Goal: Information Seeking & Learning: Learn about a topic

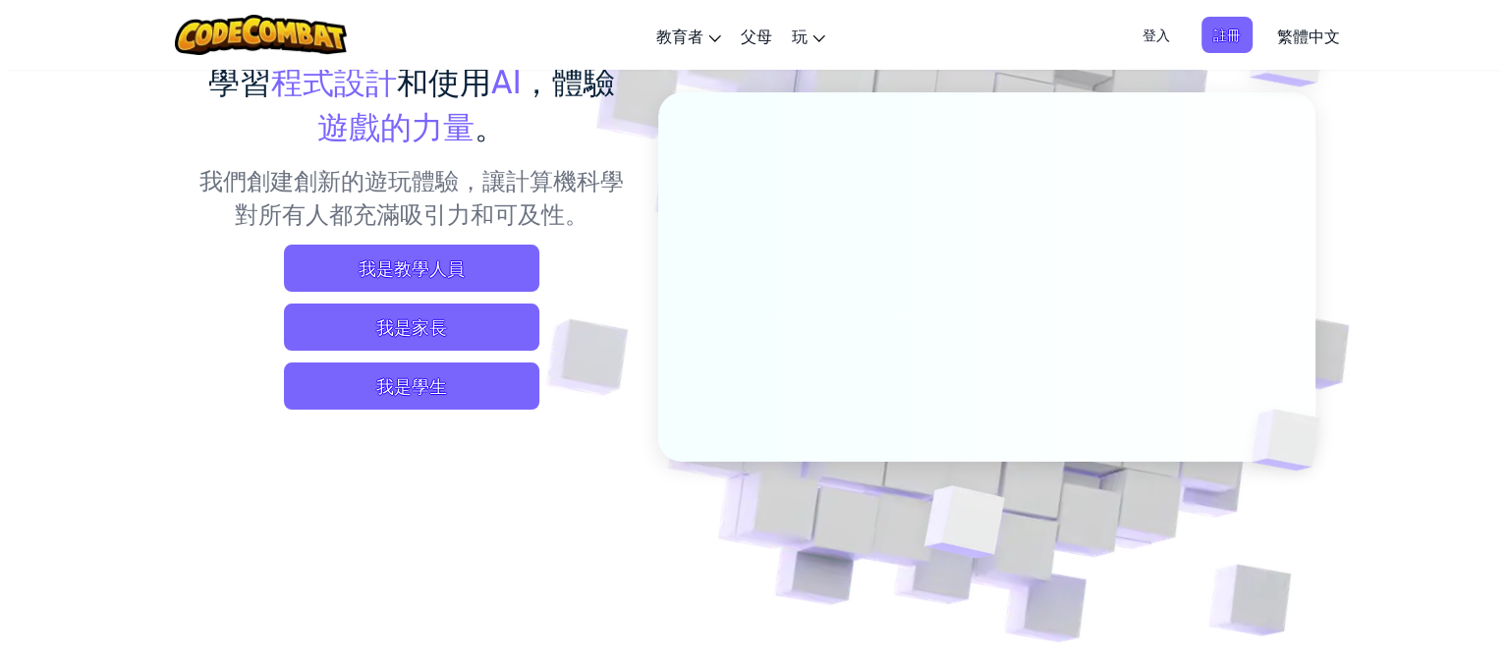
scroll to position [196, 0]
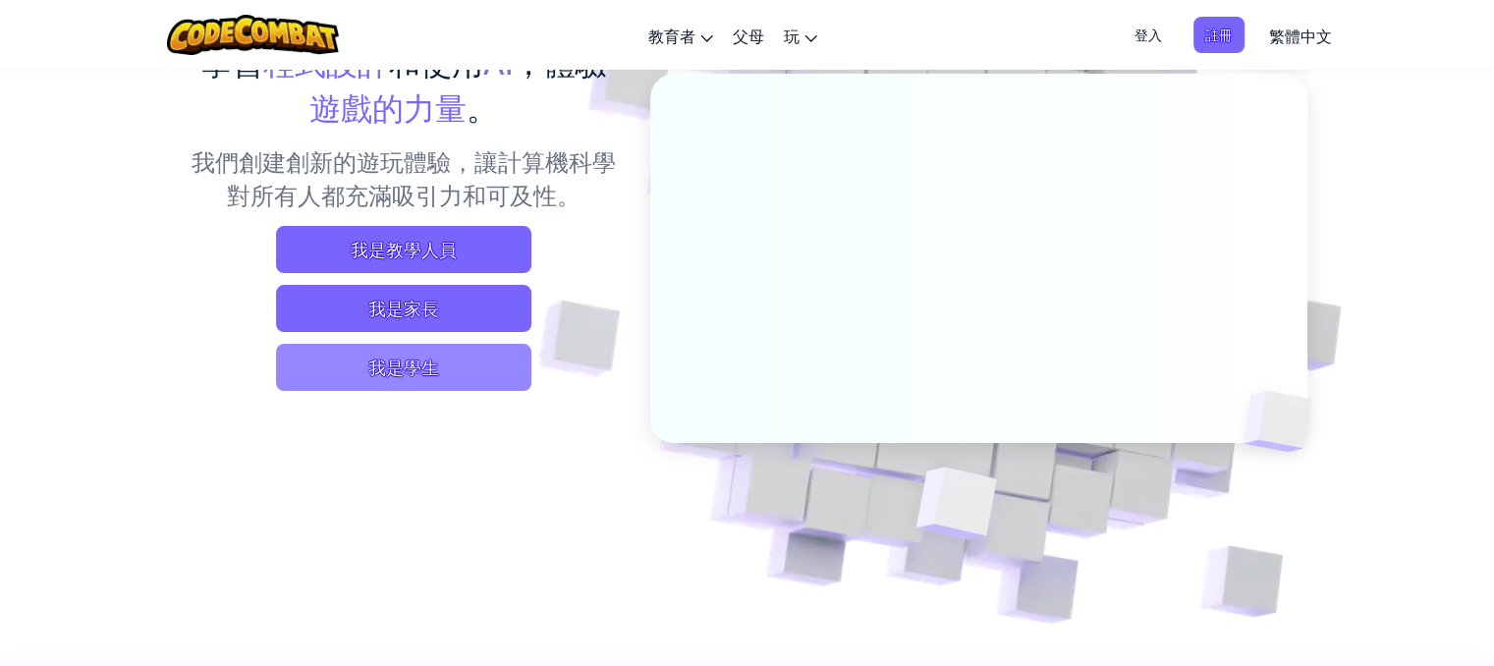
click at [513, 381] on span "我是學生" at bounding box center [403, 367] width 255 height 47
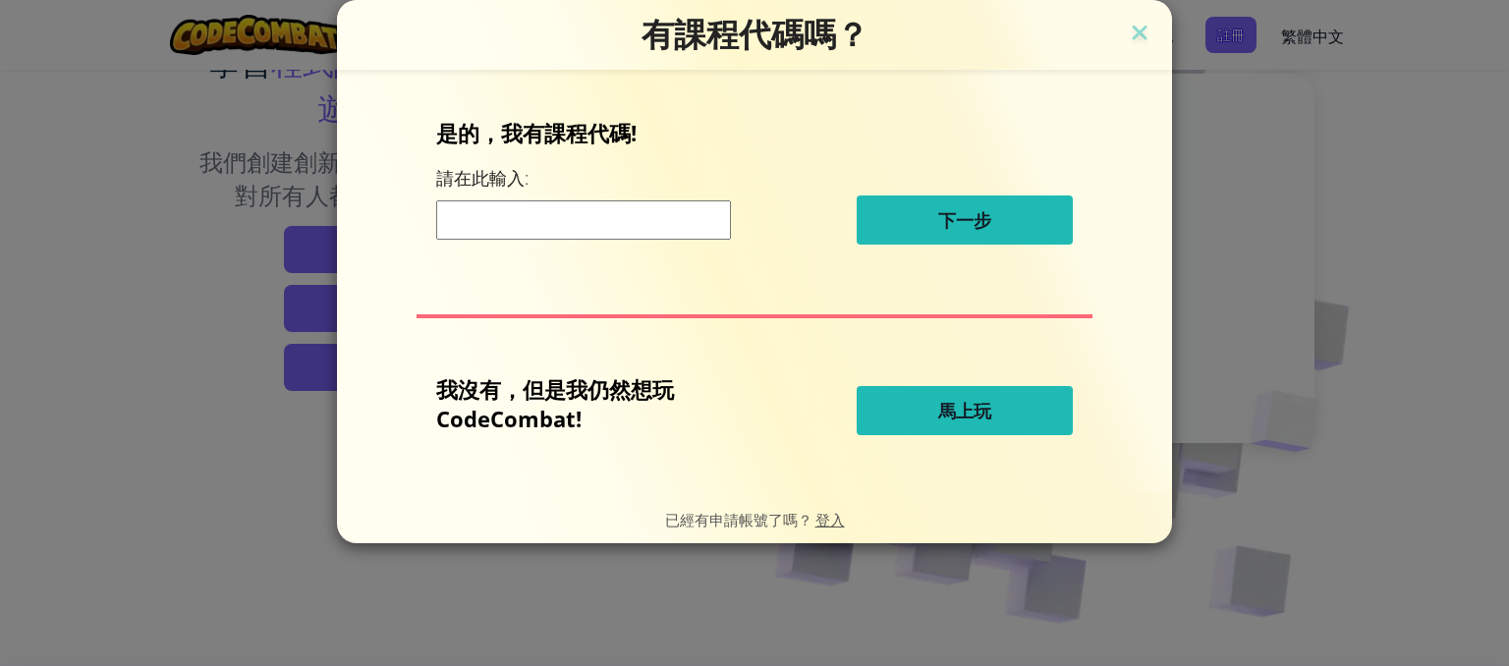
click at [1006, 414] on button "馬上玩" at bounding box center [964, 410] width 216 height 49
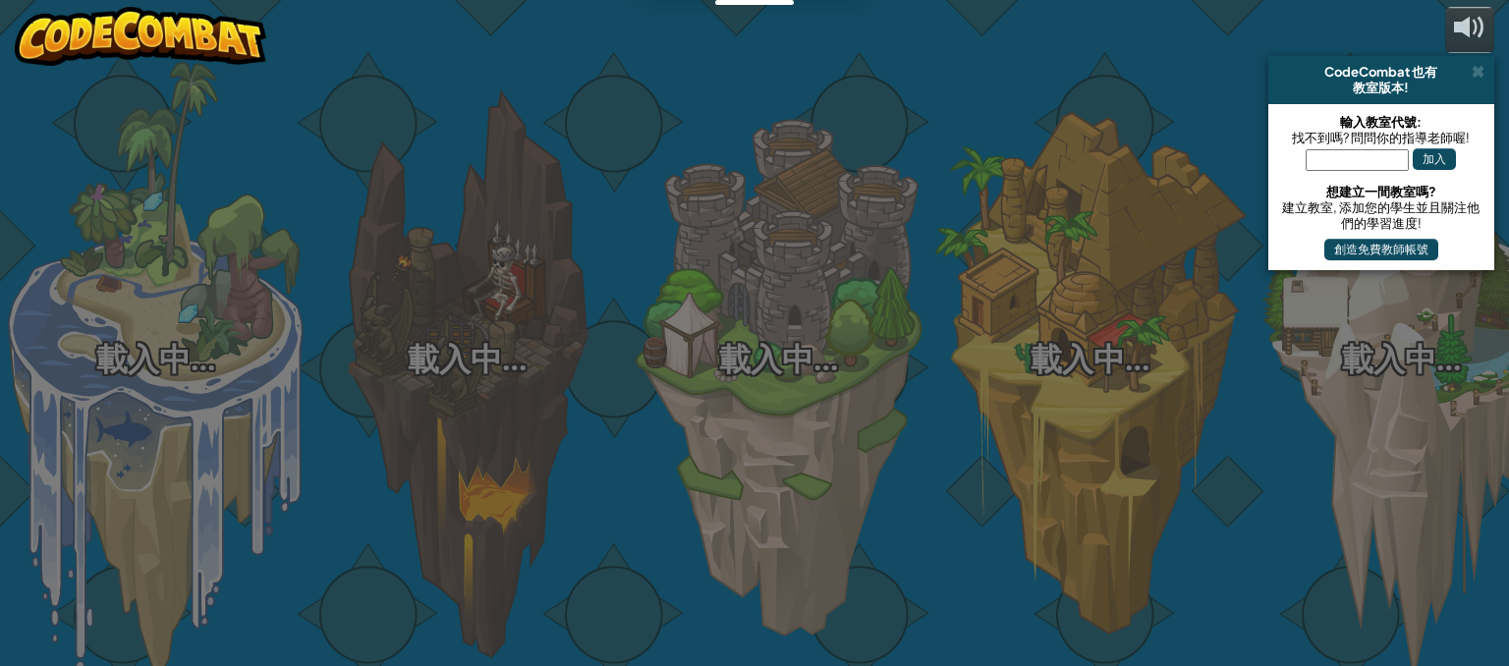
select select "zh-HANT"
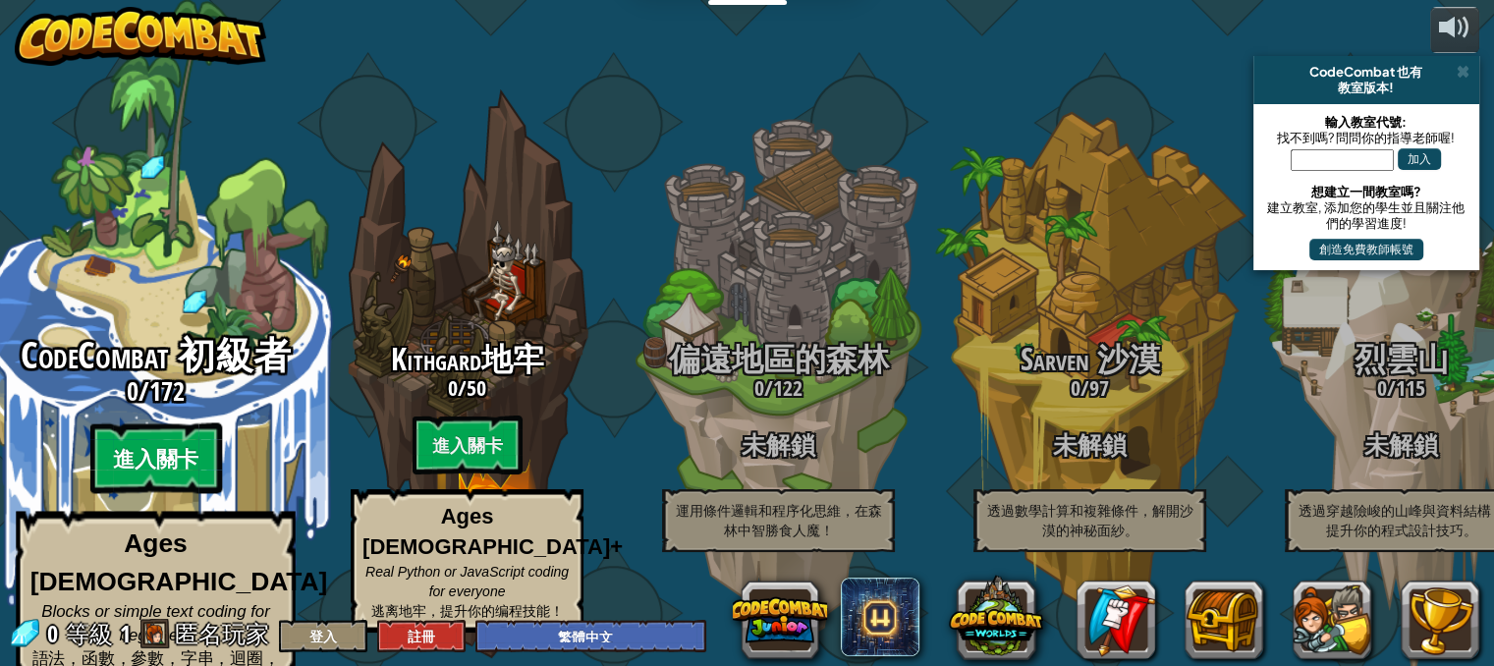
click at [181, 440] on btn "進入關卡" at bounding box center [155, 458] width 132 height 71
select select "zh-HANT"
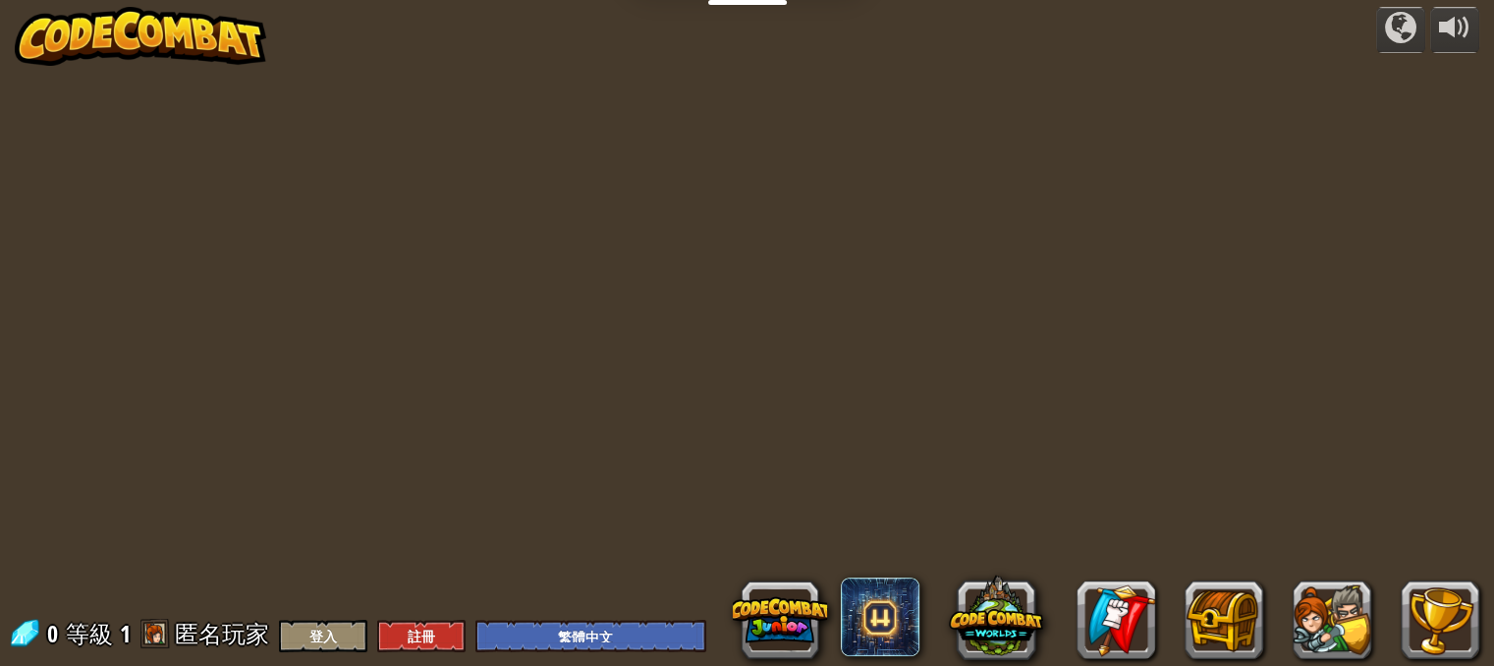
select select "zh-HANT"
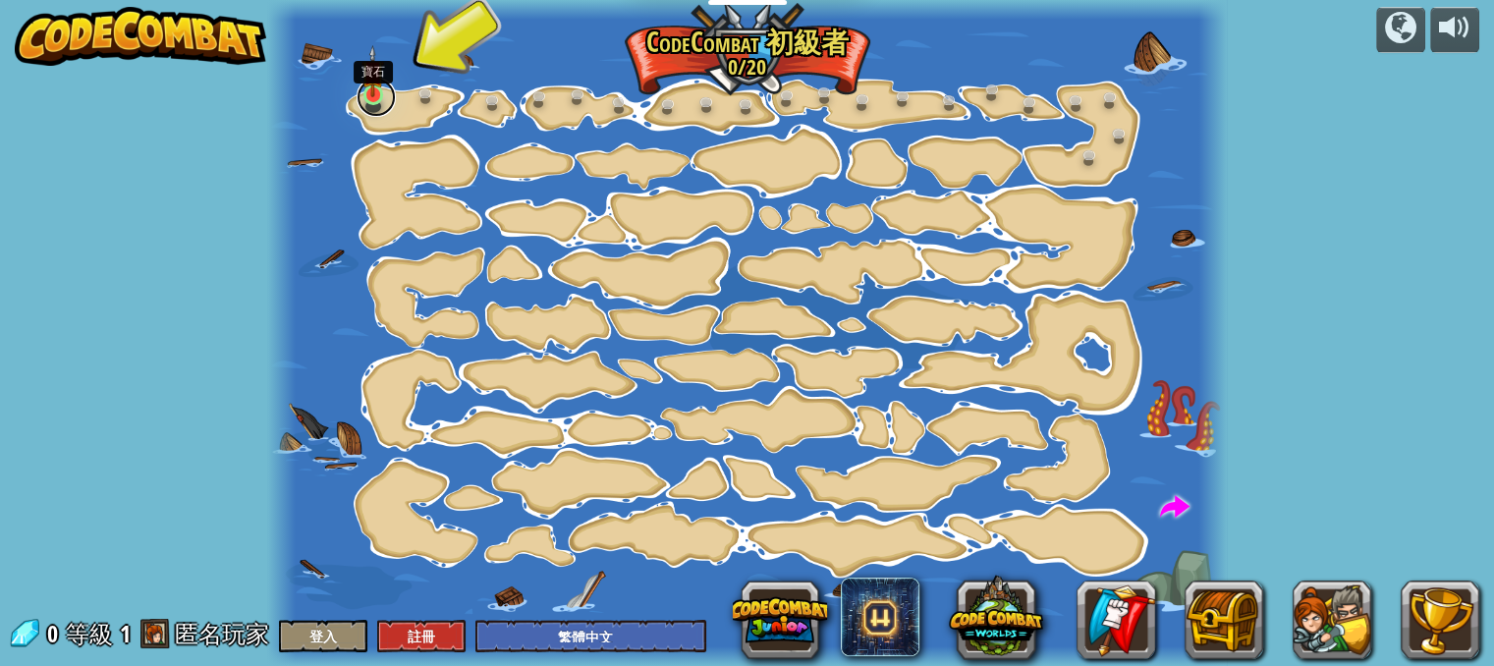
click at [386, 107] on link at bounding box center [376, 97] width 39 height 39
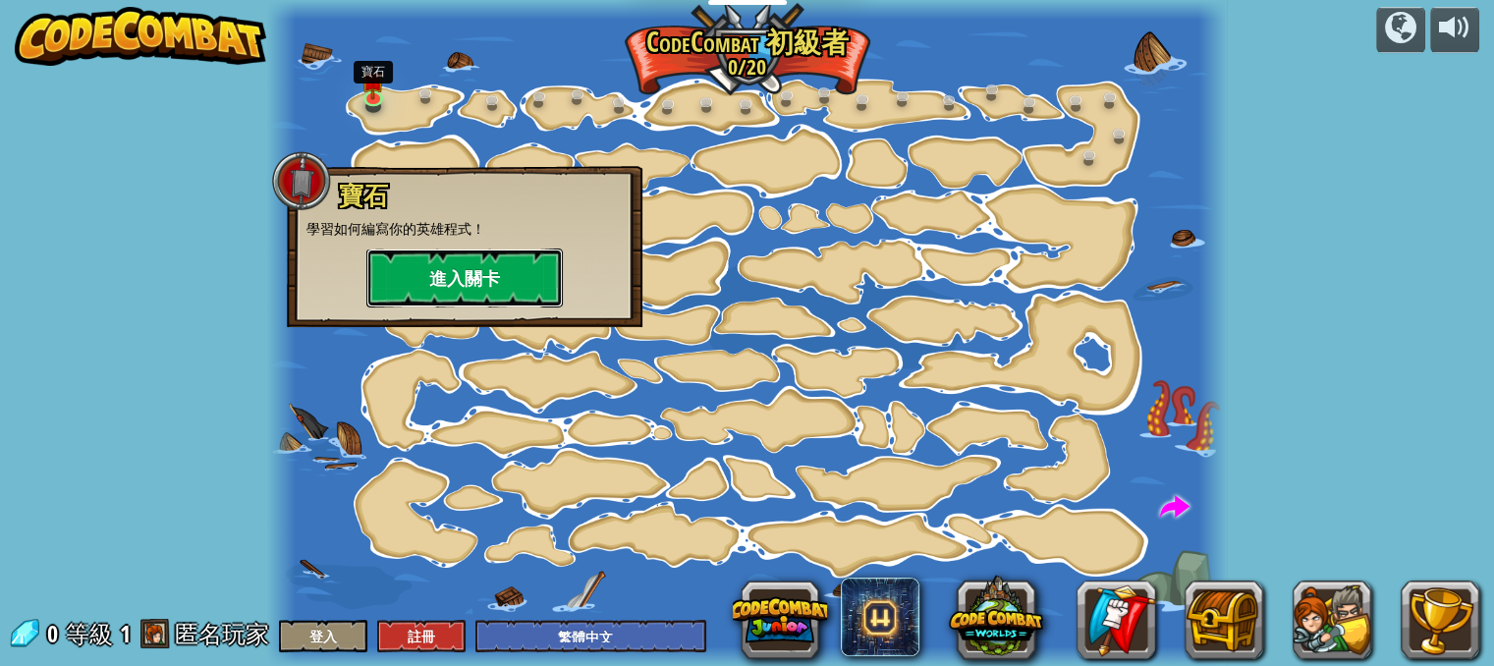
click at [495, 268] on button "進入關卡" at bounding box center [464, 277] width 196 height 59
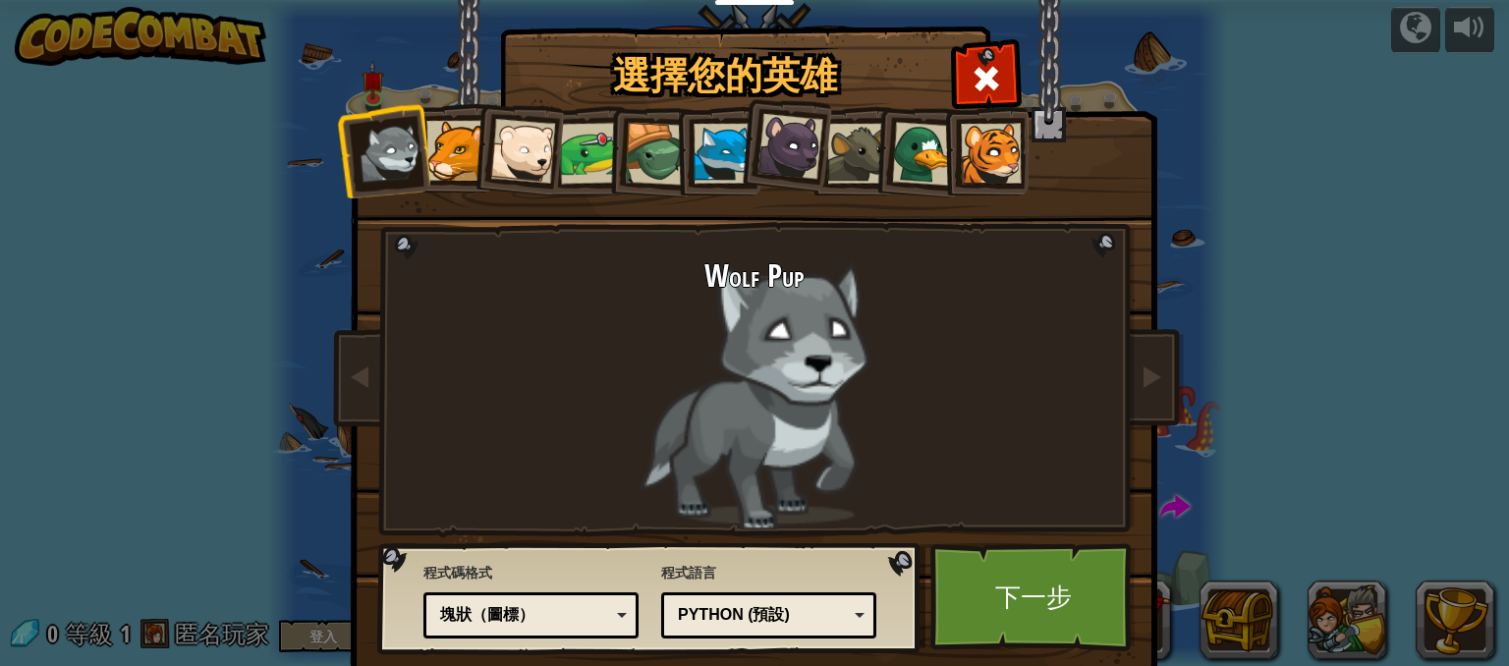
click at [452, 154] on div at bounding box center [456, 151] width 60 height 60
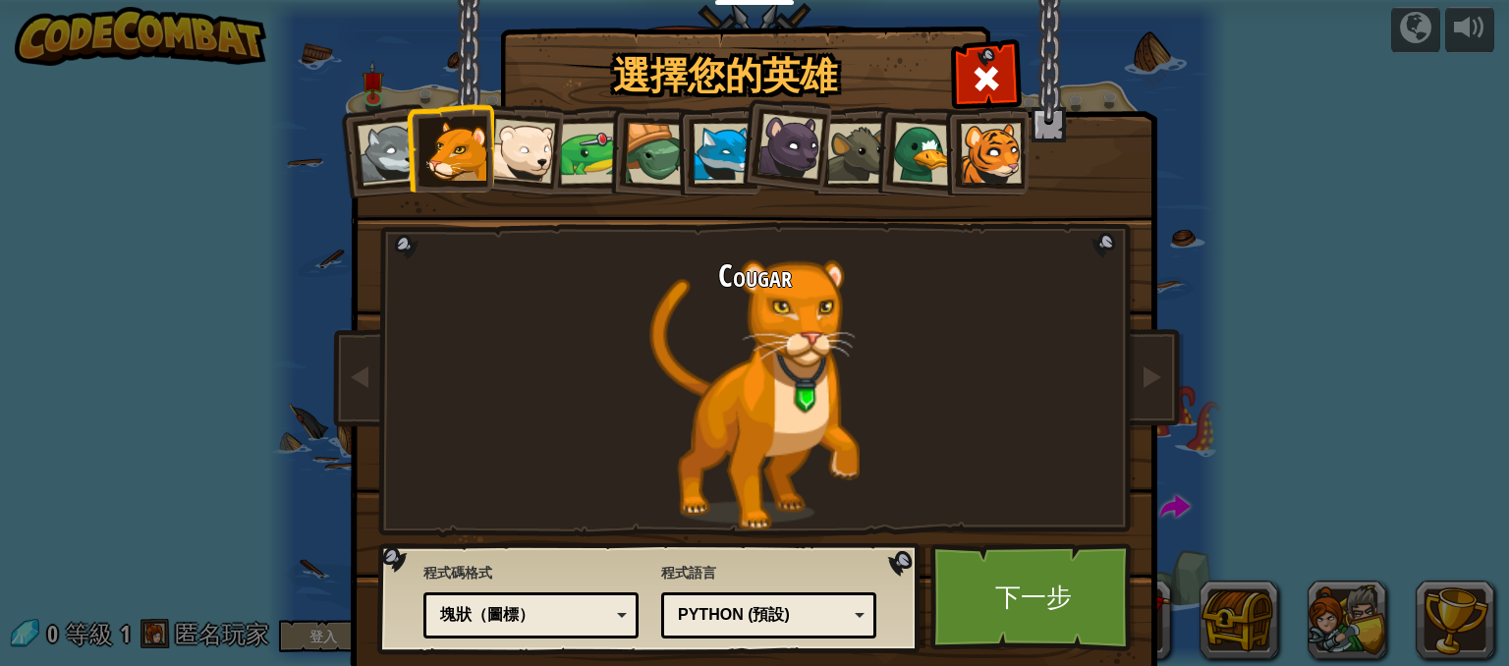
click at [727, 165] on div at bounding box center [723, 154] width 60 height 60
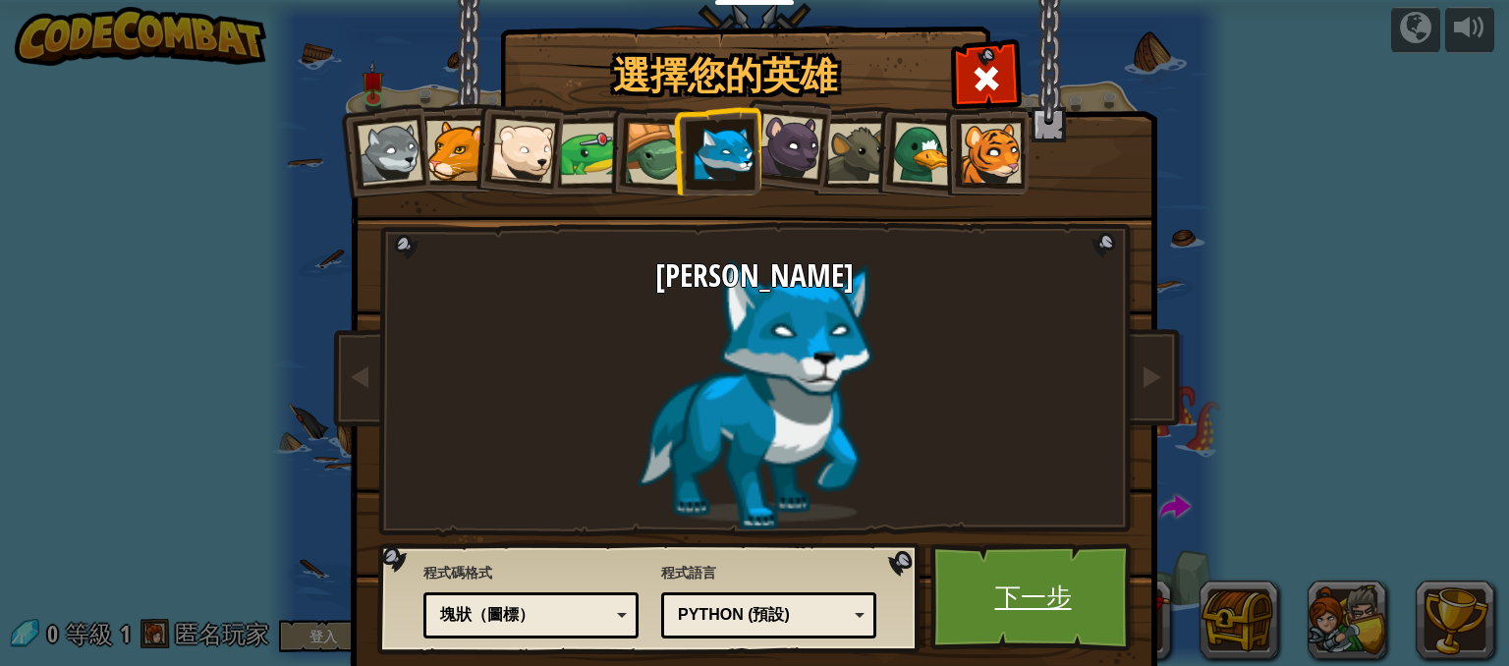
click at [1052, 615] on link "下一步" at bounding box center [1032, 597] width 205 height 108
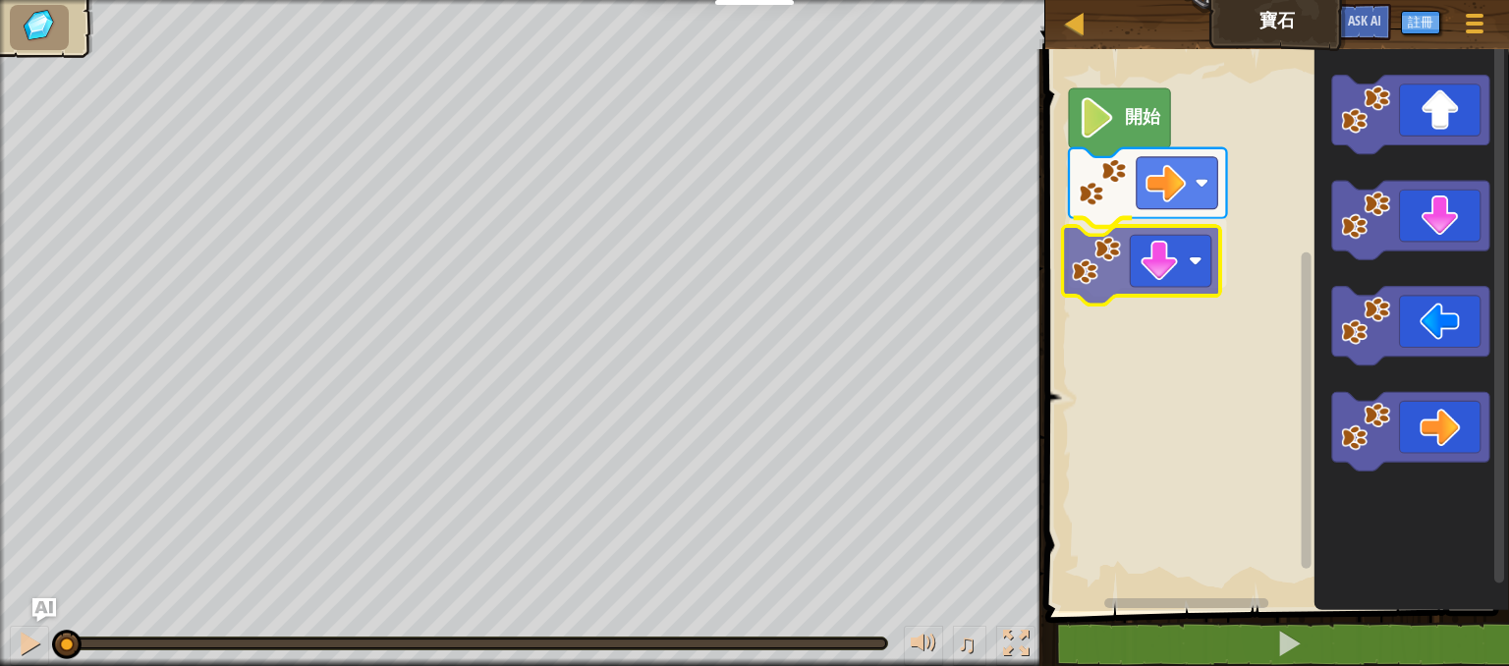
click at [1122, 254] on div "開始" at bounding box center [1273, 325] width 469 height 572
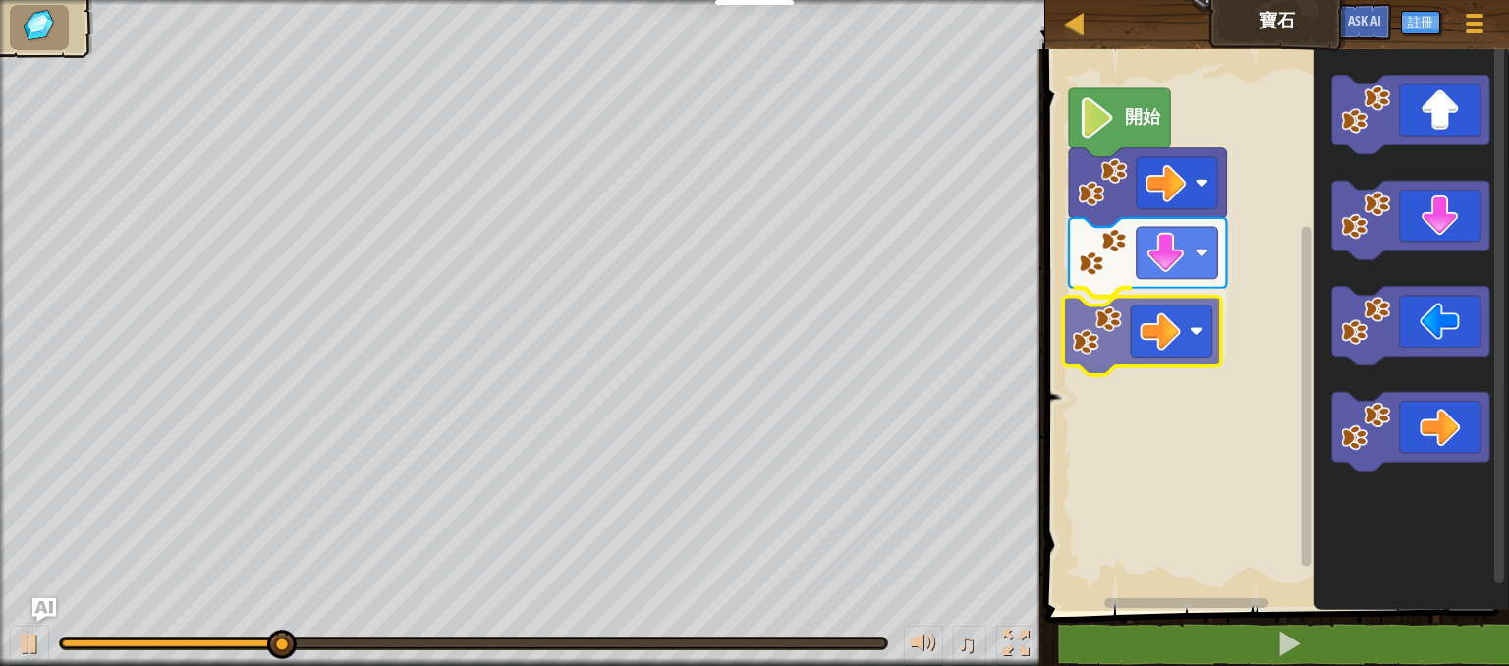
click at [1120, 331] on div "開始" at bounding box center [1273, 325] width 469 height 572
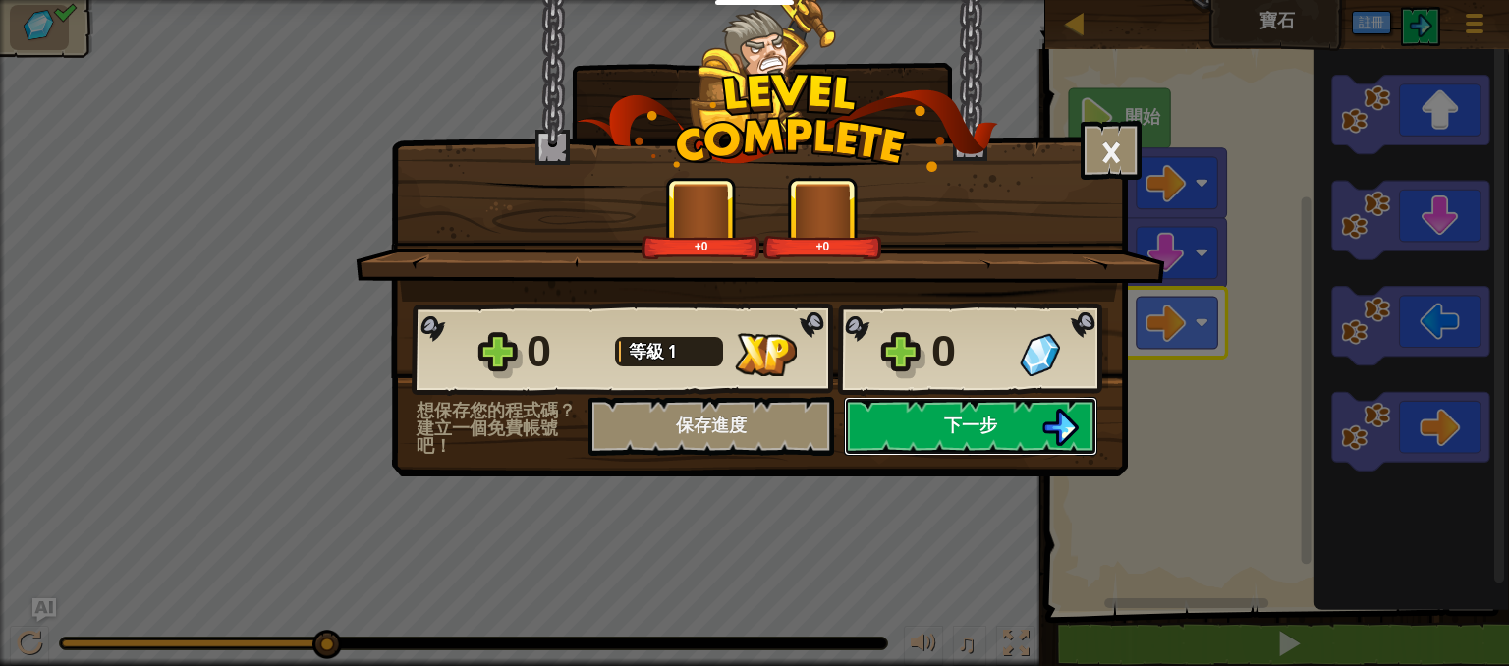
click at [977, 427] on span "下一步" at bounding box center [970, 425] width 53 height 25
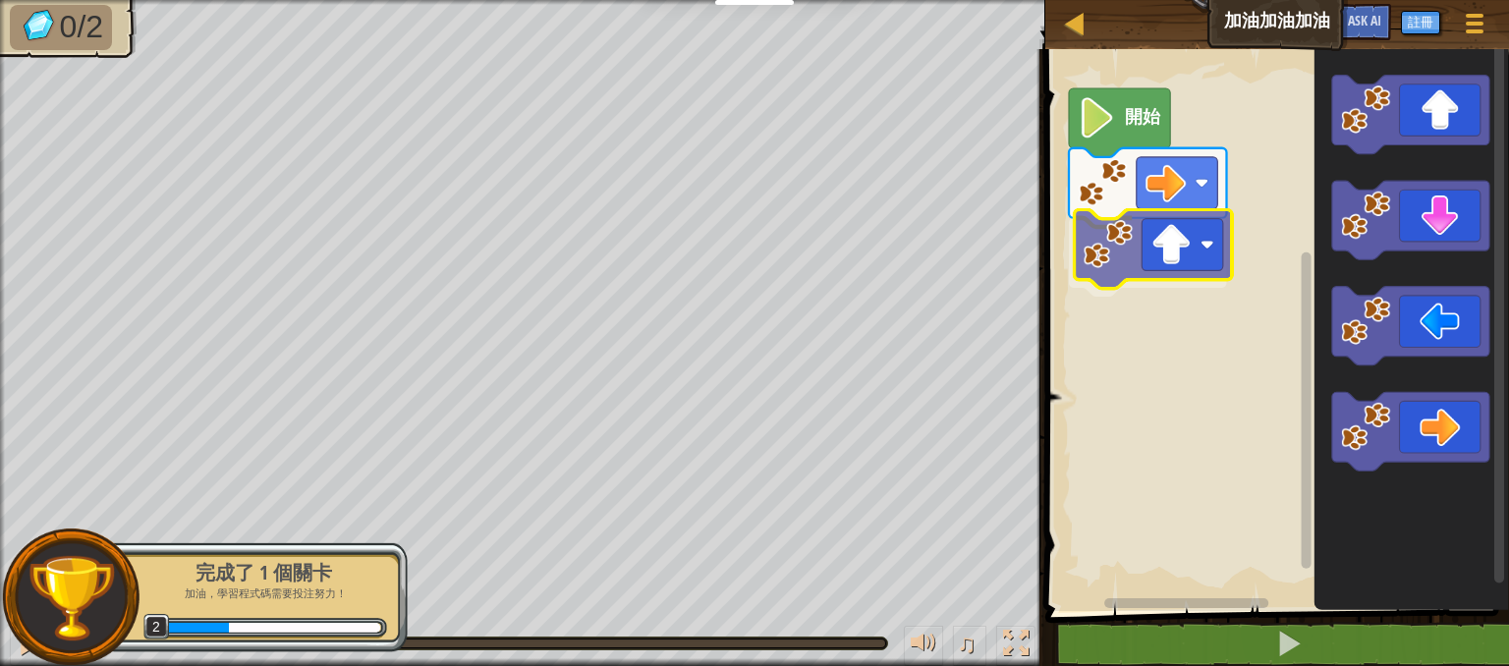
click at [1147, 266] on div "開始" at bounding box center [1273, 325] width 469 height 572
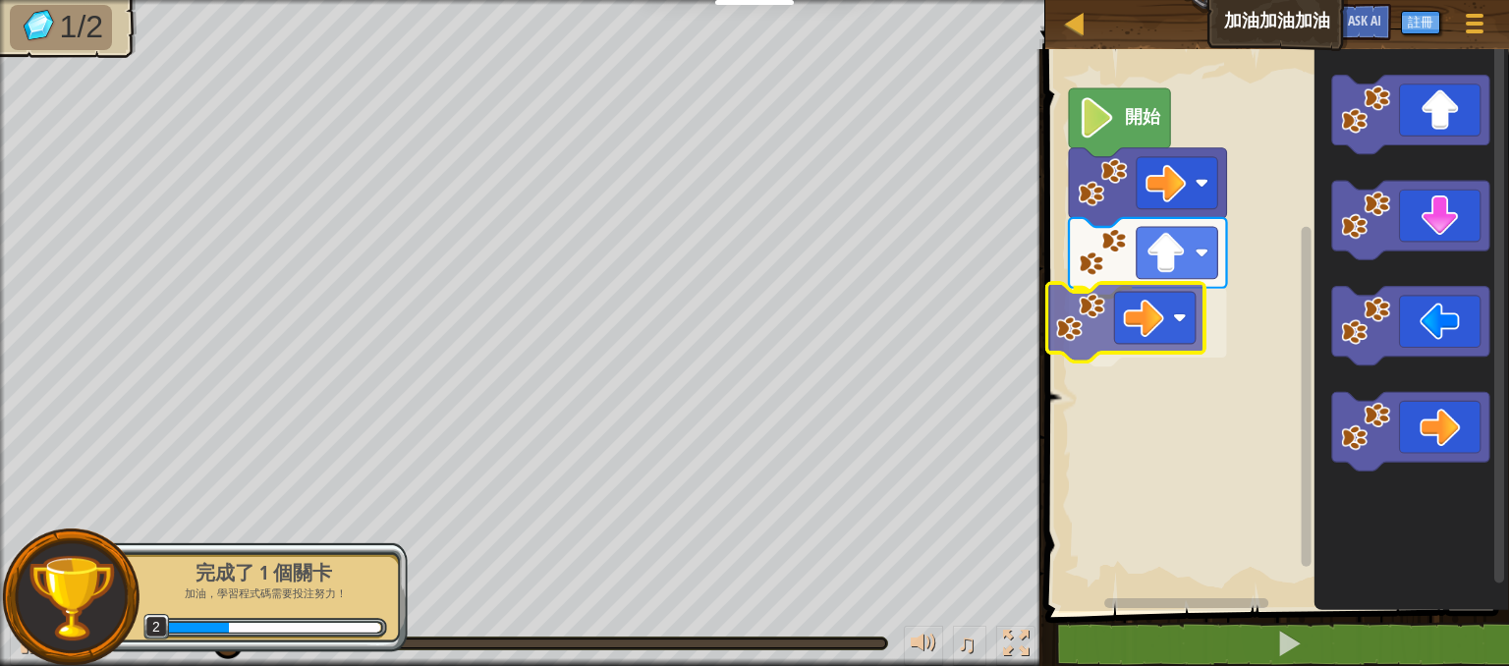
click at [1151, 345] on div "開始" at bounding box center [1273, 325] width 469 height 572
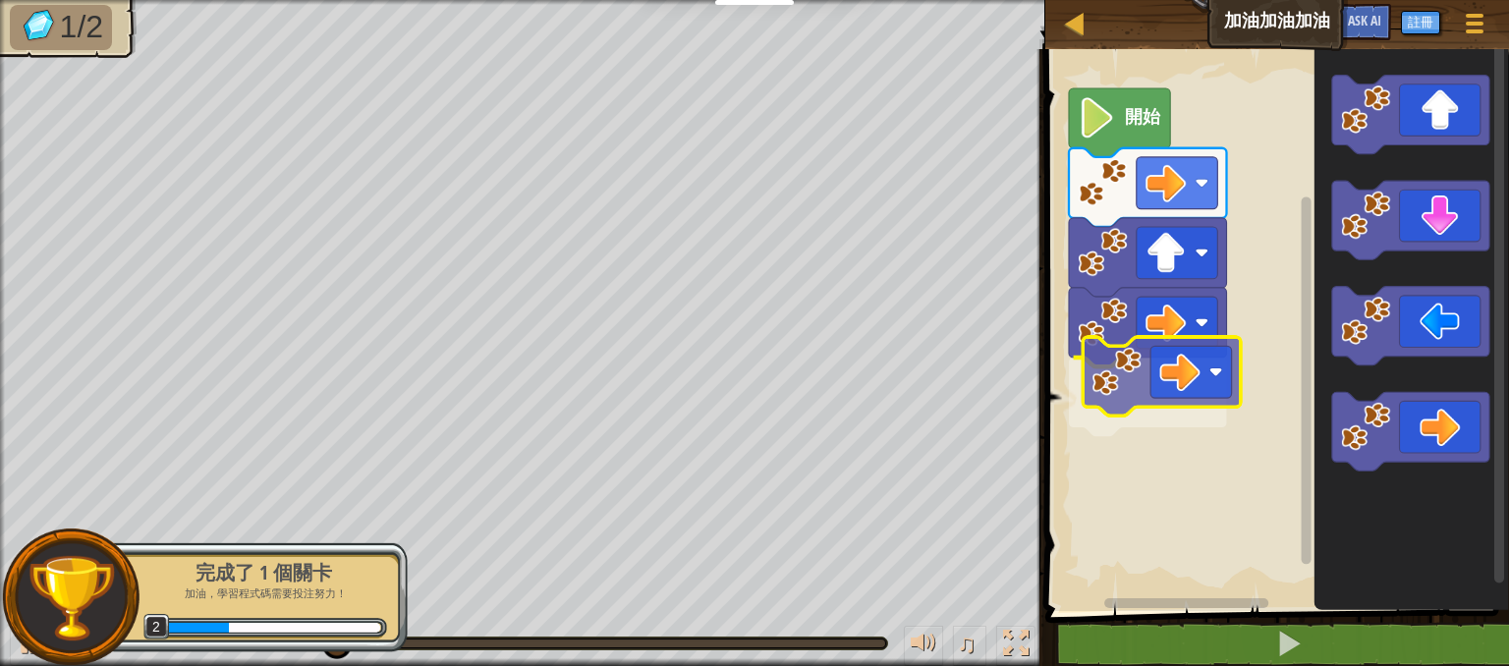
click at [1159, 386] on div "開始" at bounding box center [1273, 325] width 469 height 572
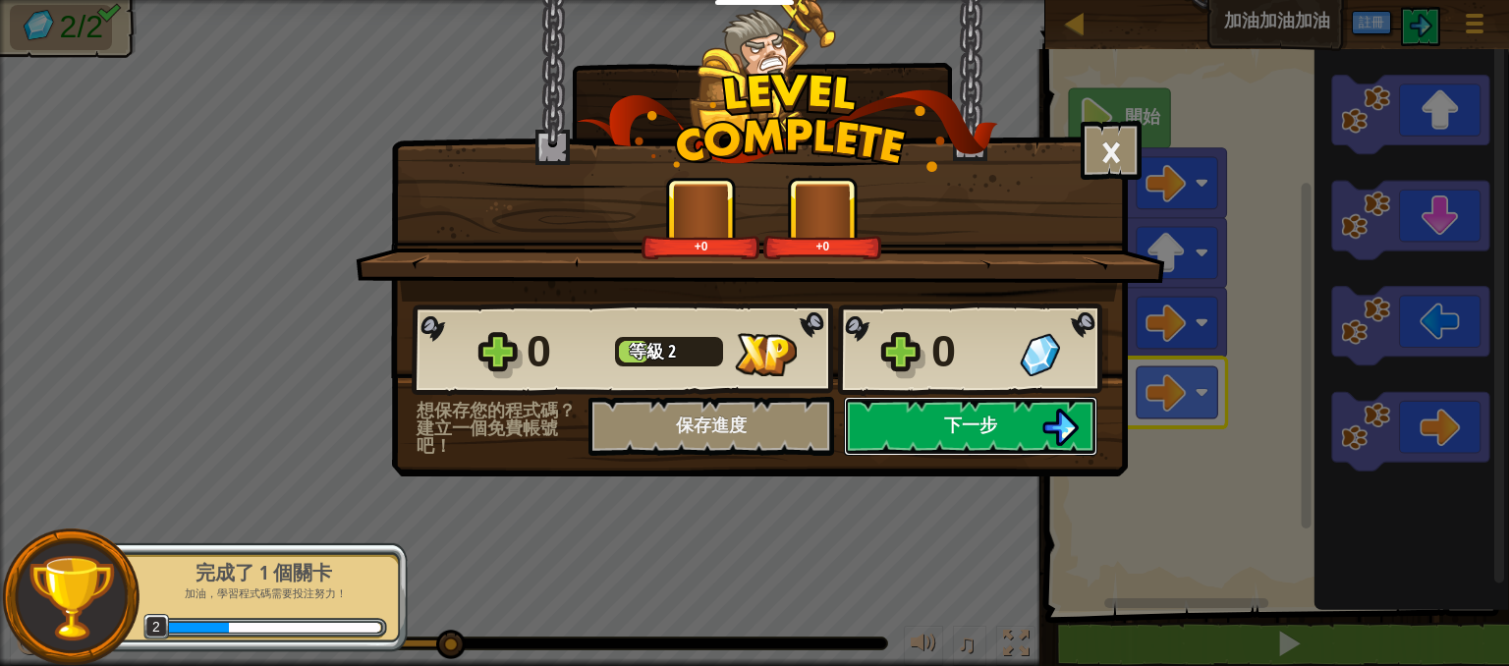
click at [999, 439] on button "下一步" at bounding box center [970, 426] width 253 height 59
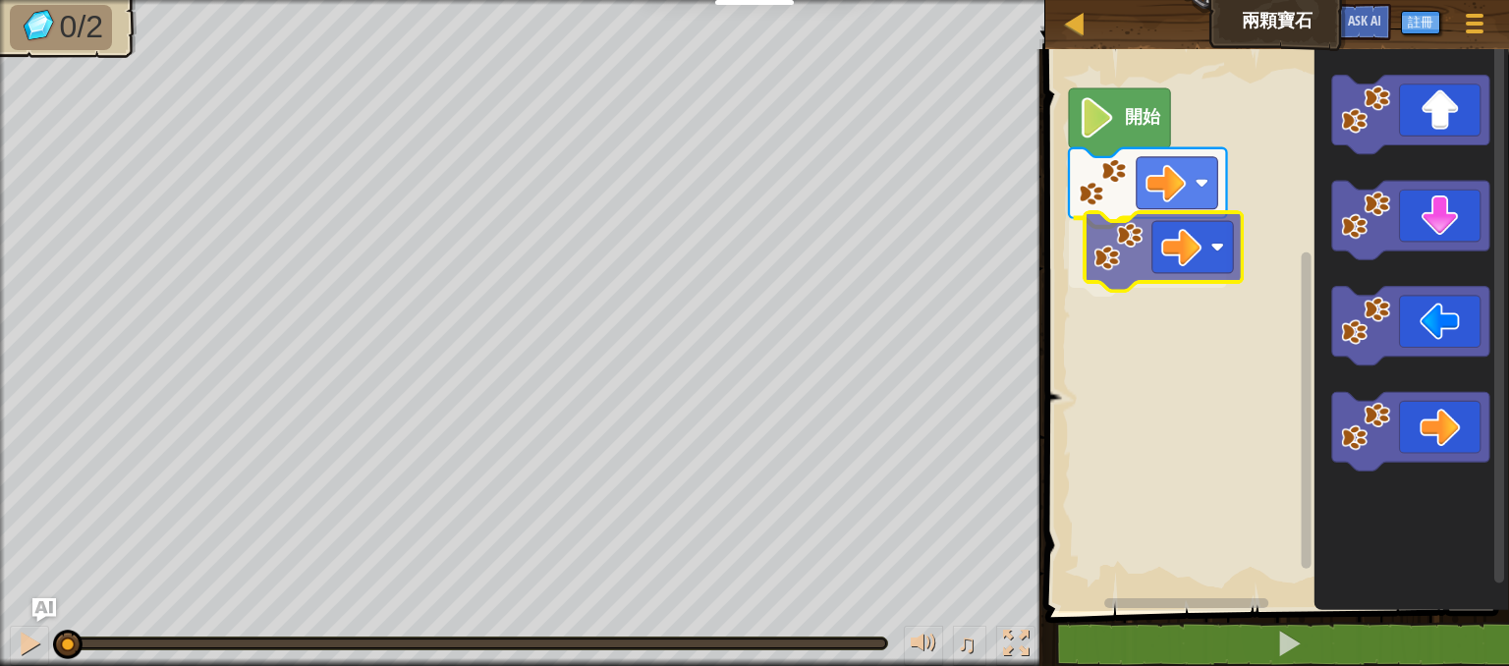
click at [1185, 237] on div "開始" at bounding box center [1273, 325] width 469 height 572
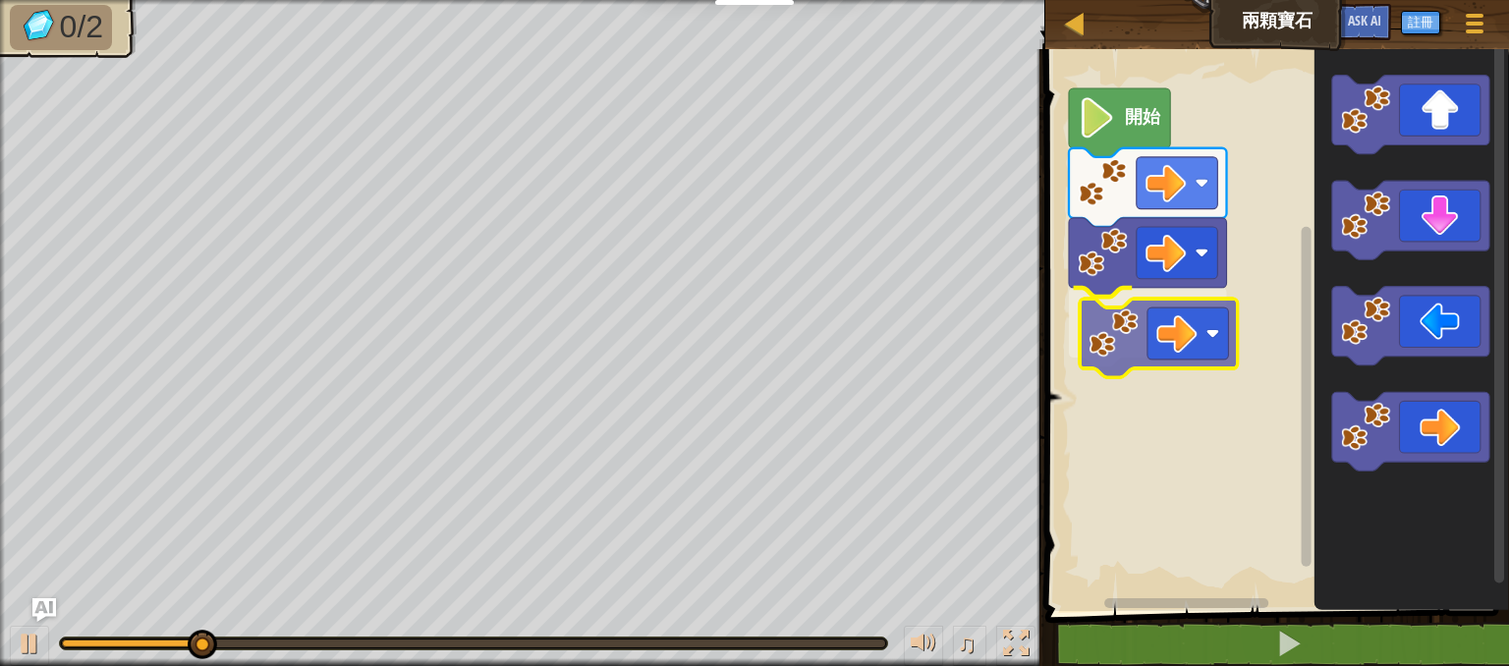
click at [1178, 332] on div "開始" at bounding box center [1273, 325] width 469 height 572
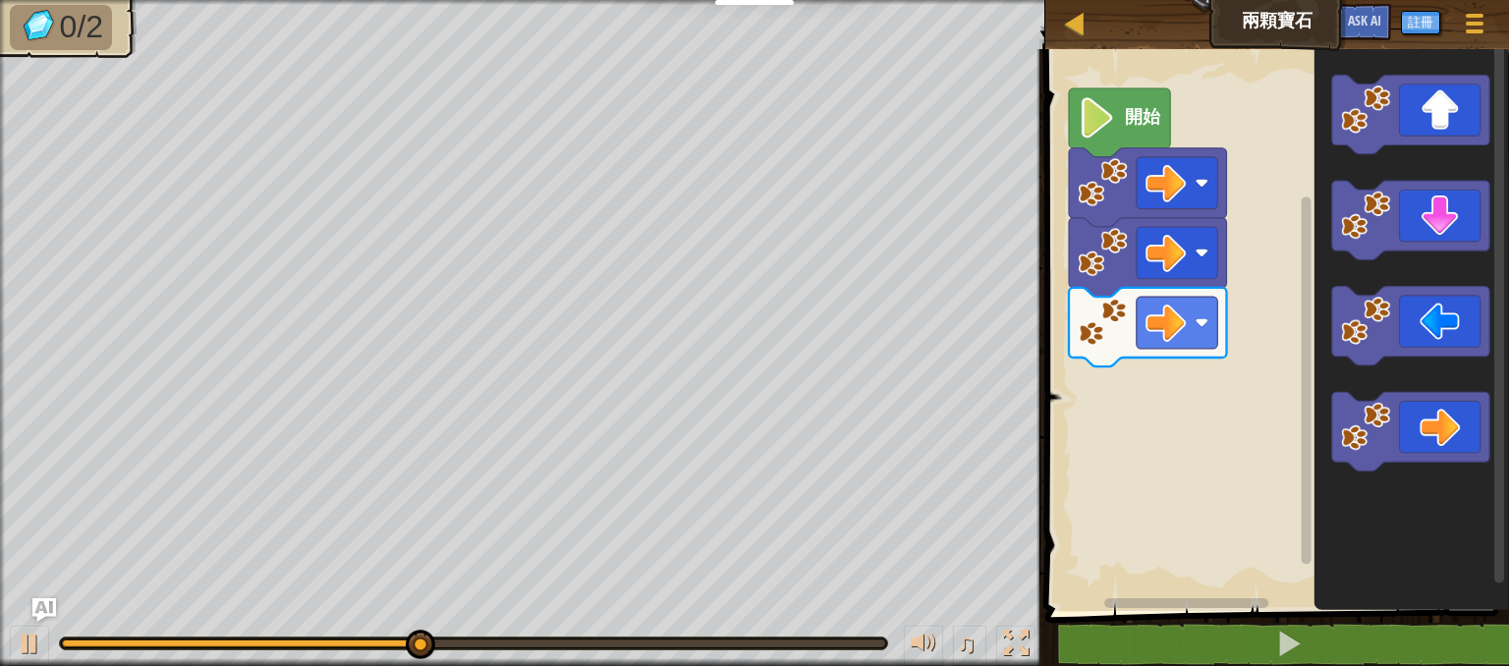
click at [1167, 393] on div "開始" at bounding box center [1273, 325] width 469 height 572
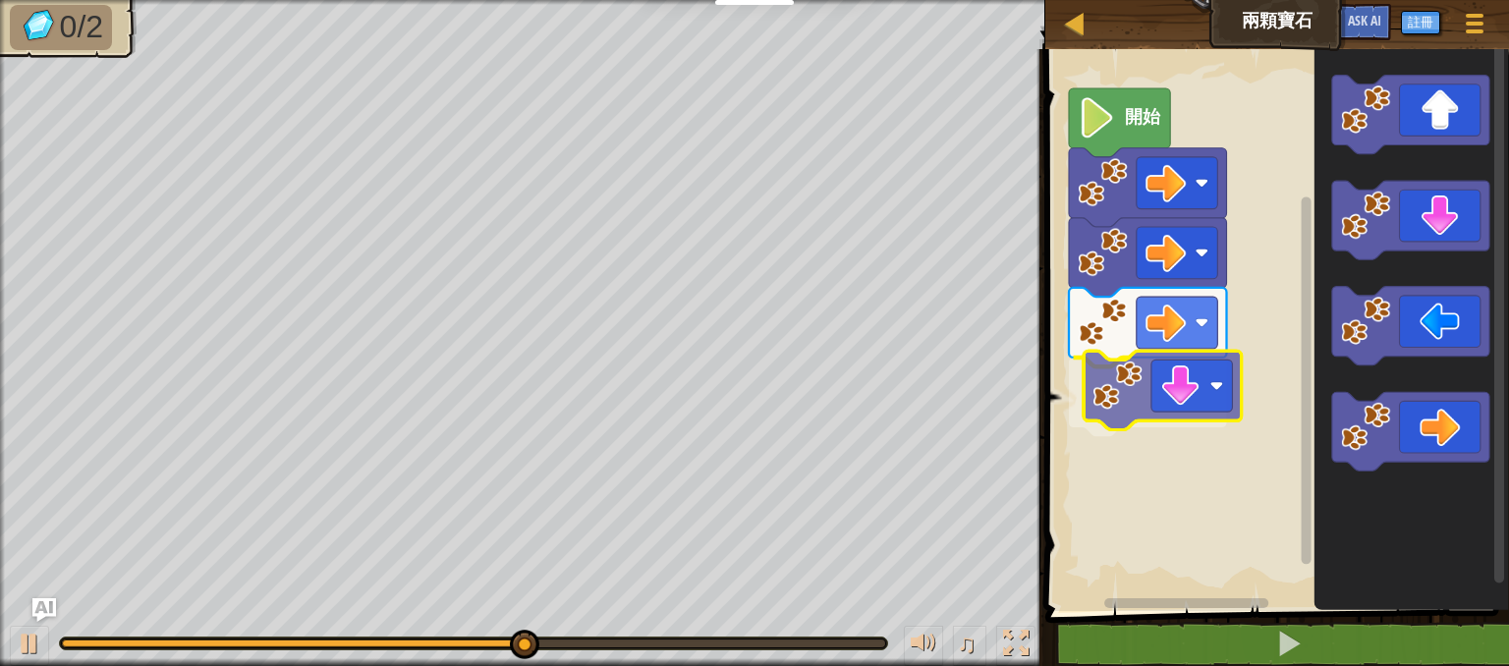
click at [1131, 398] on div "開始" at bounding box center [1273, 325] width 469 height 572
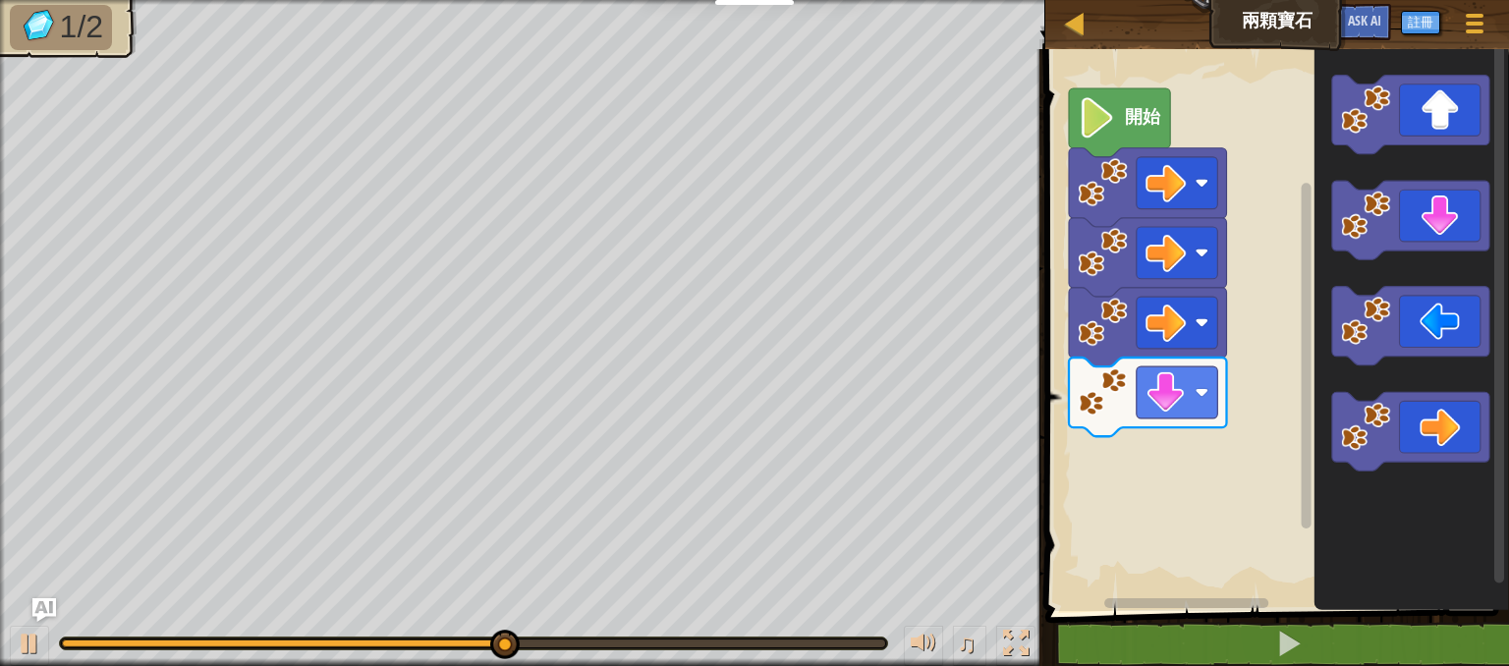
click at [1128, 440] on div "開始" at bounding box center [1273, 325] width 469 height 572
click at [1197, 473] on div "開始" at bounding box center [1273, 325] width 469 height 572
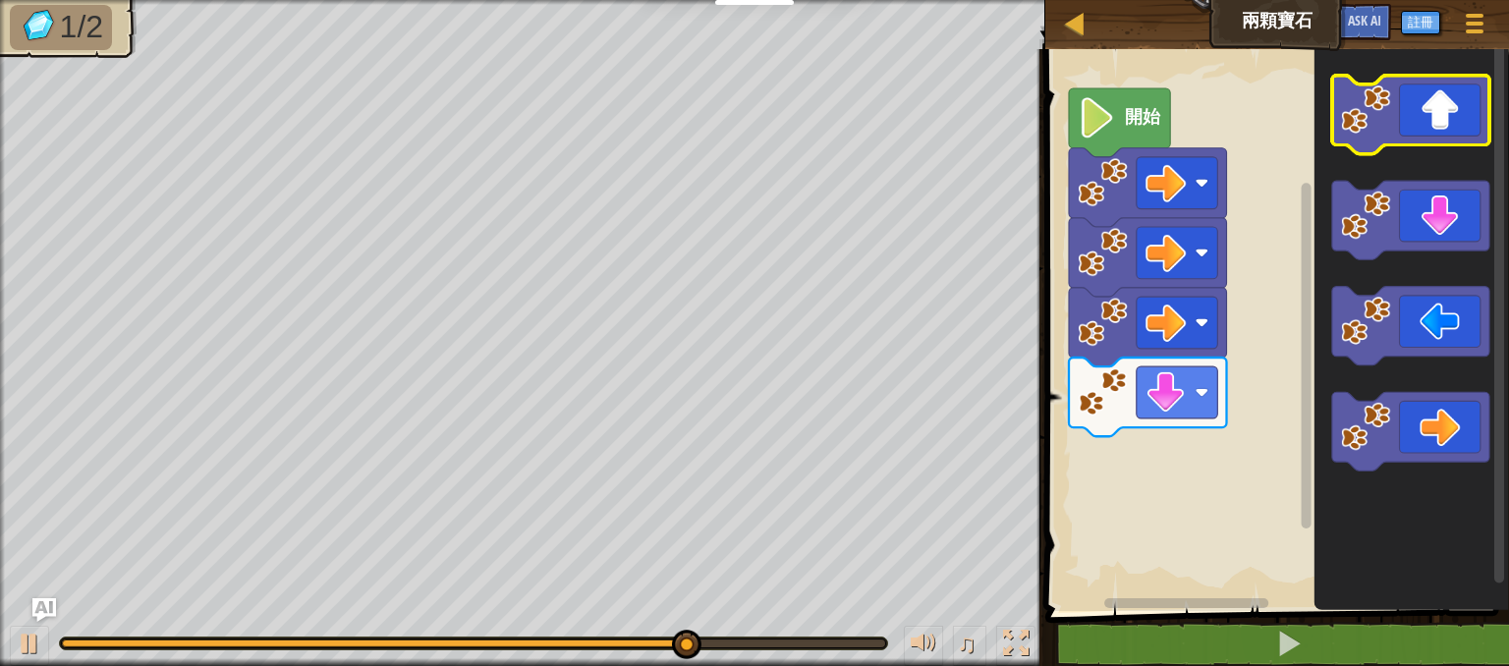
click at [1377, 138] on icon "Blockly工作區" at bounding box center [1411, 115] width 158 height 79
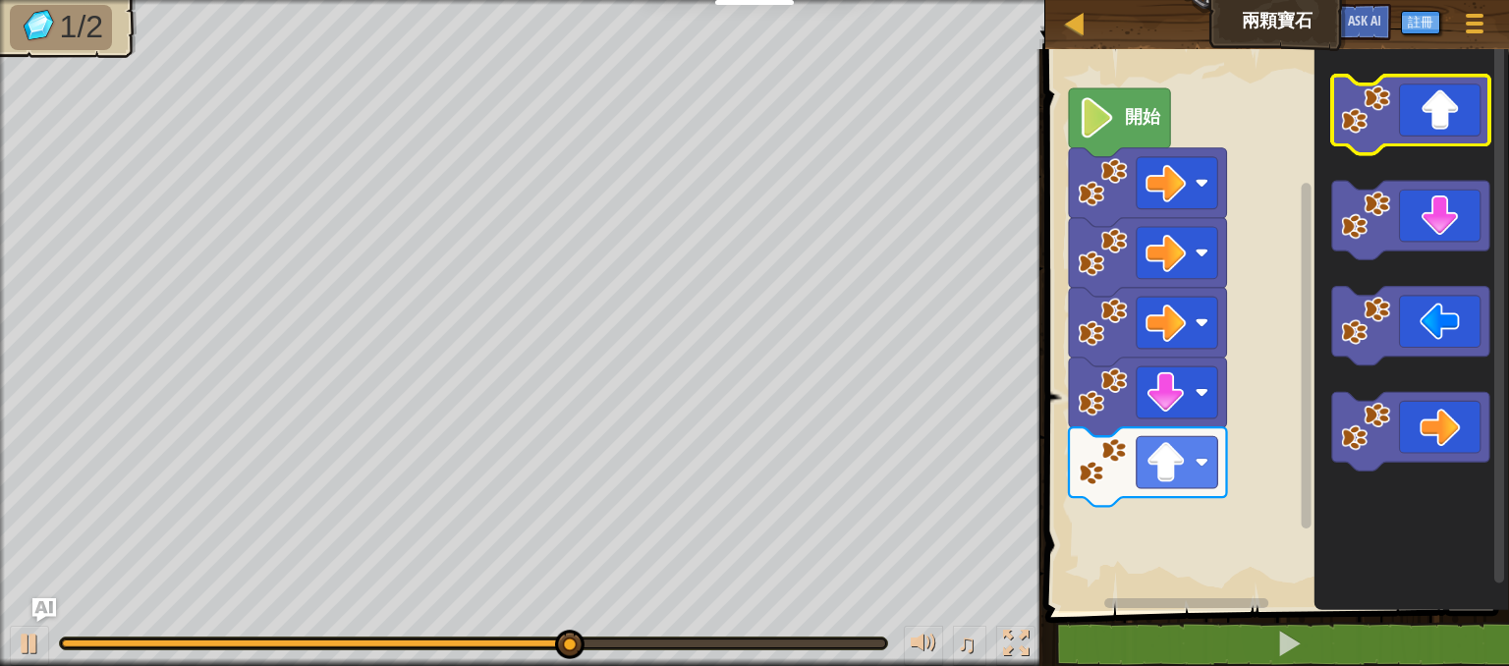
click at [1377, 138] on icon "Blockly工作區" at bounding box center [1411, 115] width 158 height 79
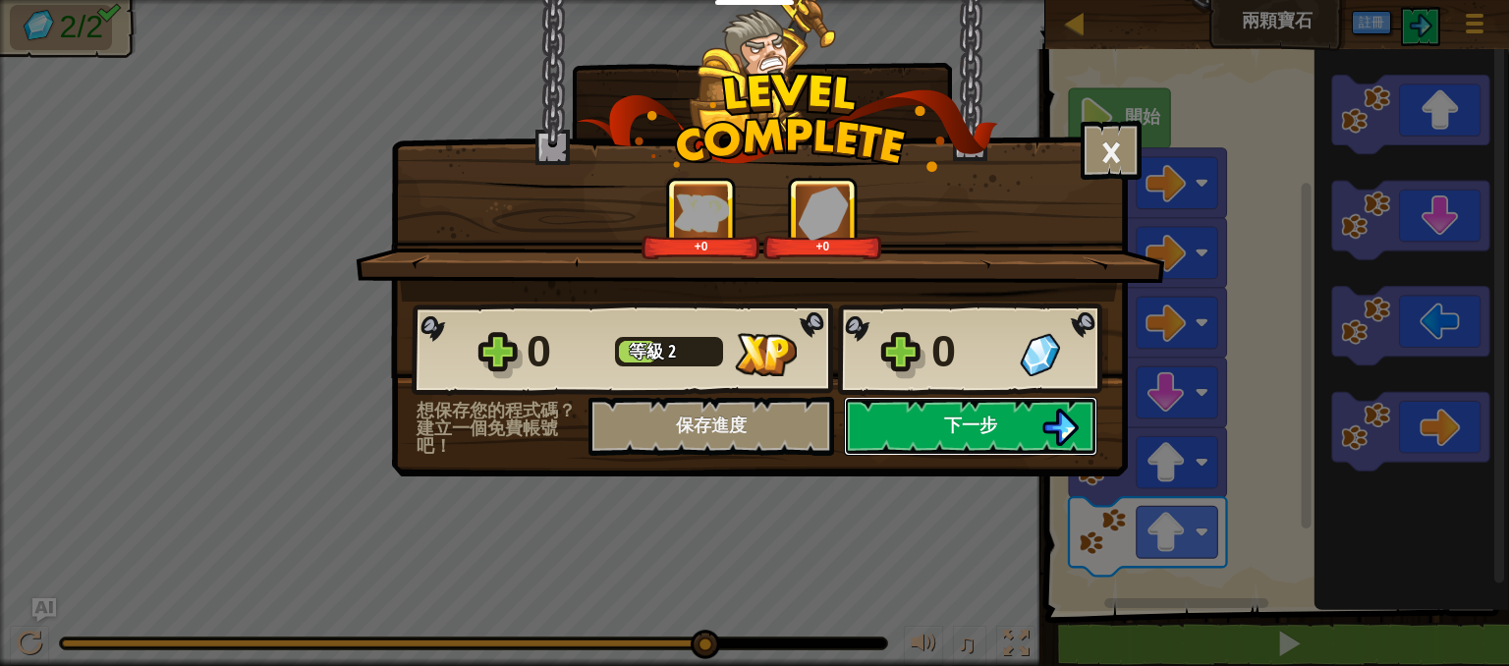
click at [1023, 429] on button "下一步" at bounding box center [970, 426] width 253 height 59
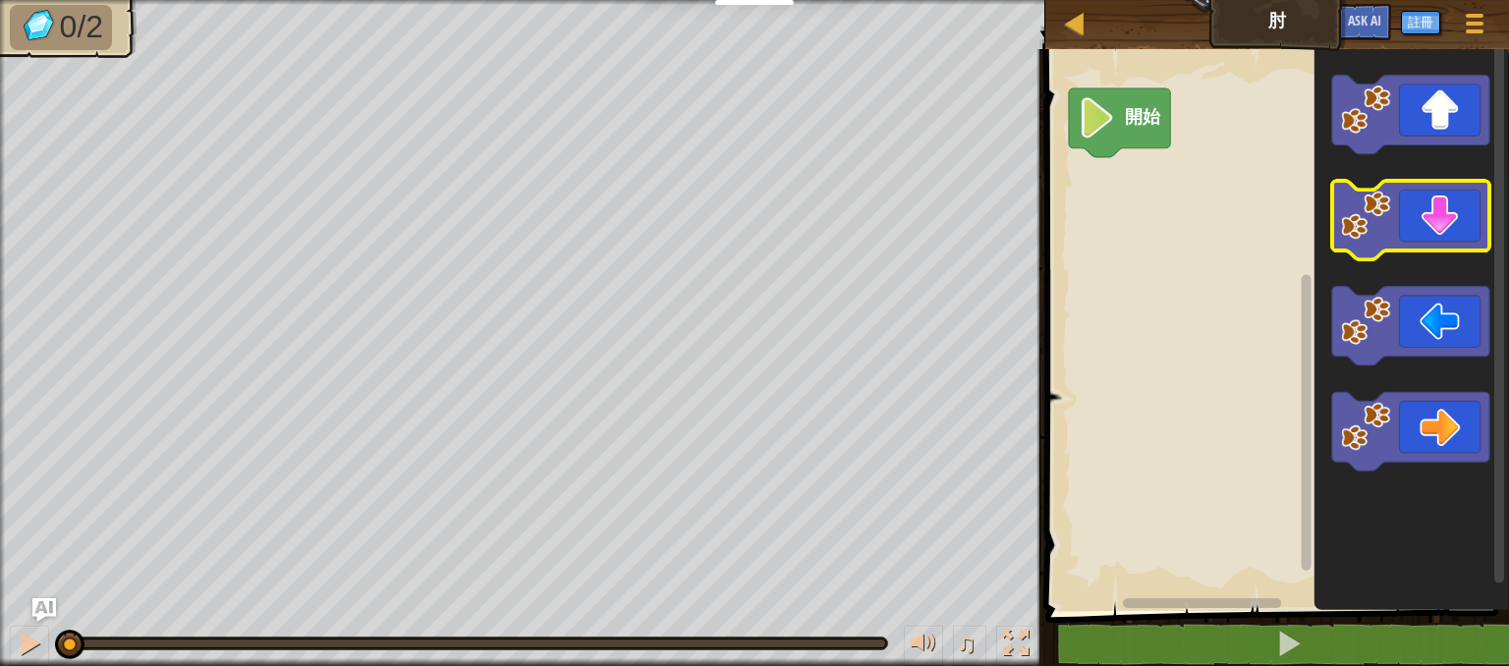
click at [1442, 231] on icon "Blockly工作區" at bounding box center [1411, 220] width 158 height 79
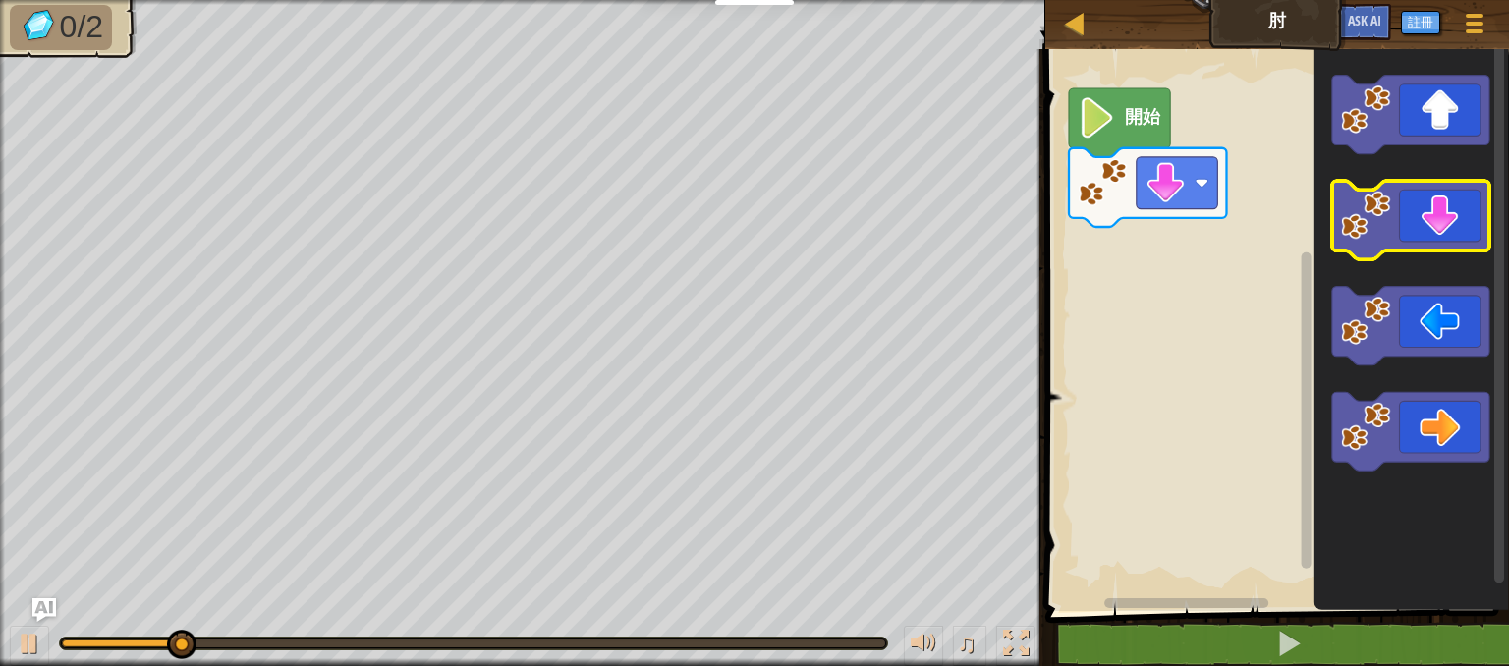
click at [1442, 231] on icon "Blockly工作區" at bounding box center [1411, 220] width 158 height 79
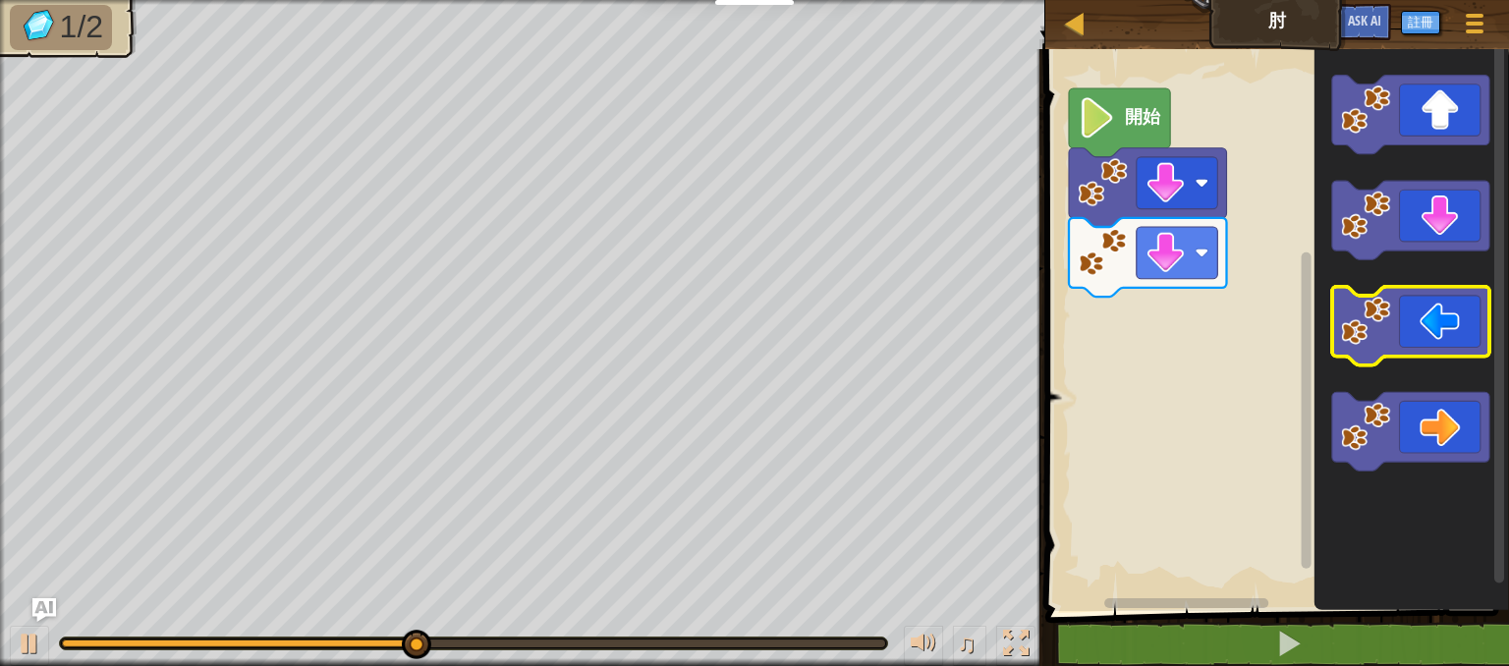
click at [1451, 345] on icon "Blockly工作區" at bounding box center [1411, 326] width 158 height 79
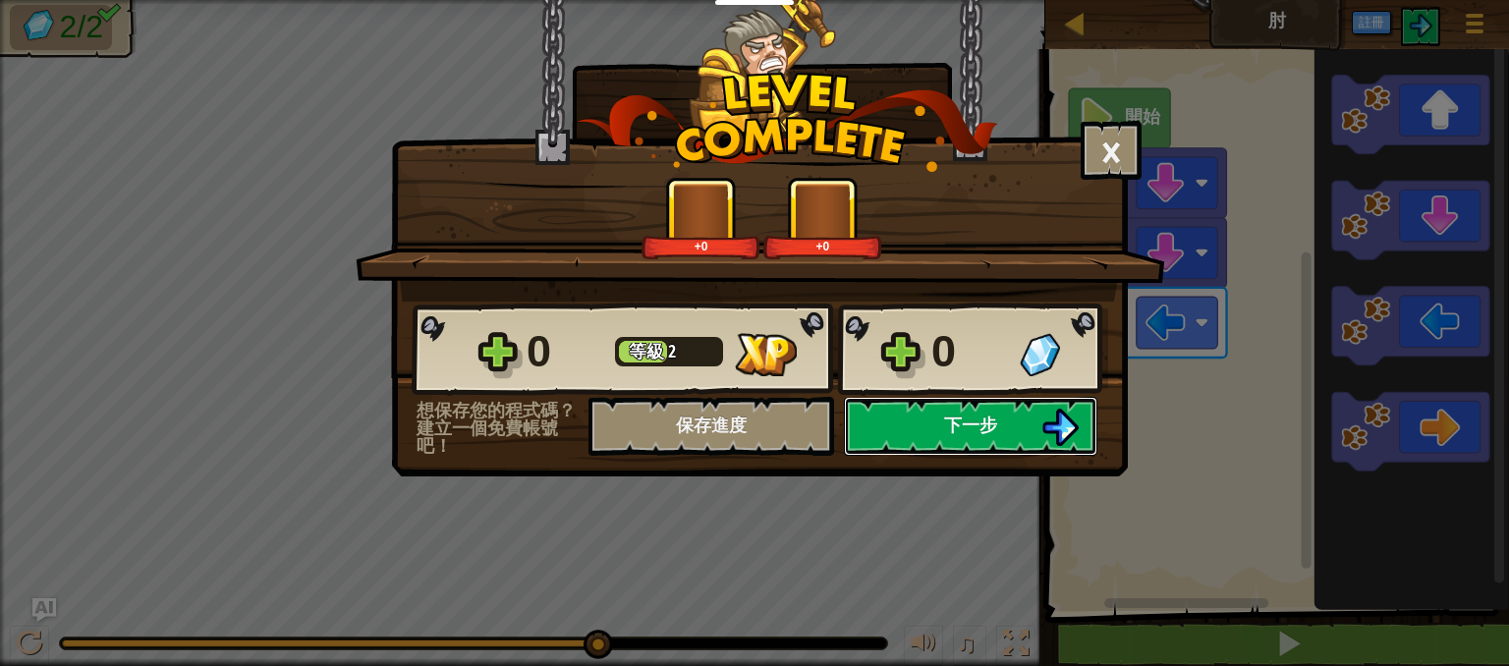
click at [1021, 431] on button "下一步" at bounding box center [970, 426] width 253 height 59
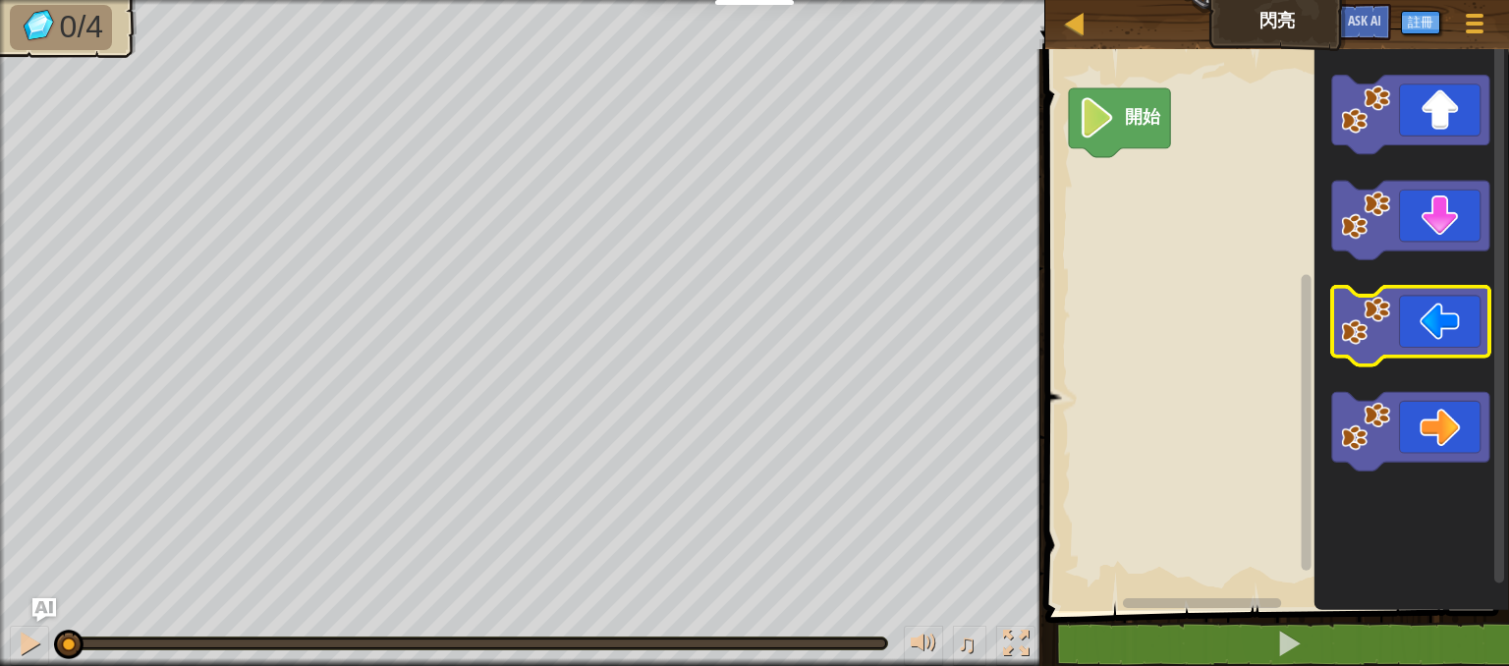
click at [1439, 344] on icon "Blockly工作區" at bounding box center [1411, 326] width 158 height 79
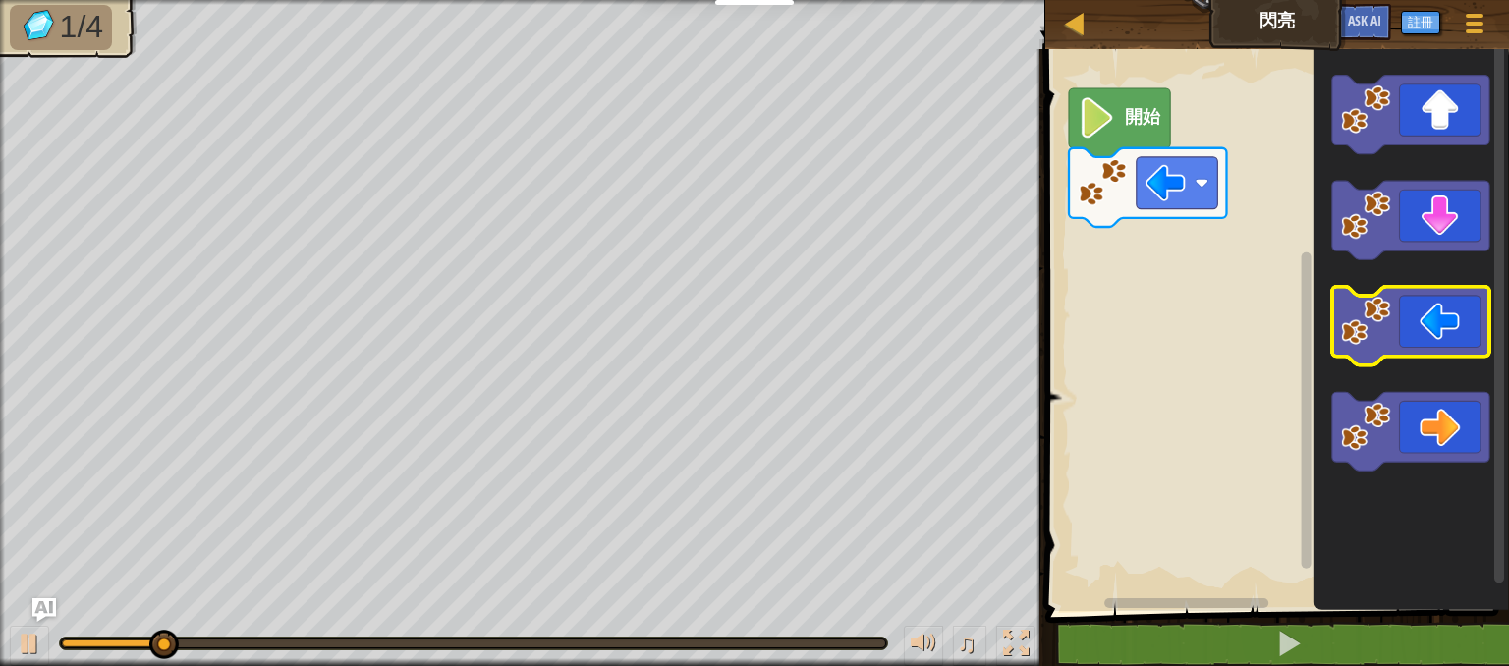
click at [1438, 343] on icon "Blockly工作區" at bounding box center [1411, 326] width 158 height 79
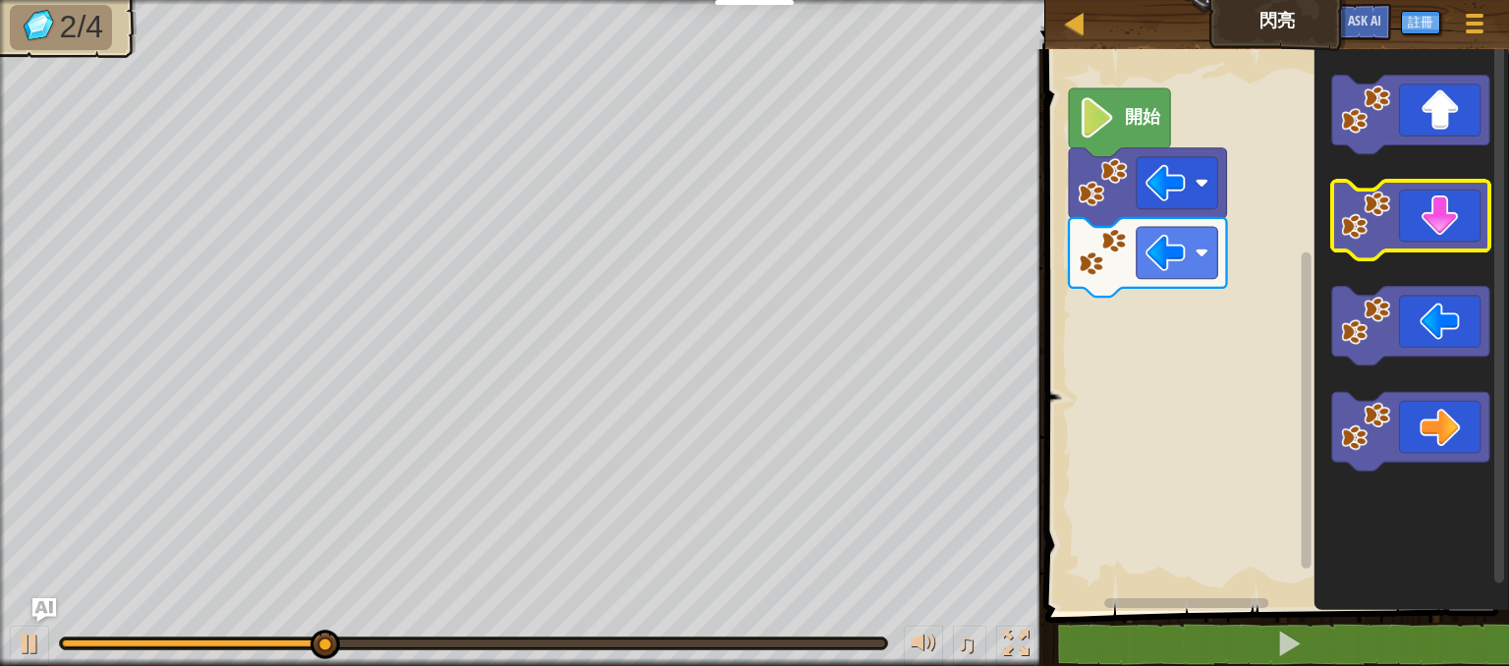
click at [1445, 240] on icon "Blockly工作區" at bounding box center [1411, 220] width 158 height 79
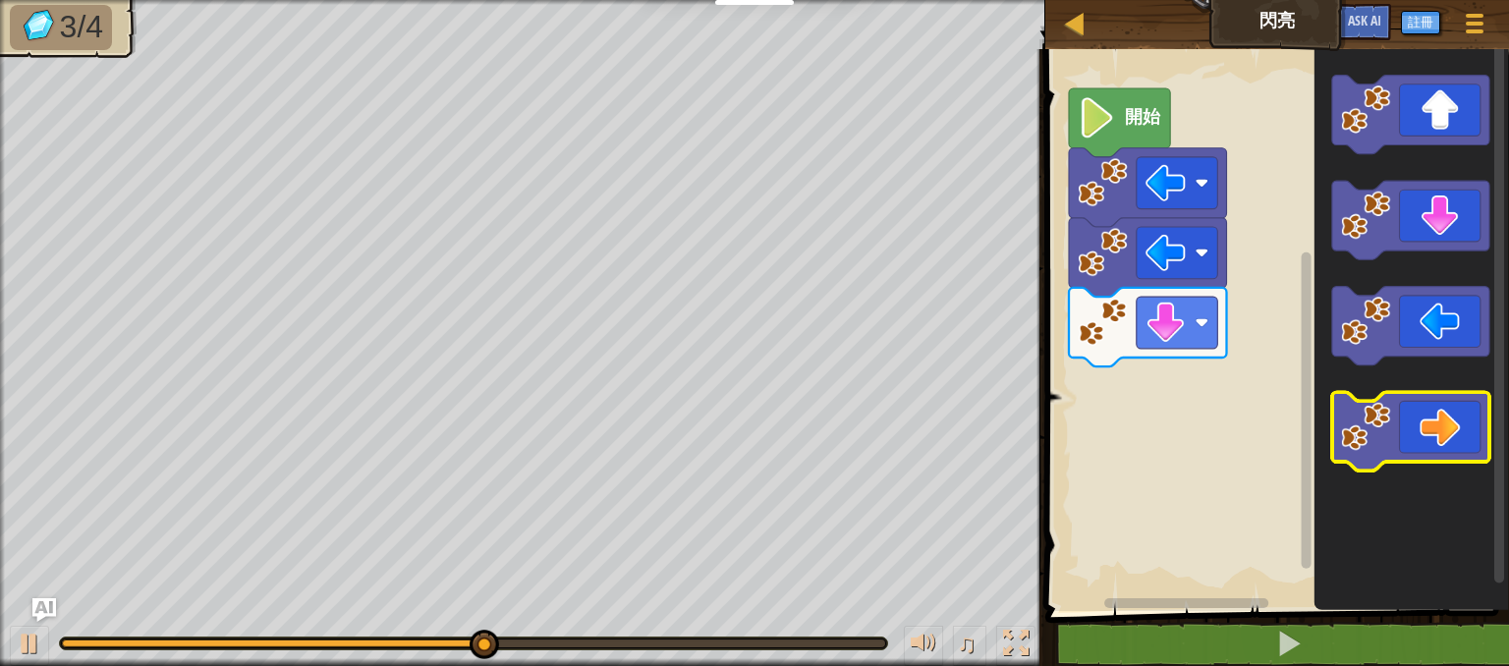
click at [1455, 426] on icon "Blockly工作區" at bounding box center [1411, 432] width 158 height 79
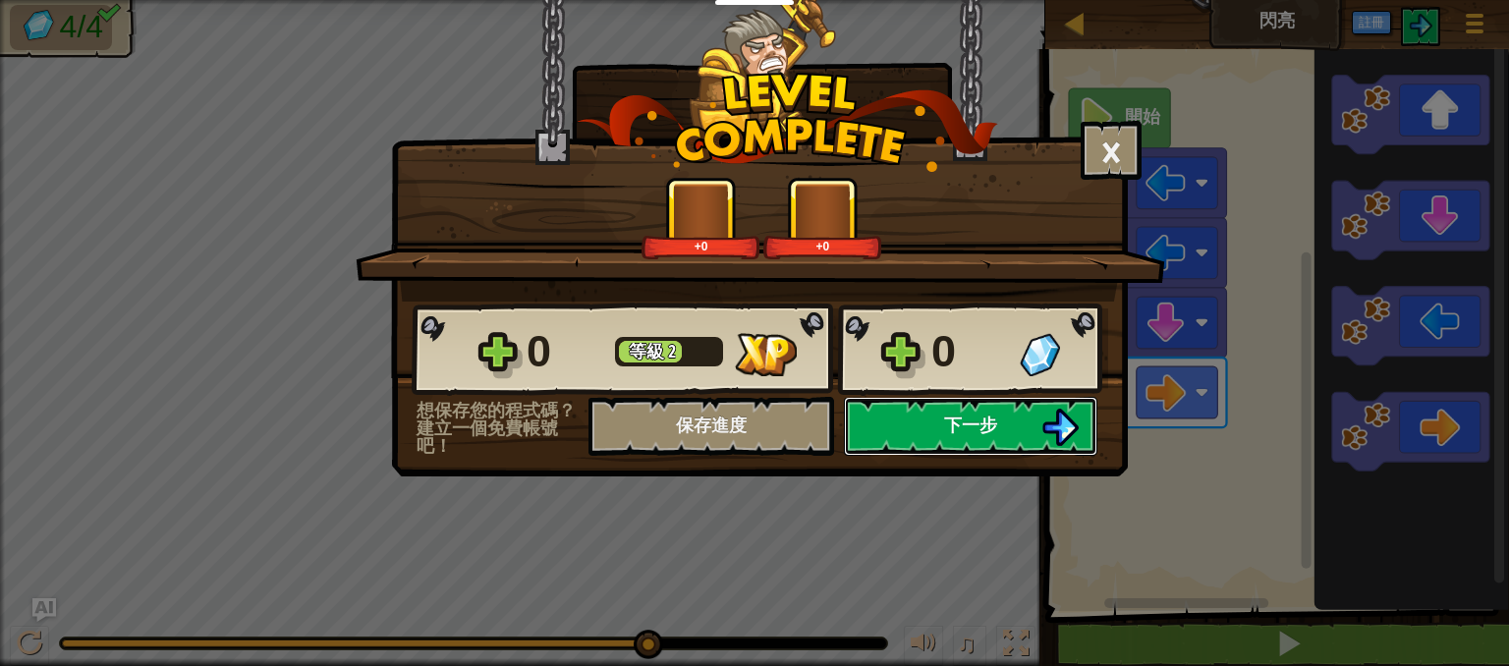
click at [973, 416] on span "下一步" at bounding box center [970, 425] width 53 height 25
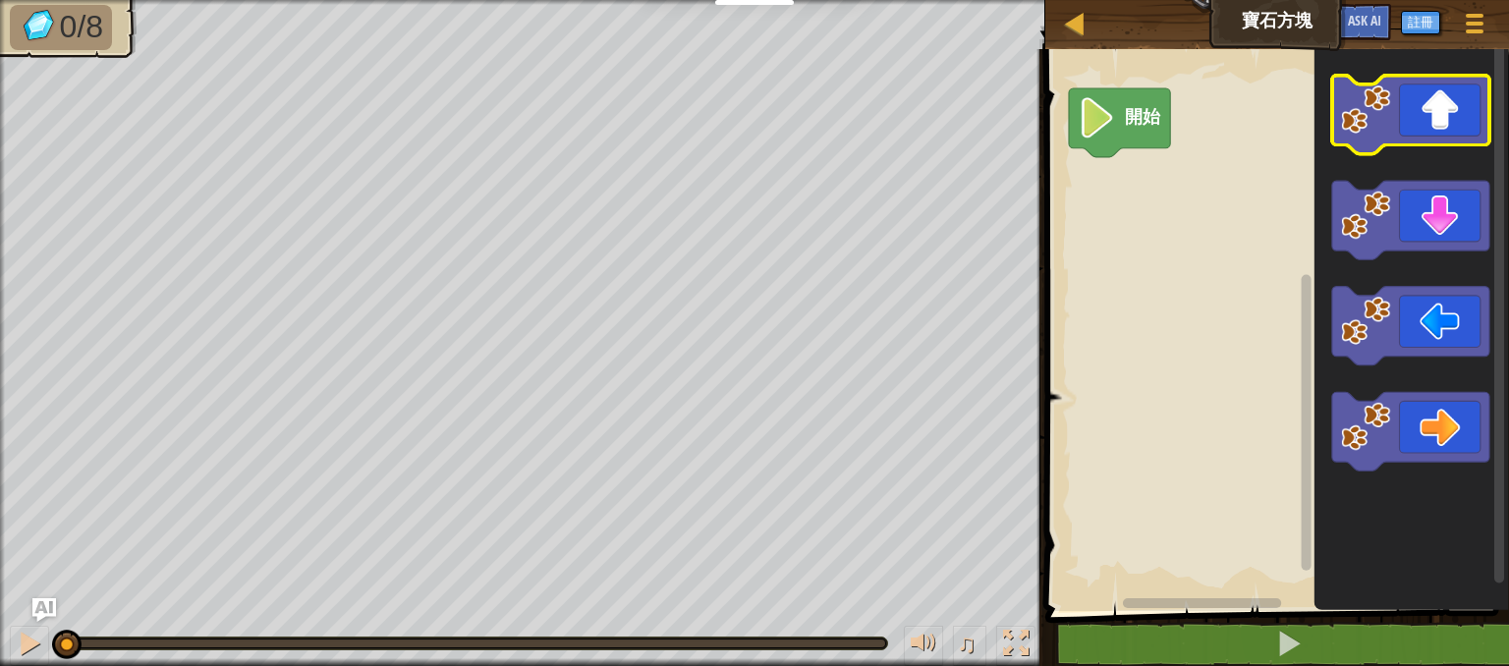
click at [1394, 138] on icon "Blockly工作區" at bounding box center [1411, 115] width 158 height 79
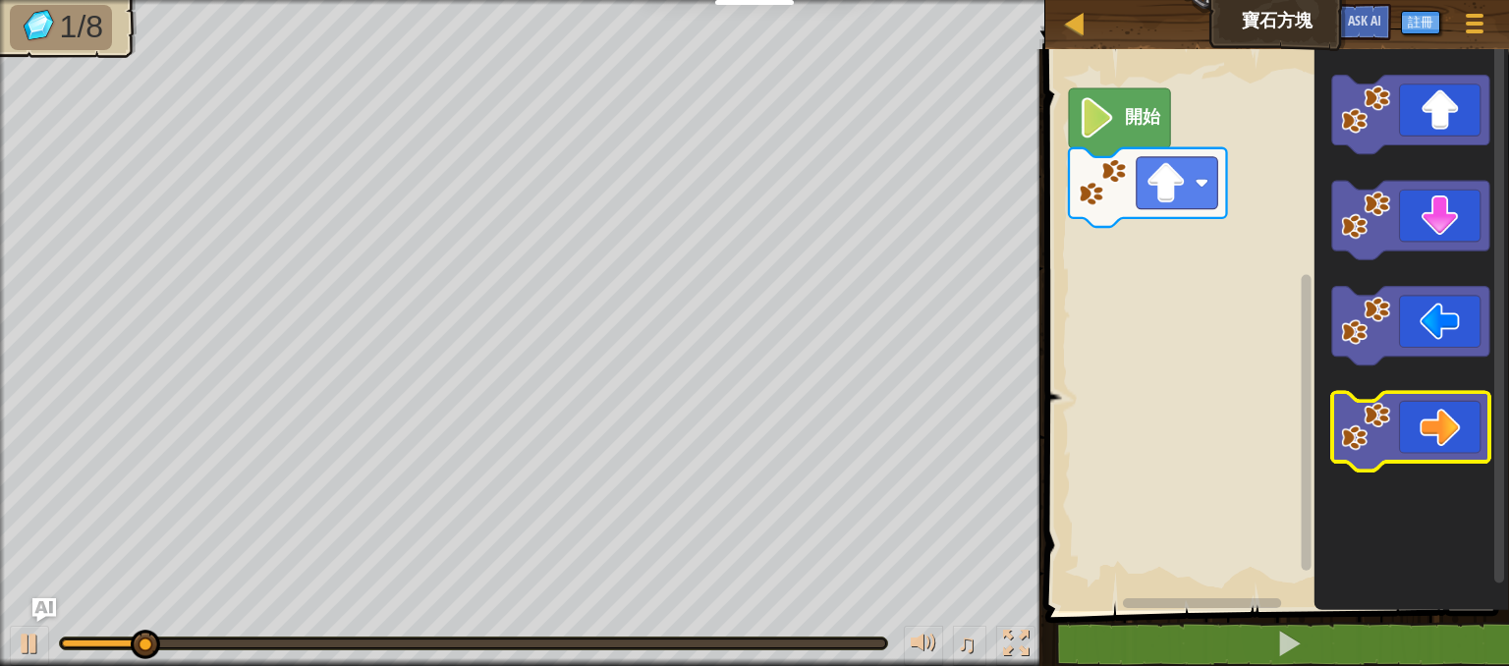
click at [1467, 411] on icon "Blockly工作區" at bounding box center [1411, 432] width 158 height 79
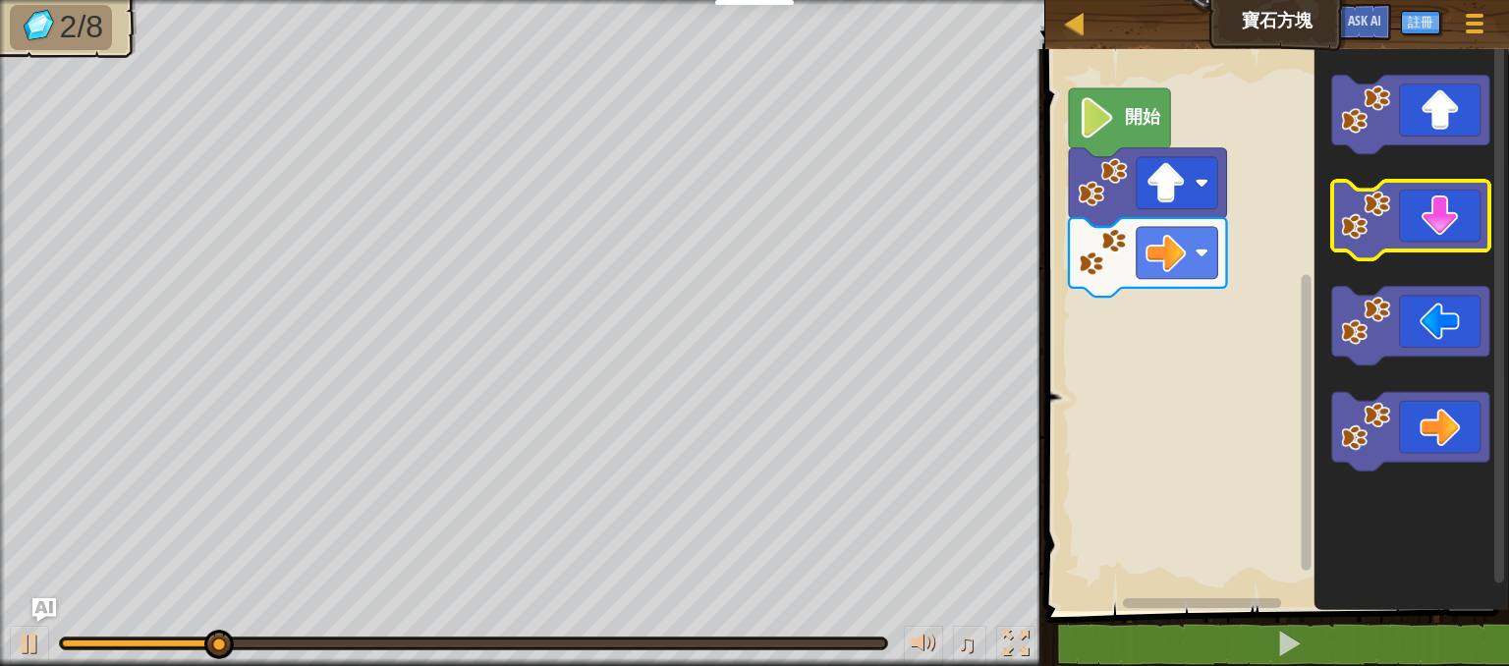
click at [1457, 228] on icon "Blockly工作區" at bounding box center [1411, 220] width 158 height 79
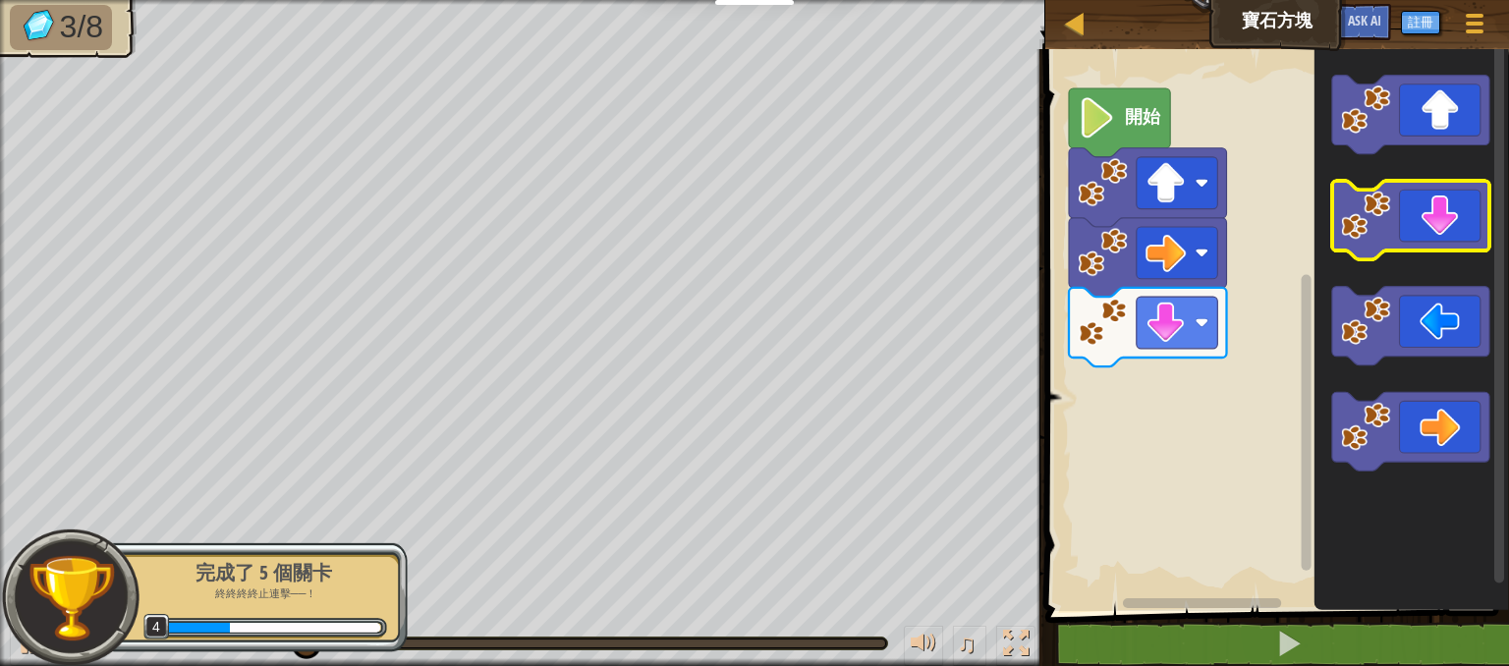
click at [1455, 225] on icon "Blockly工作區" at bounding box center [1411, 220] width 158 height 79
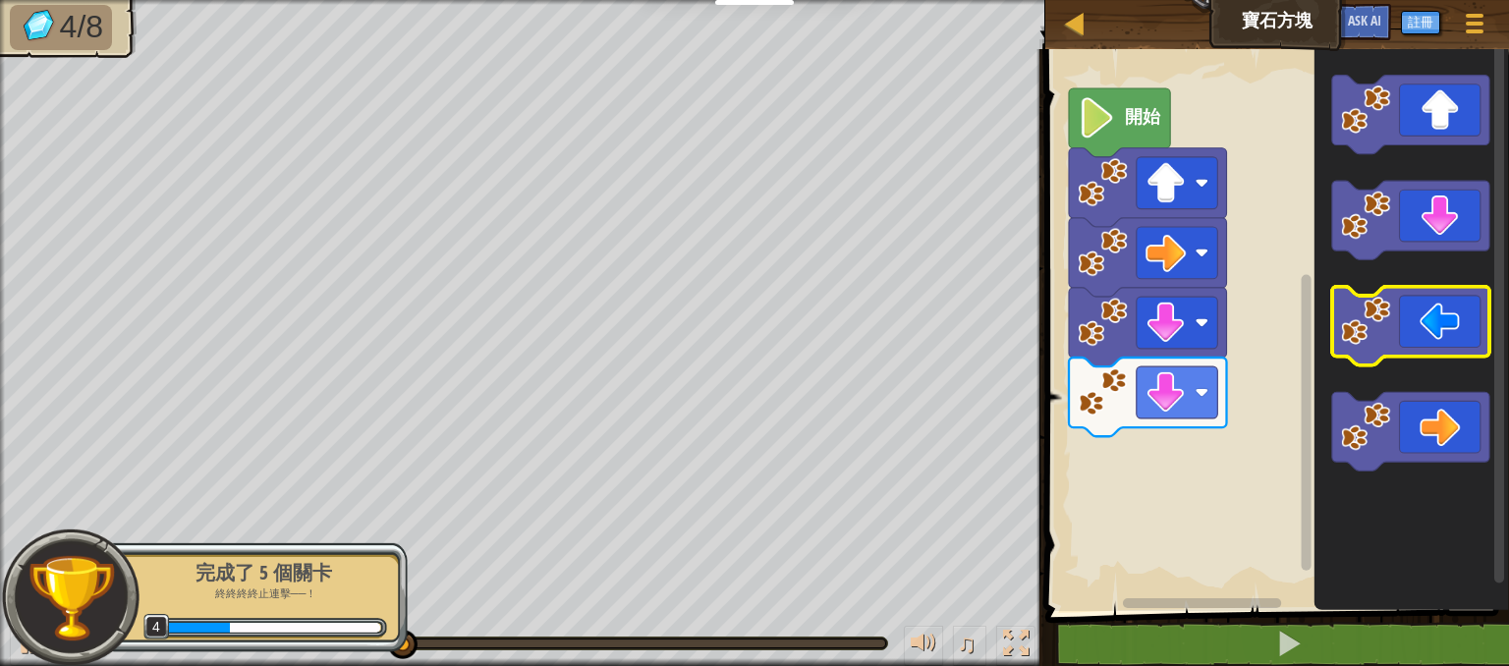
click at [1399, 337] on icon "Blockly工作區" at bounding box center [1411, 326] width 158 height 79
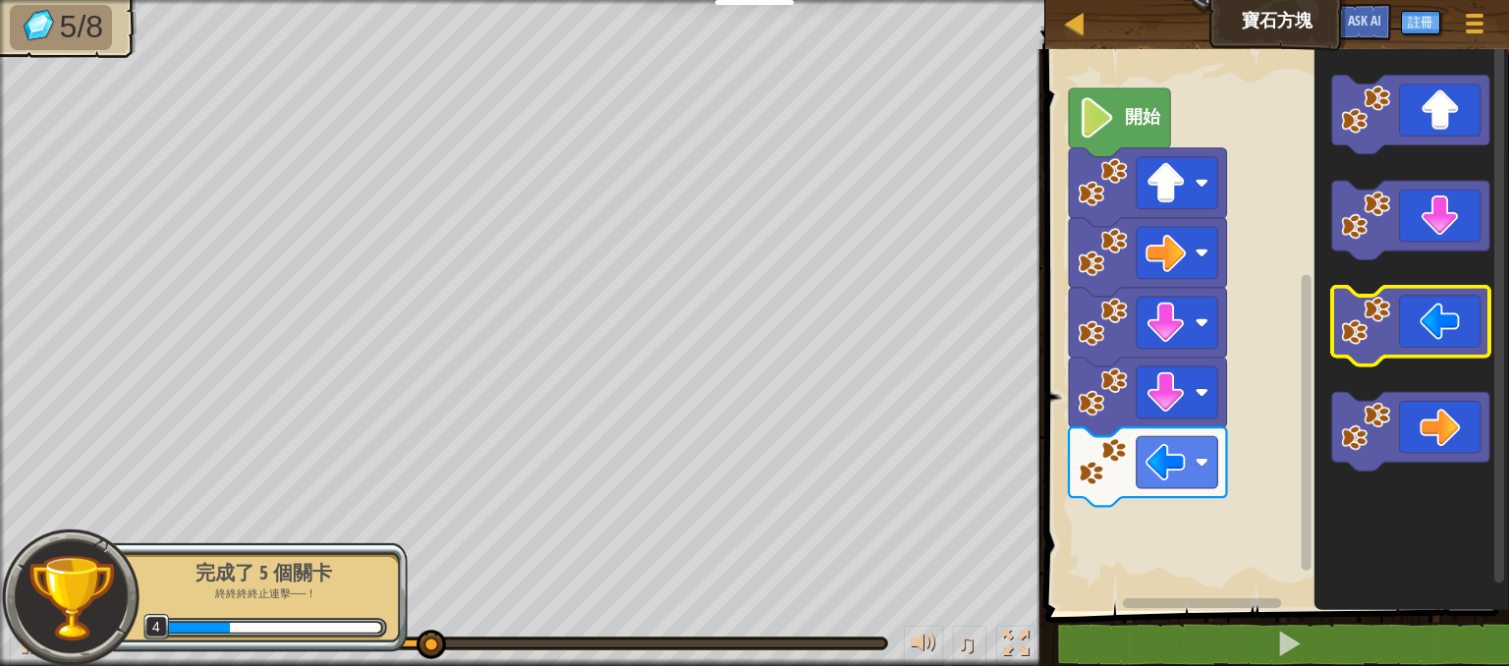
click at [1399, 336] on icon "Blockly工作區" at bounding box center [1411, 326] width 158 height 79
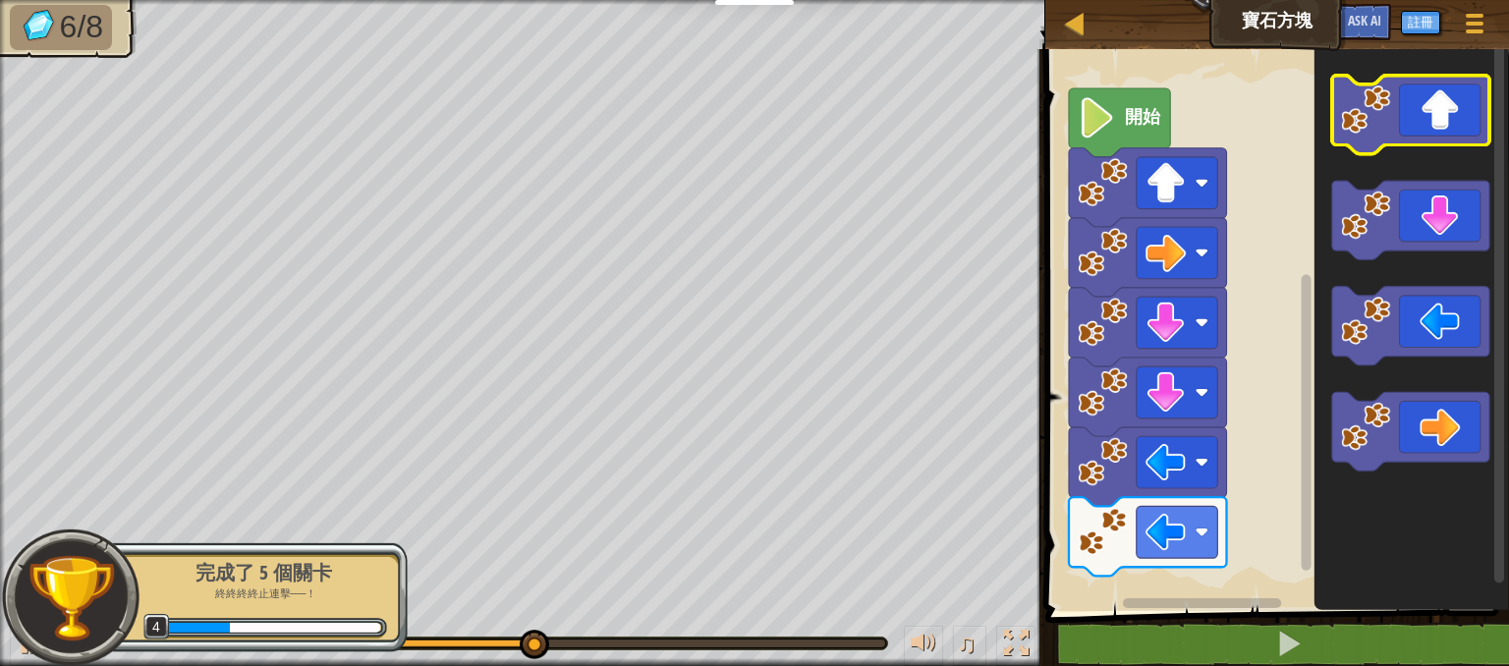
click at [1410, 134] on icon "Blockly工作區" at bounding box center [1411, 115] width 158 height 79
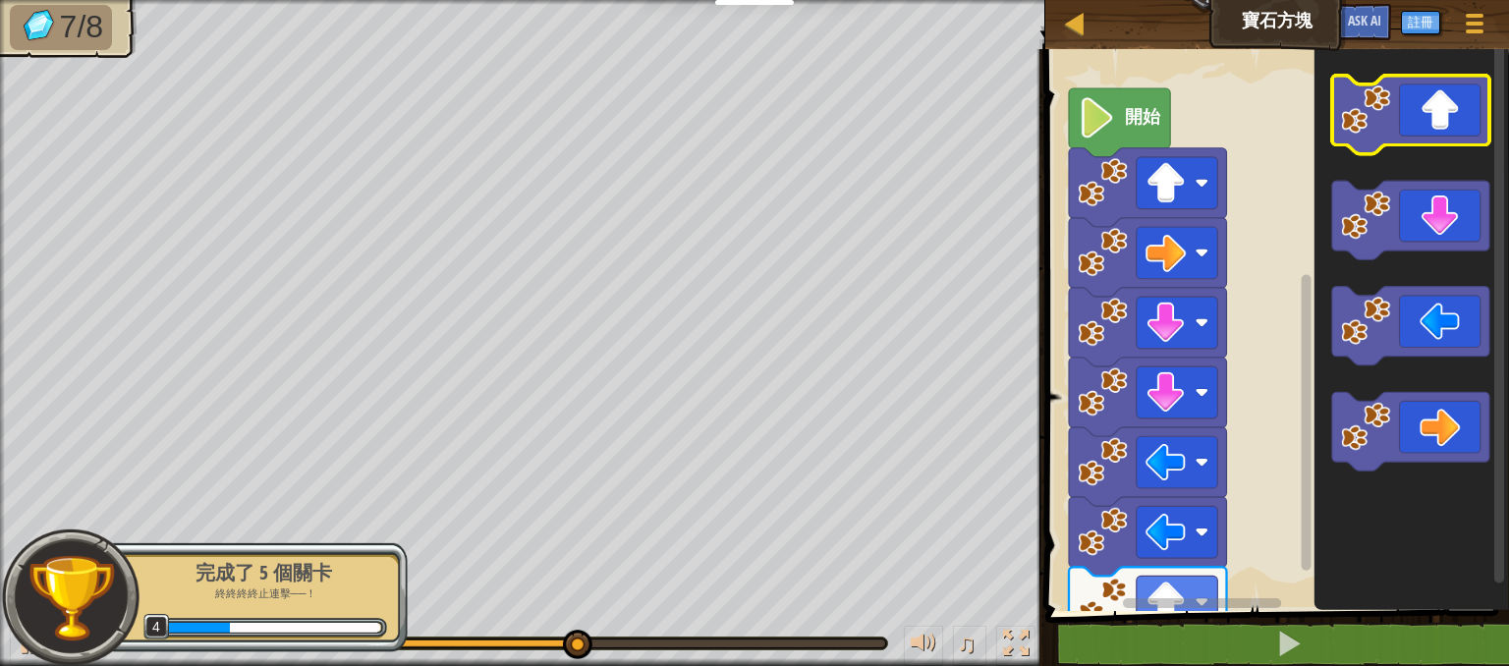
click at [1410, 135] on icon "Blockly工作區" at bounding box center [1411, 115] width 158 height 79
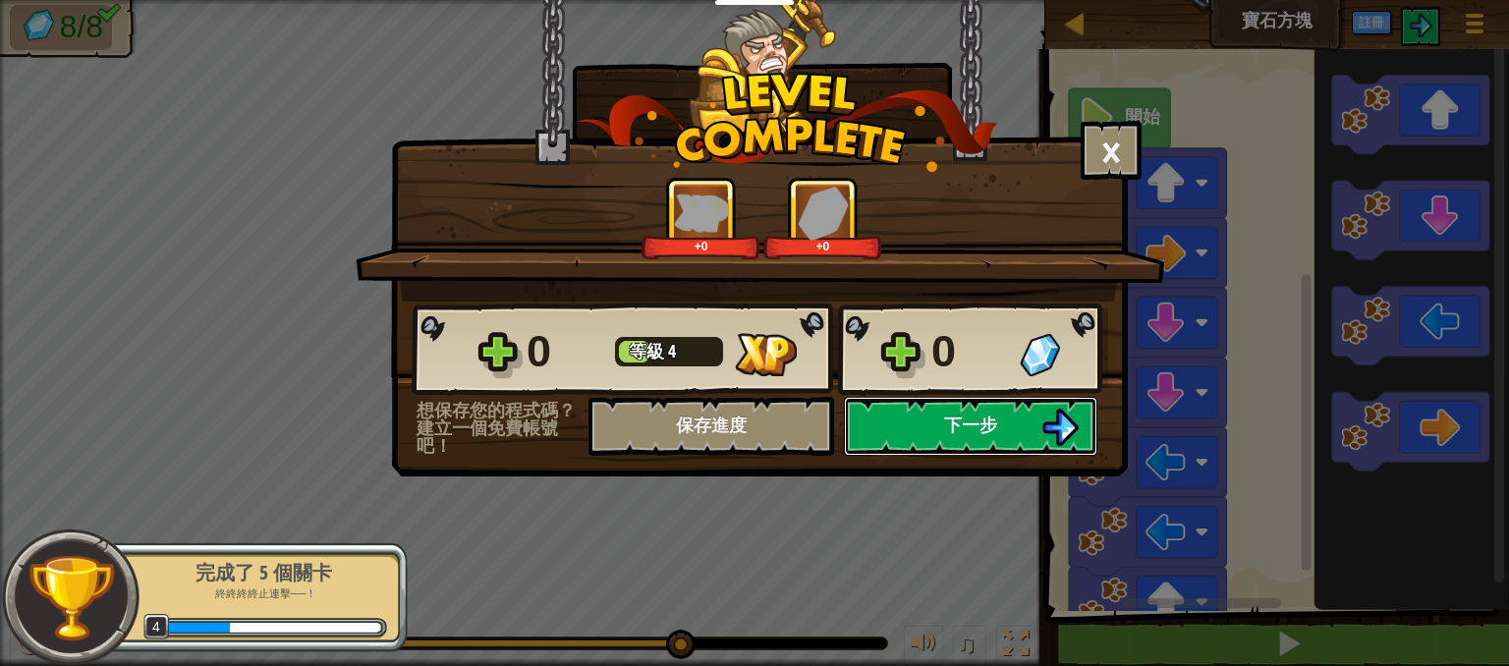
click at [973, 414] on span "下一步" at bounding box center [970, 425] width 53 height 25
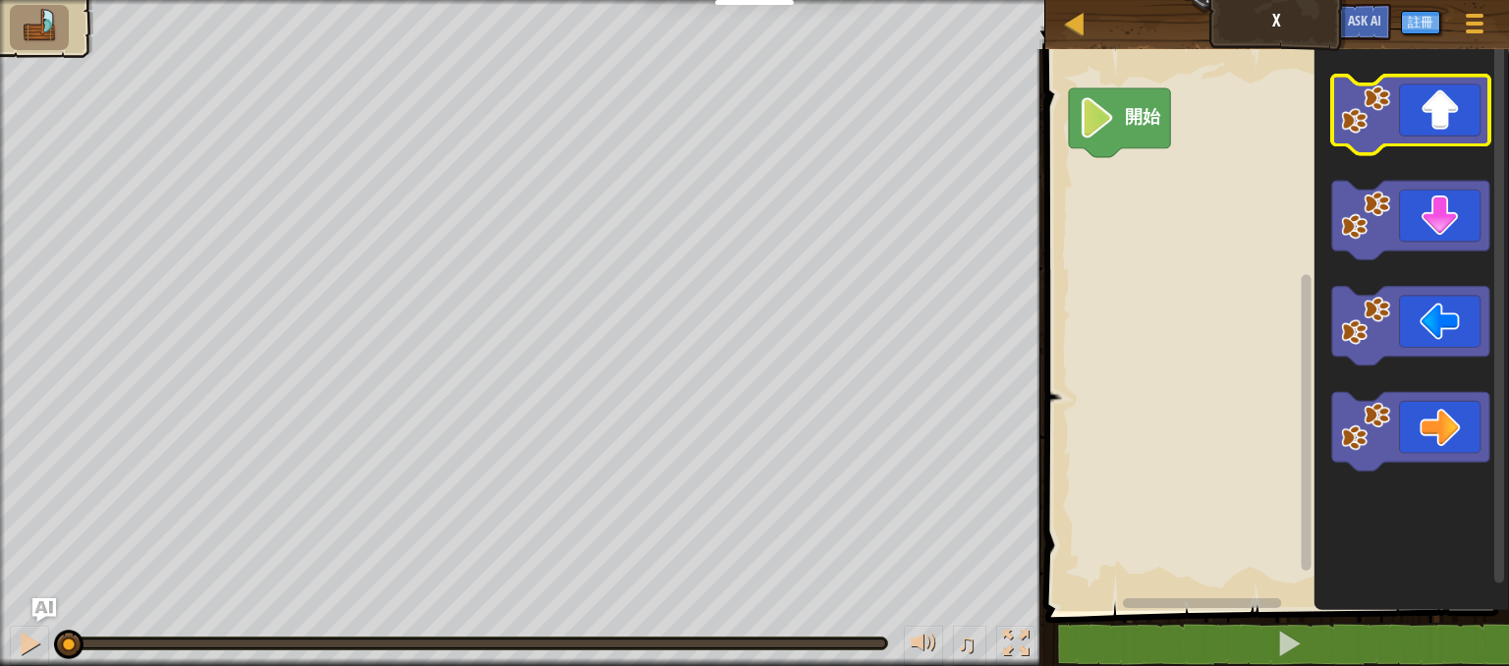
click at [1376, 131] on image "Blockly工作區" at bounding box center [1365, 108] width 49 height 49
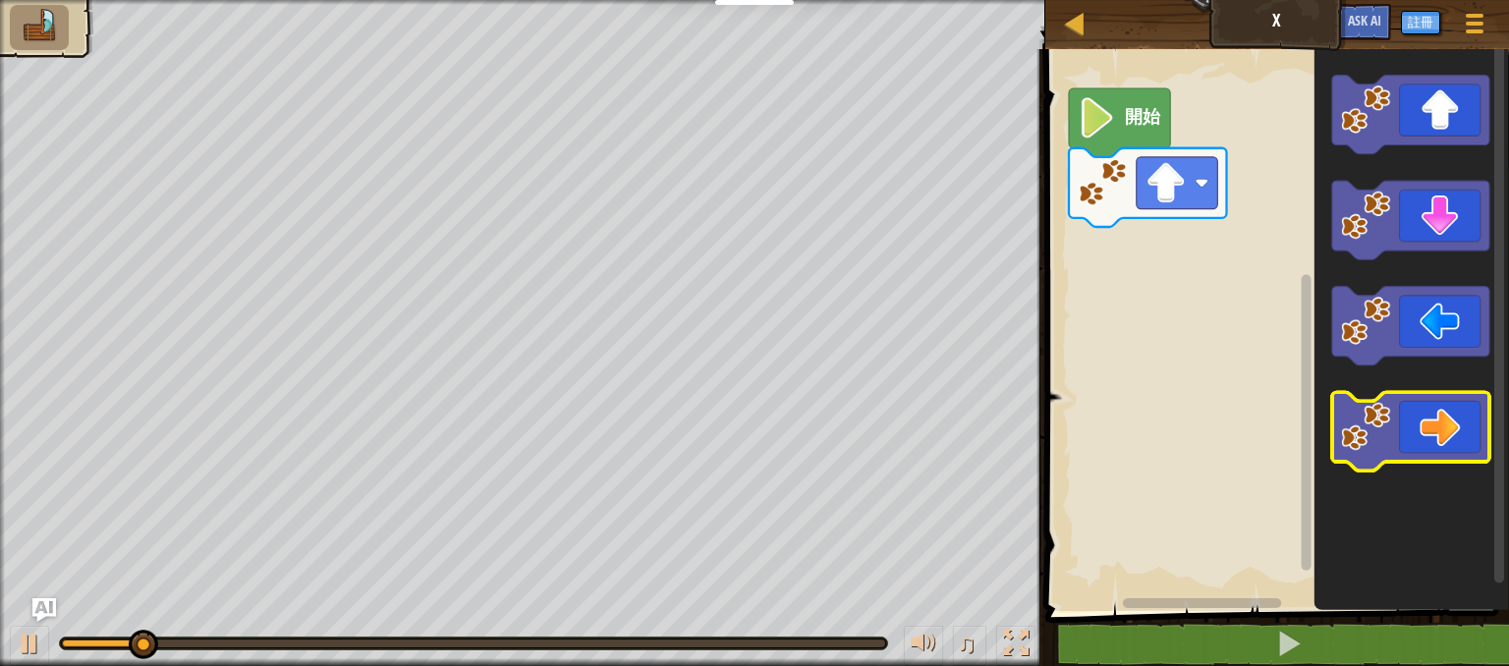
click at [1467, 418] on icon "Blockly工作區" at bounding box center [1411, 432] width 158 height 79
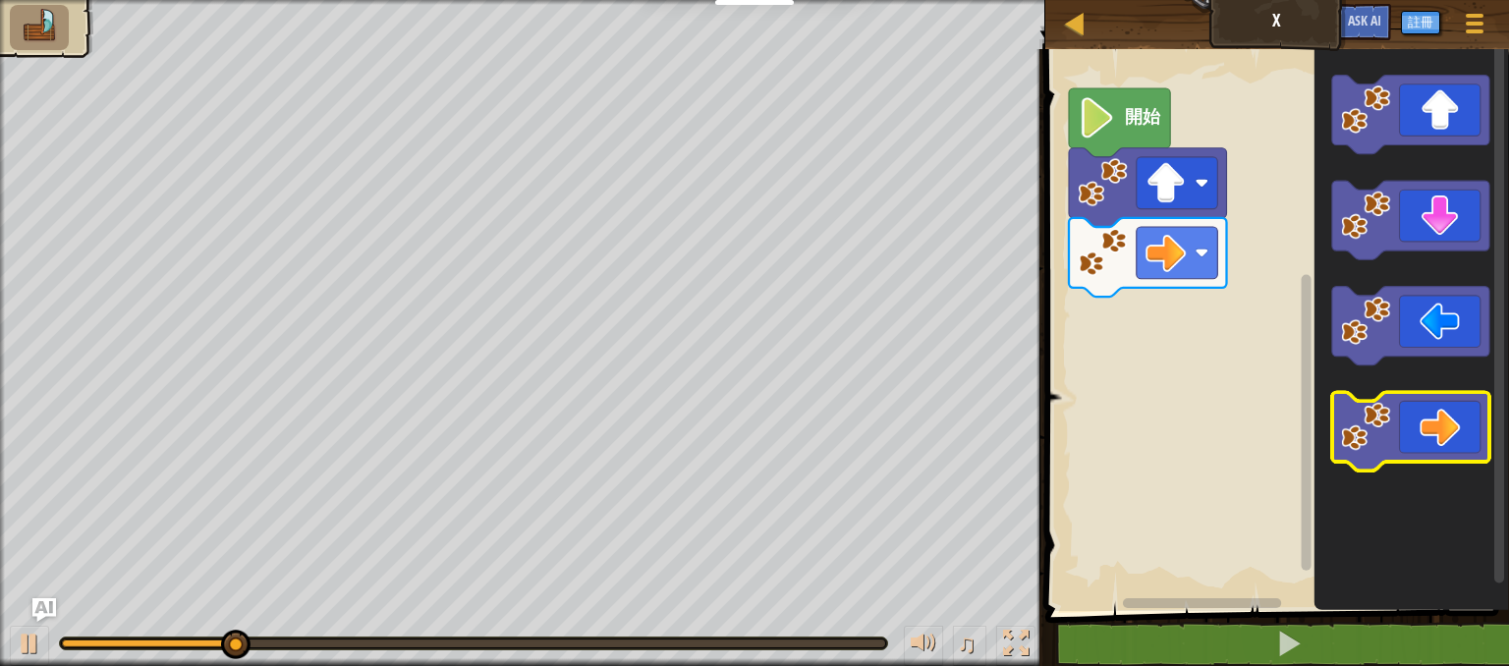
click at [1467, 418] on icon "Blockly工作區" at bounding box center [1411, 432] width 158 height 79
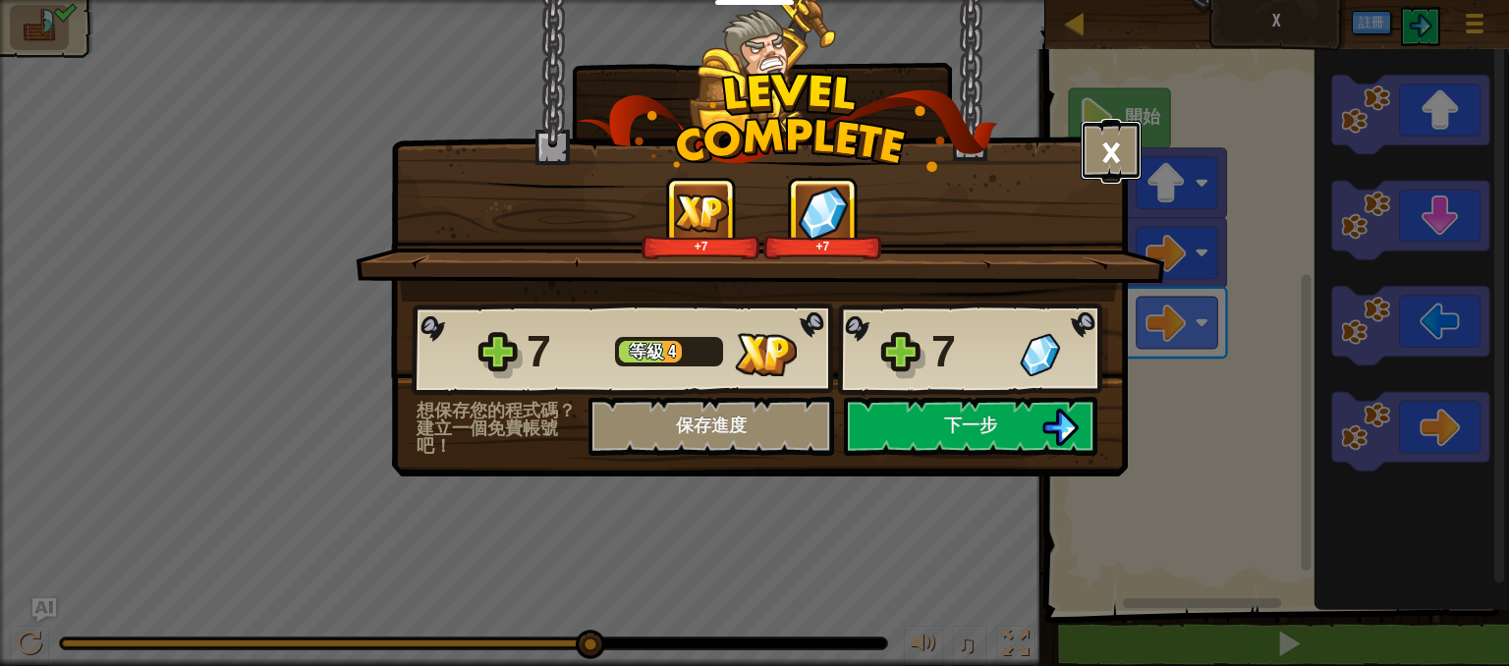
click at [1094, 152] on button "×" at bounding box center [1110, 150] width 61 height 59
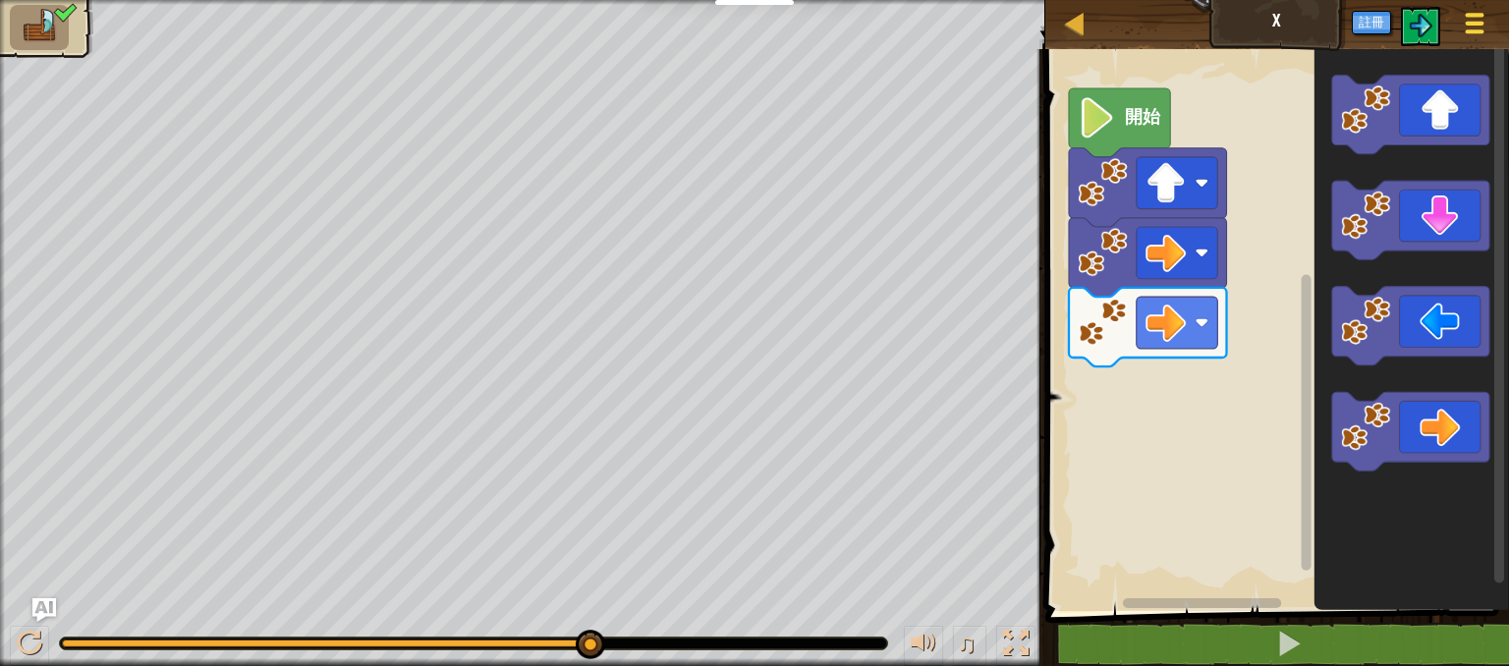
click at [1493, 13] on button "遊戲選單" at bounding box center [1475, 27] width 52 height 48
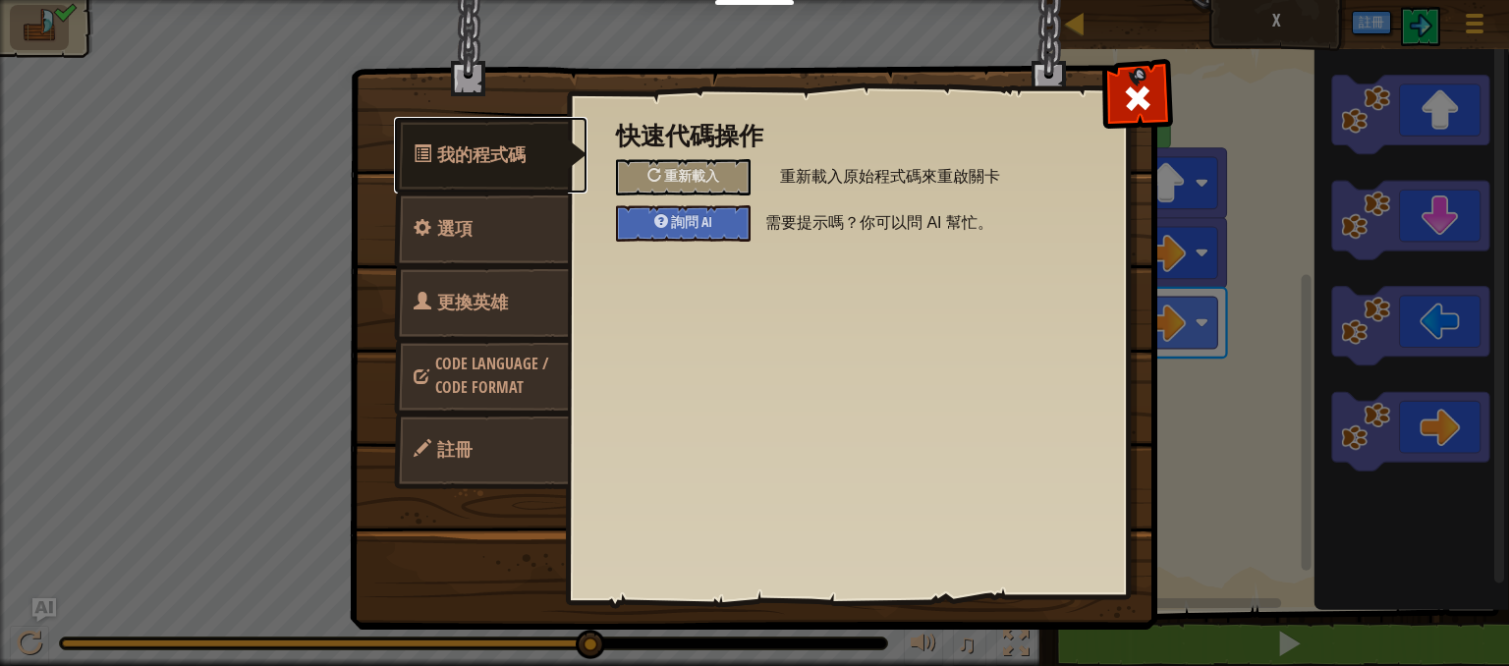
click at [526, 155] on link "我的程式碼" at bounding box center [490, 155] width 193 height 77
click at [513, 236] on link "選項" at bounding box center [481, 229] width 175 height 77
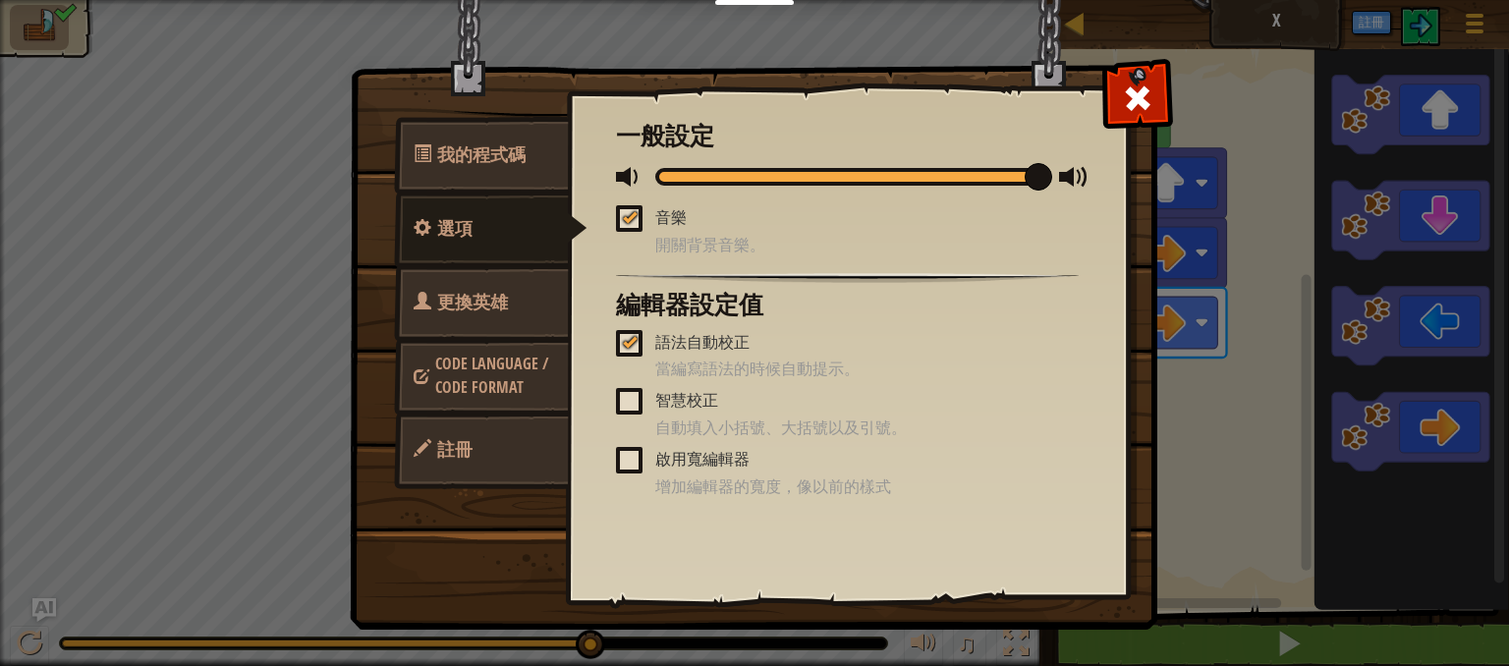
click at [501, 305] on span "更換英雄" at bounding box center [472, 302] width 71 height 25
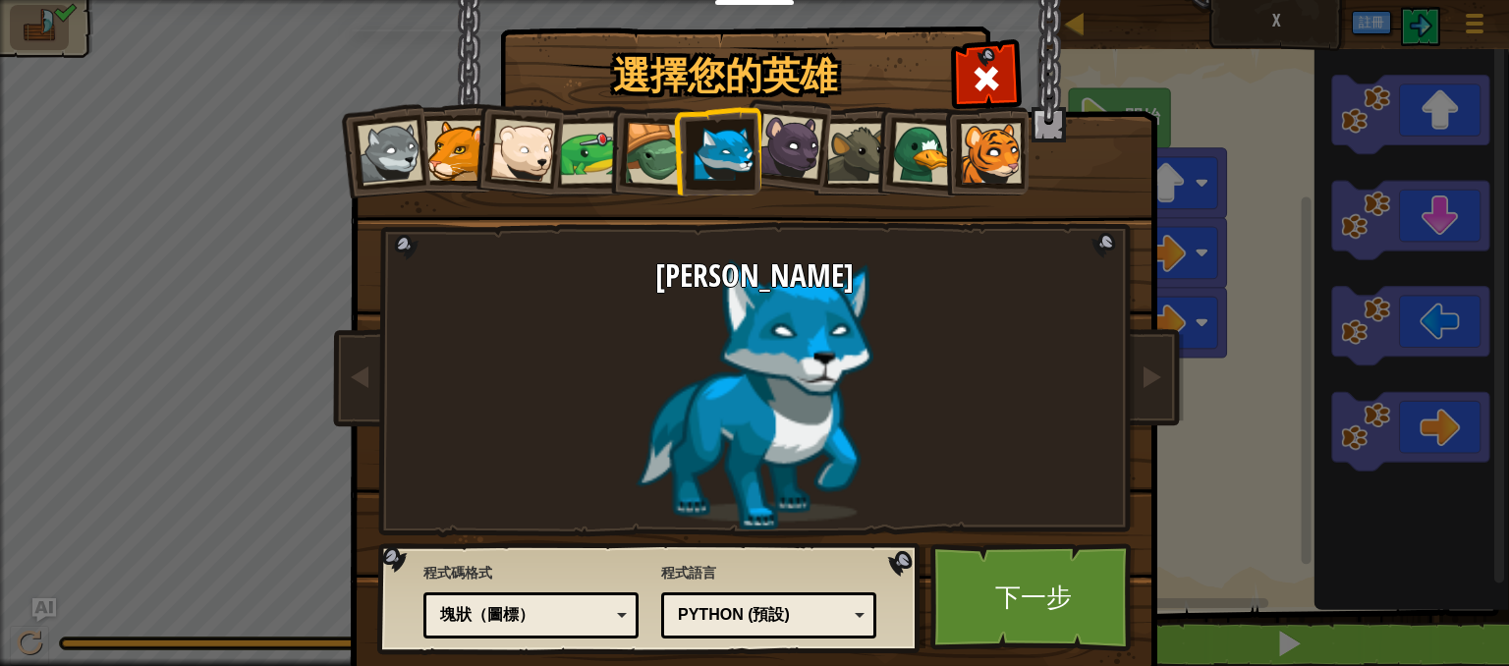
click at [528, 608] on div "塊狀（圖標）" at bounding box center [525, 615] width 170 height 23
click at [1062, 607] on link "下一步" at bounding box center [1032, 597] width 205 height 108
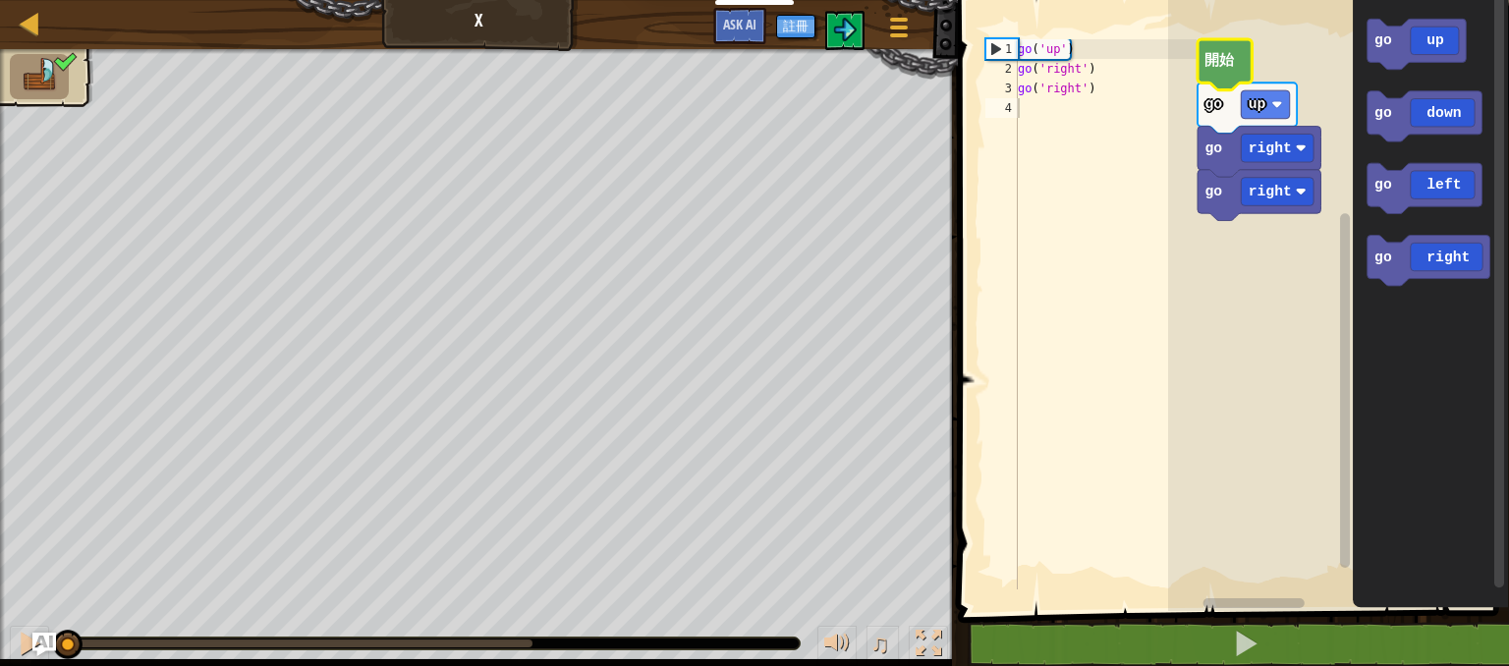
click at [1227, 72] on icon "Blockly工作區" at bounding box center [1224, 64] width 54 height 51
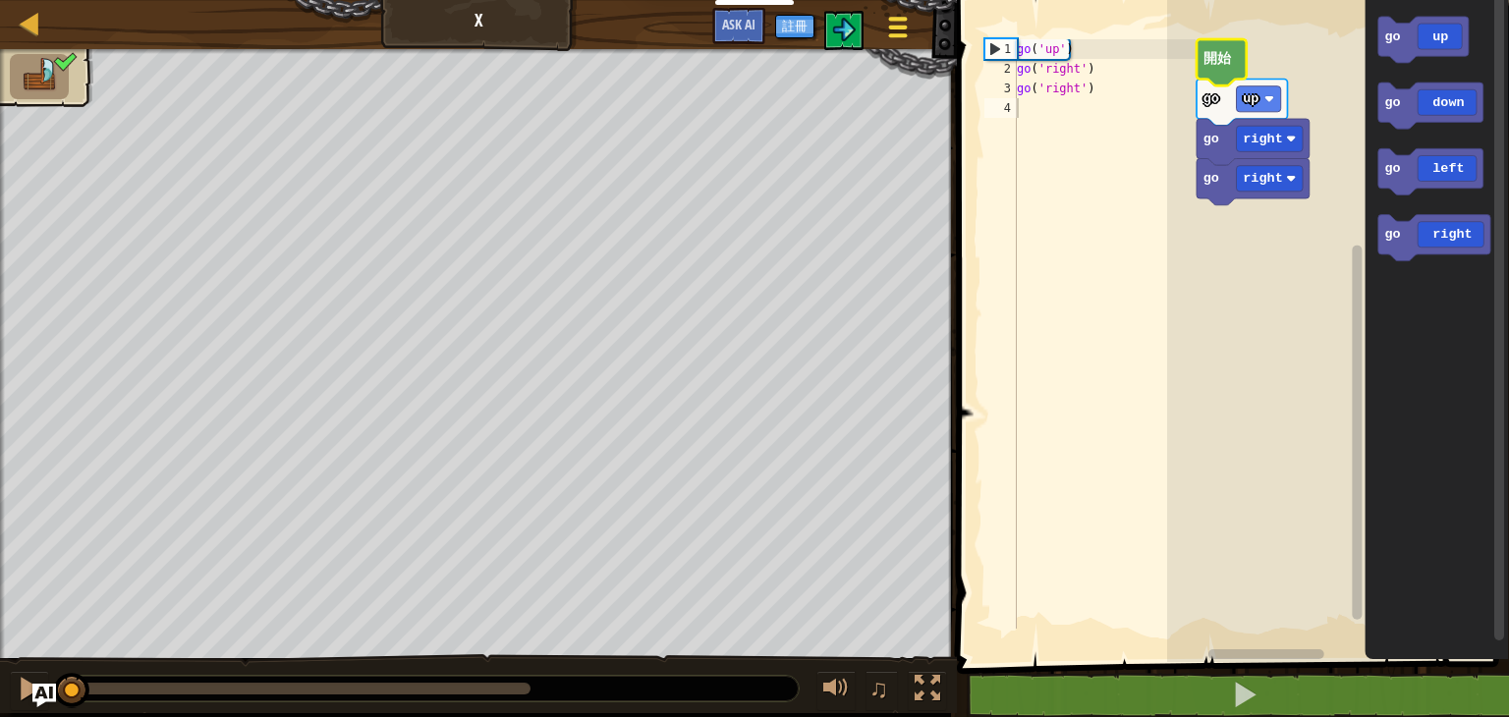
click at [915, 30] on button "遊戲選單" at bounding box center [898, 31] width 52 height 48
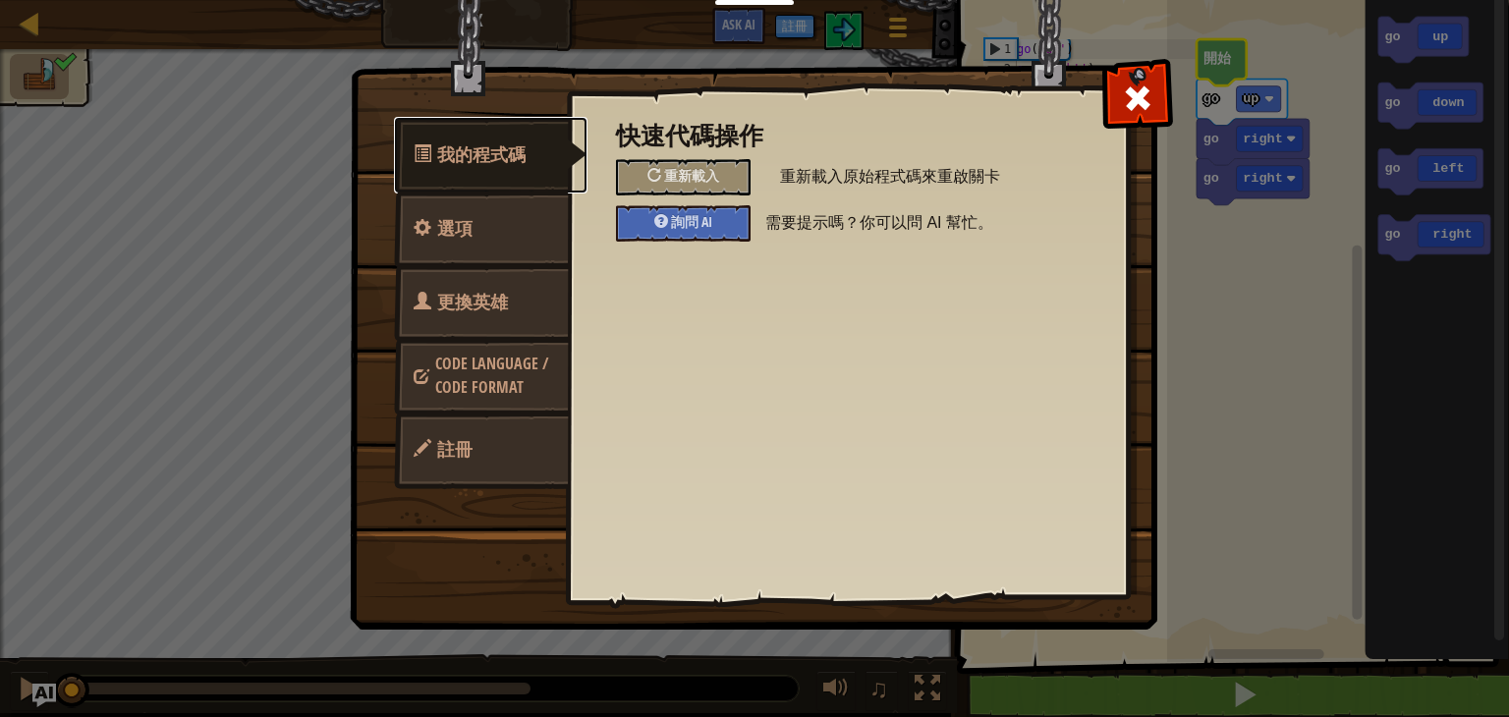
click at [511, 174] on link "我的程式碼" at bounding box center [490, 155] width 193 height 77
click at [510, 223] on link "選項" at bounding box center [481, 229] width 175 height 77
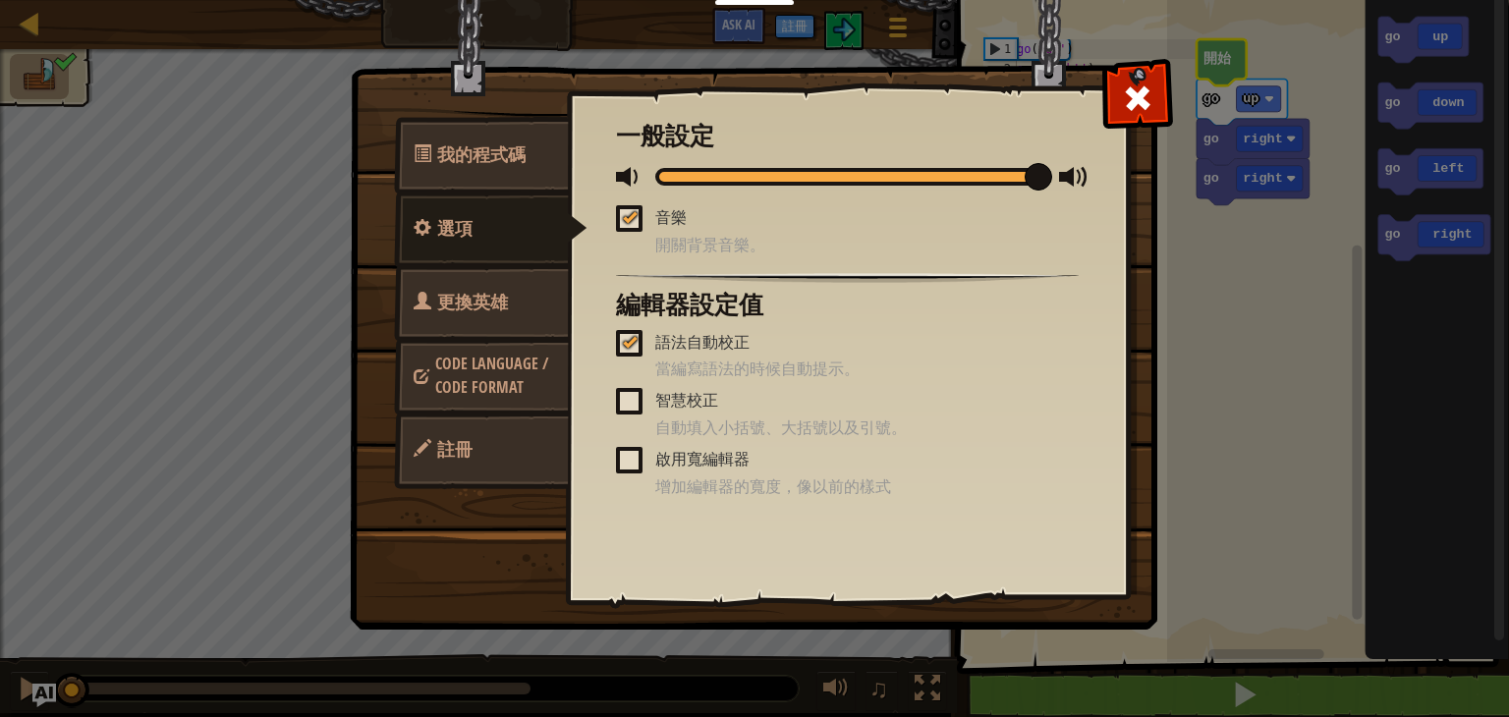
click at [515, 325] on link "更換英雄" at bounding box center [481, 302] width 175 height 77
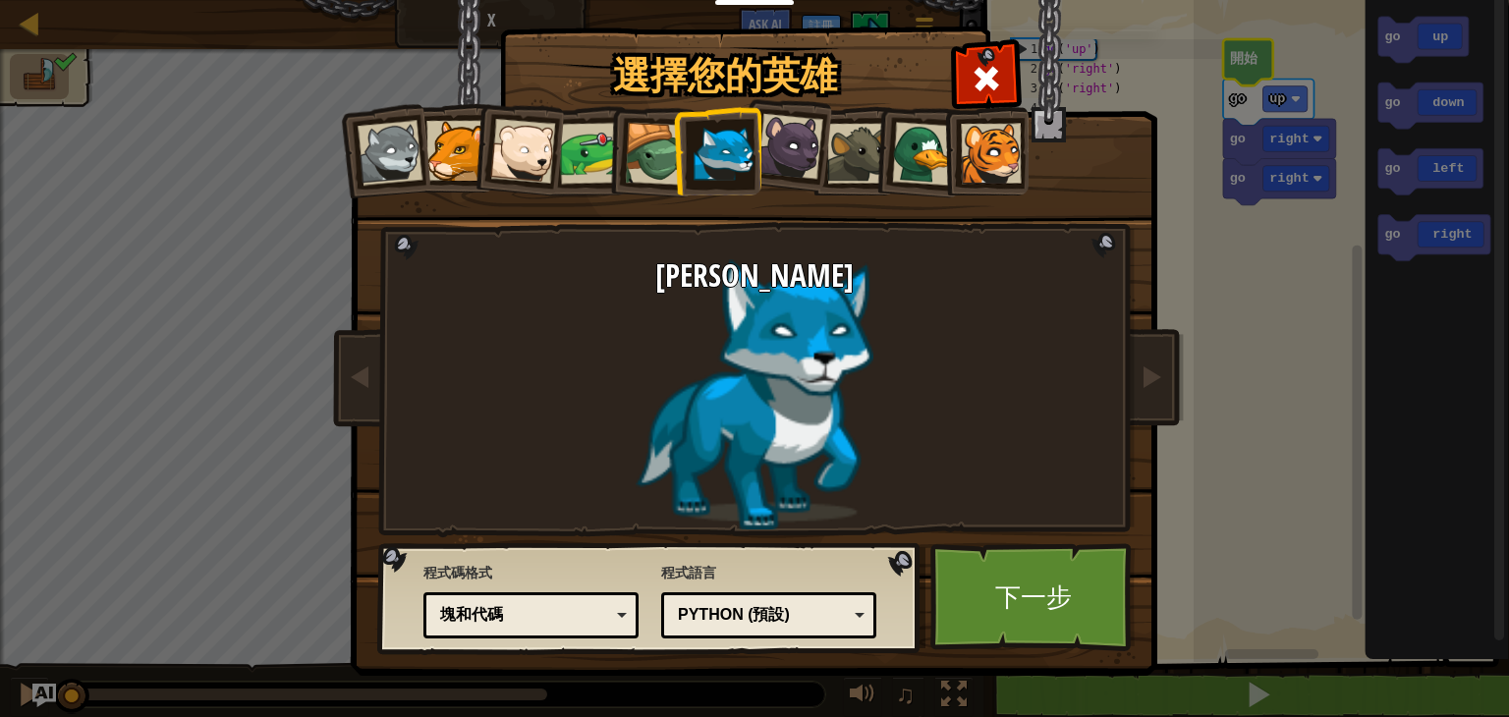
click at [584, 626] on div "塊和代碼" at bounding box center [525, 615] width 170 height 23
click at [1083, 602] on link "下一步" at bounding box center [1032, 597] width 205 height 108
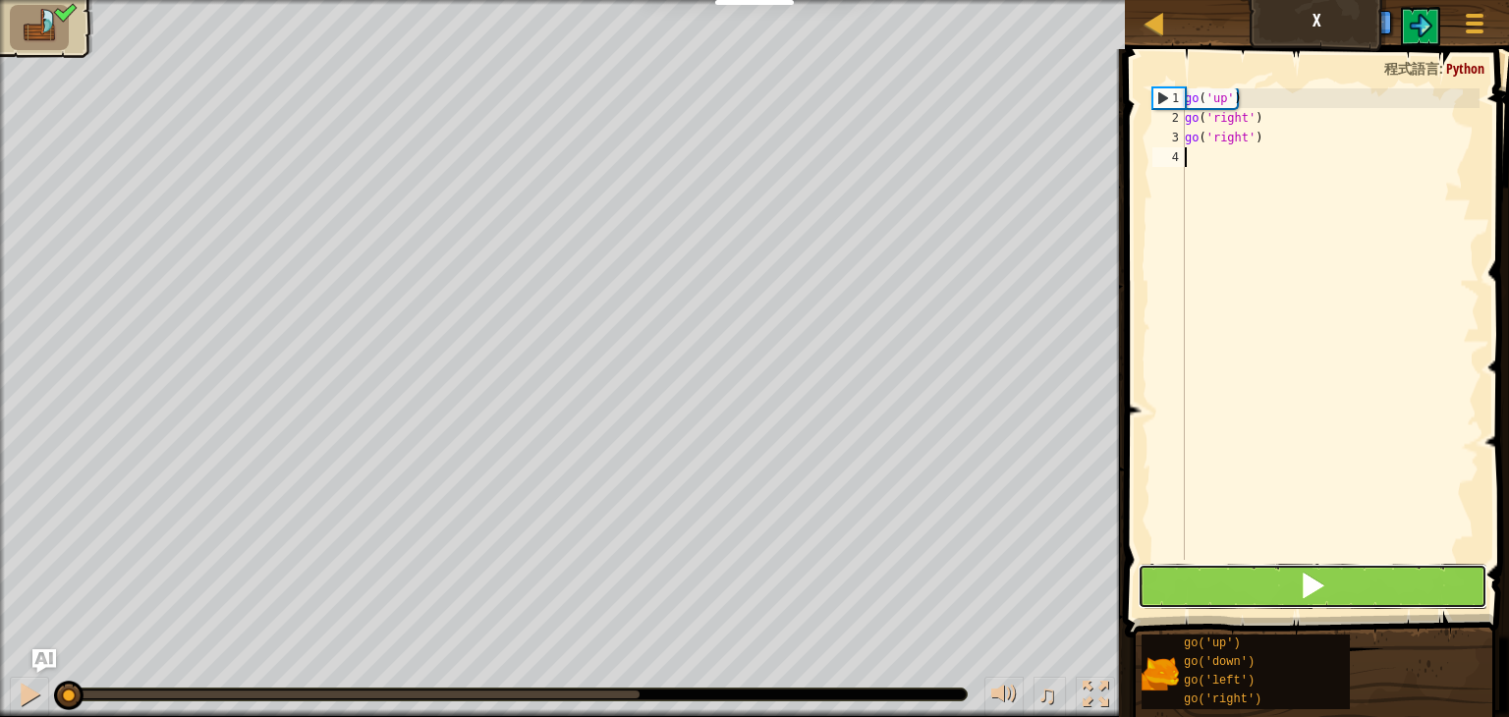
click at [1268, 579] on button at bounding box center [1312, 586] width 350 height 45
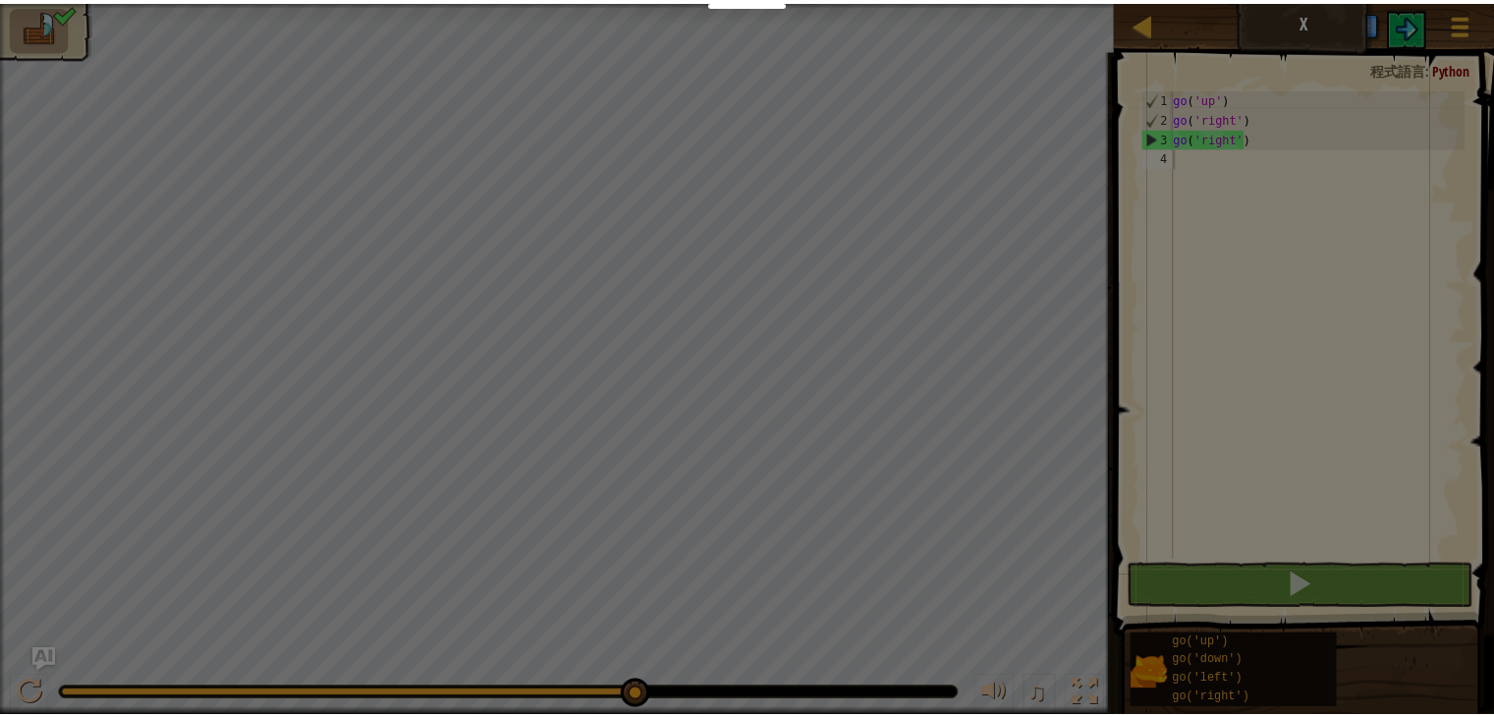
scroll to position [9, 0]
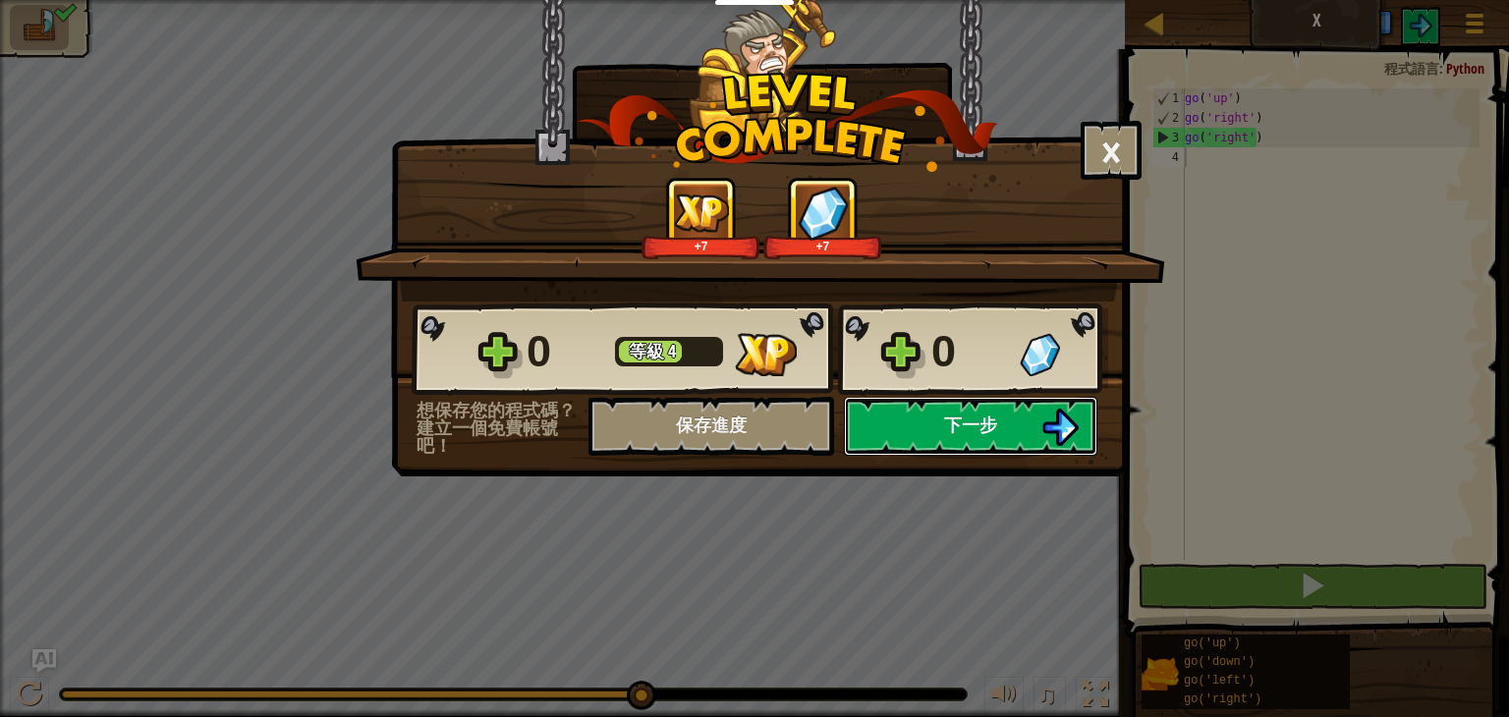
click at [993, 414] on span "下一步" at bounding box center [970, 425] width 53 height 25
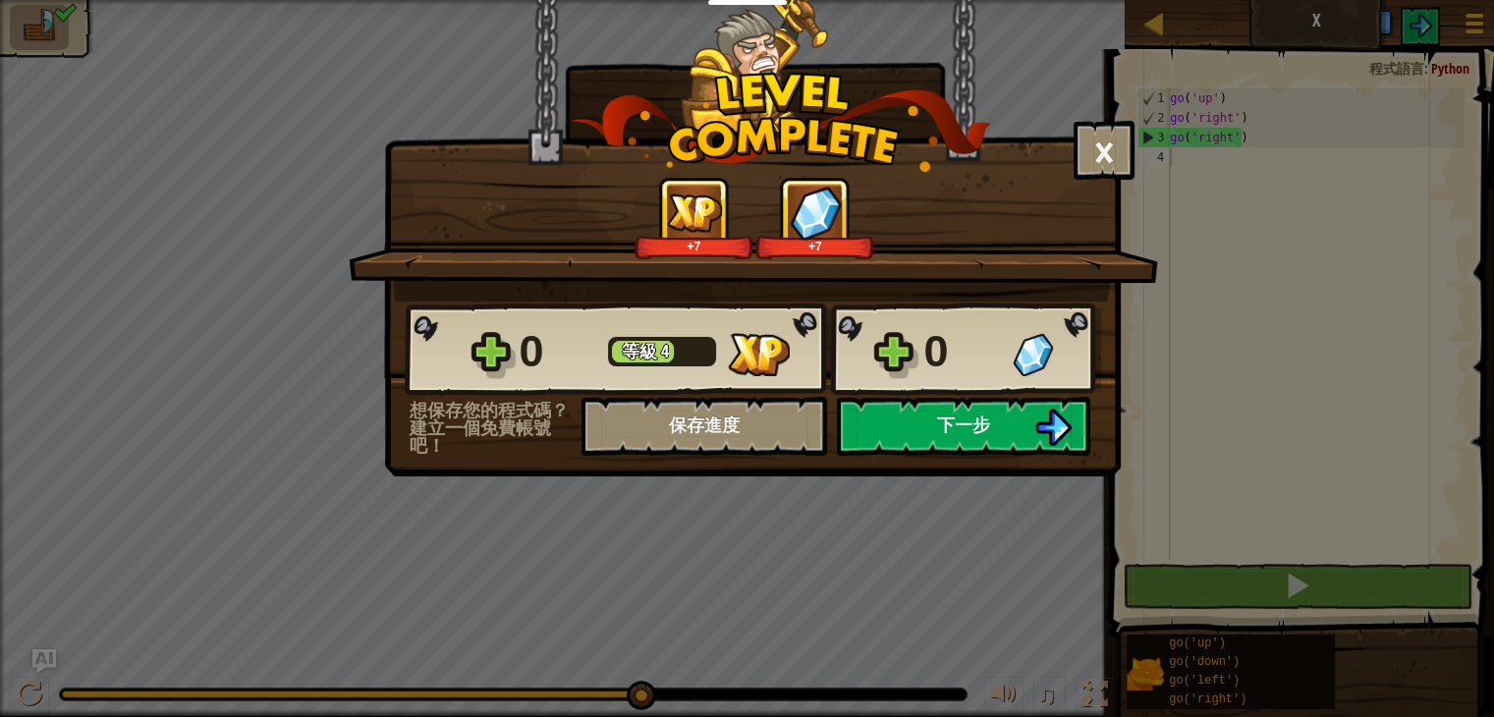
select select "zh-HANT"
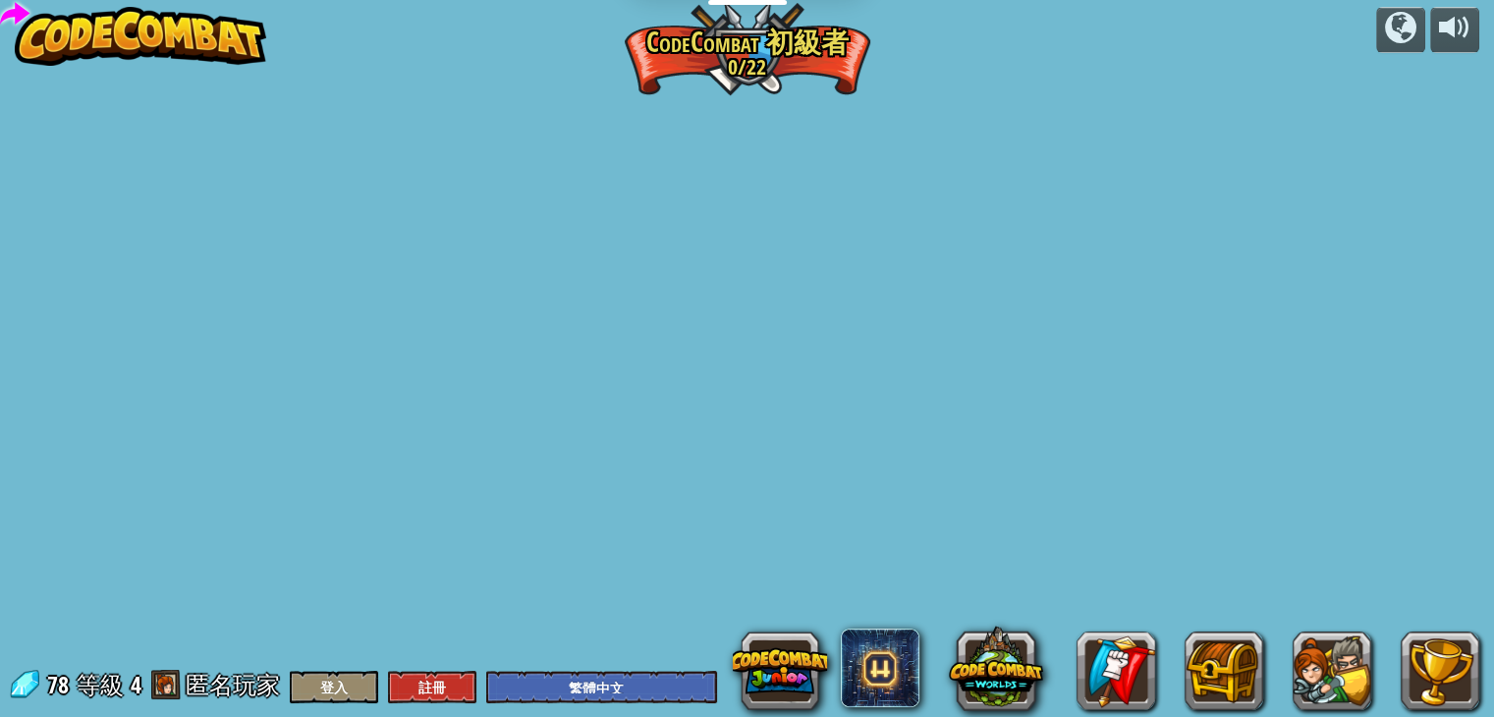
select select "zh-HANT"
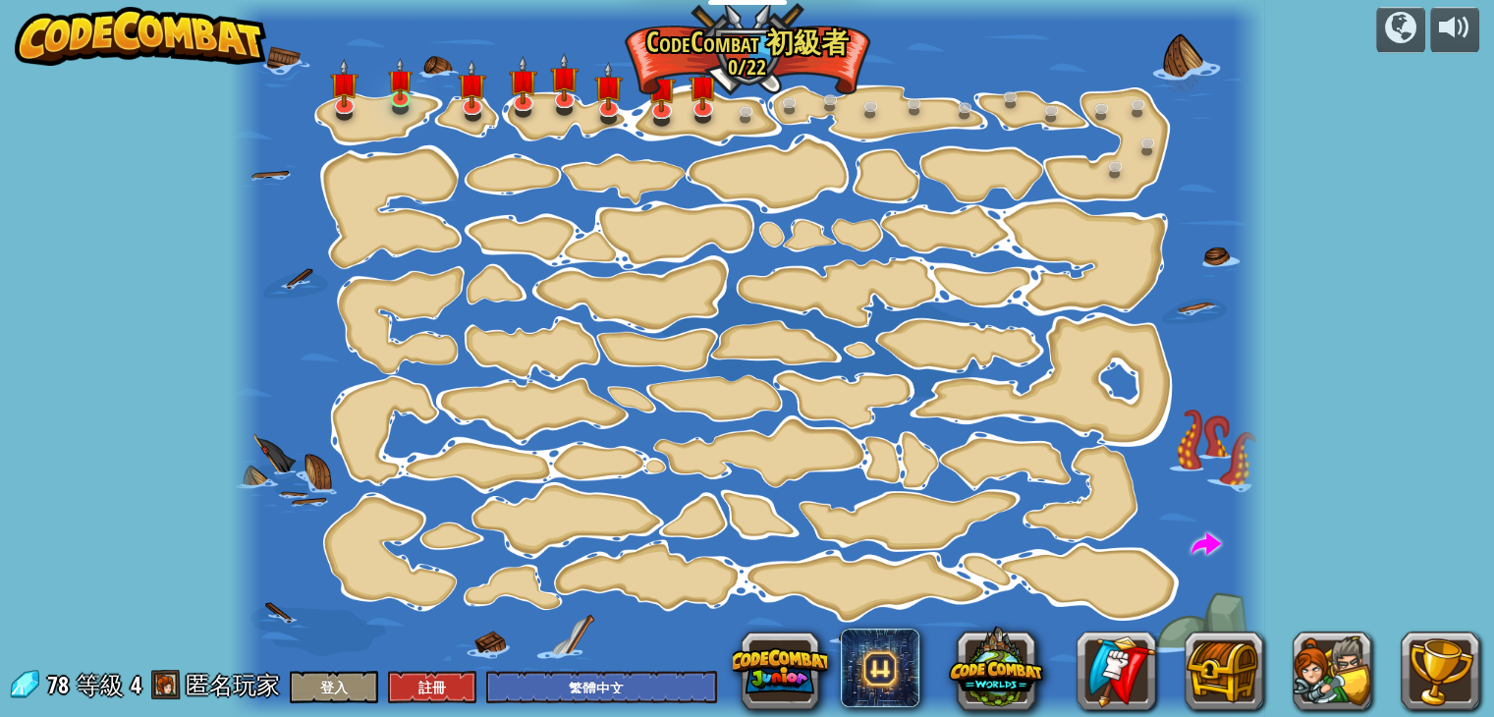
select select "zh-HANT"
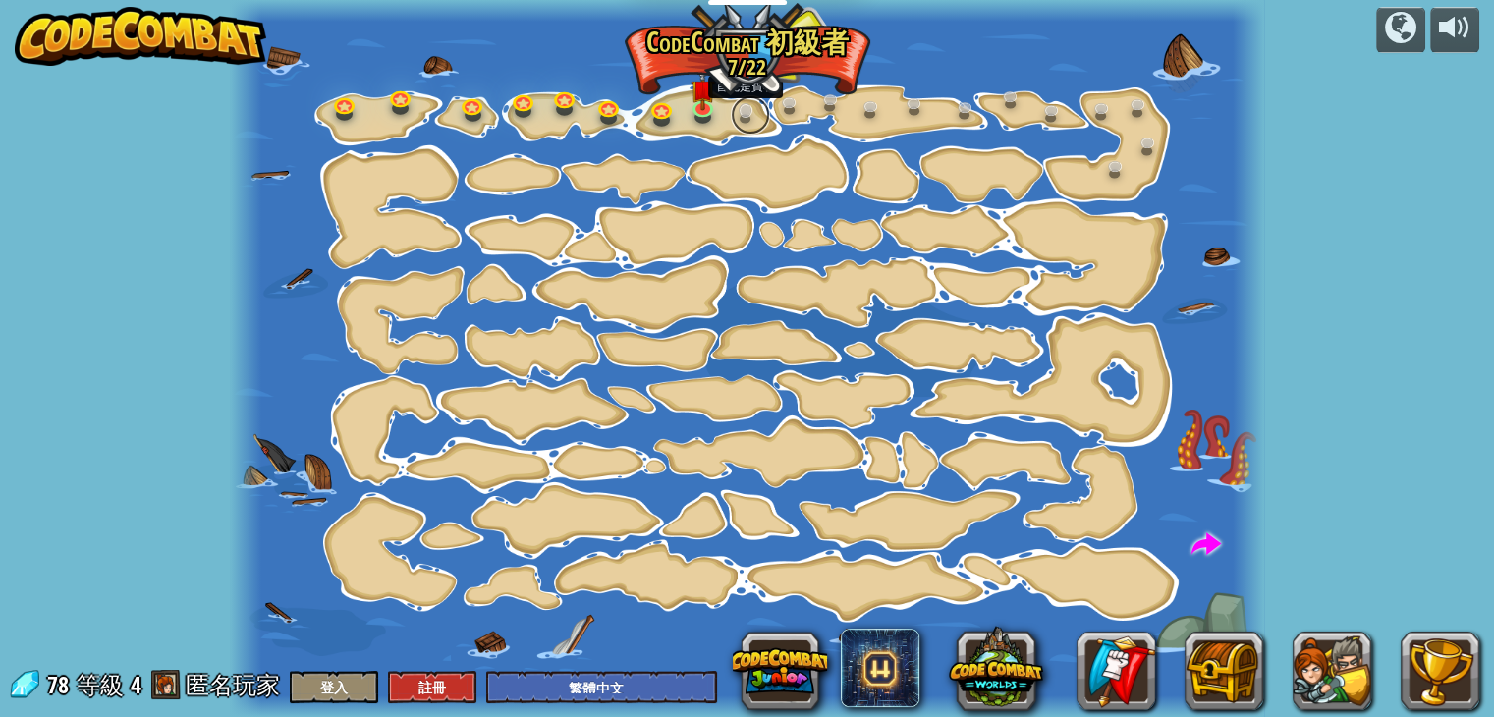
click at [744, 111] on link at bounding box center [750, 114] width 39 height 39
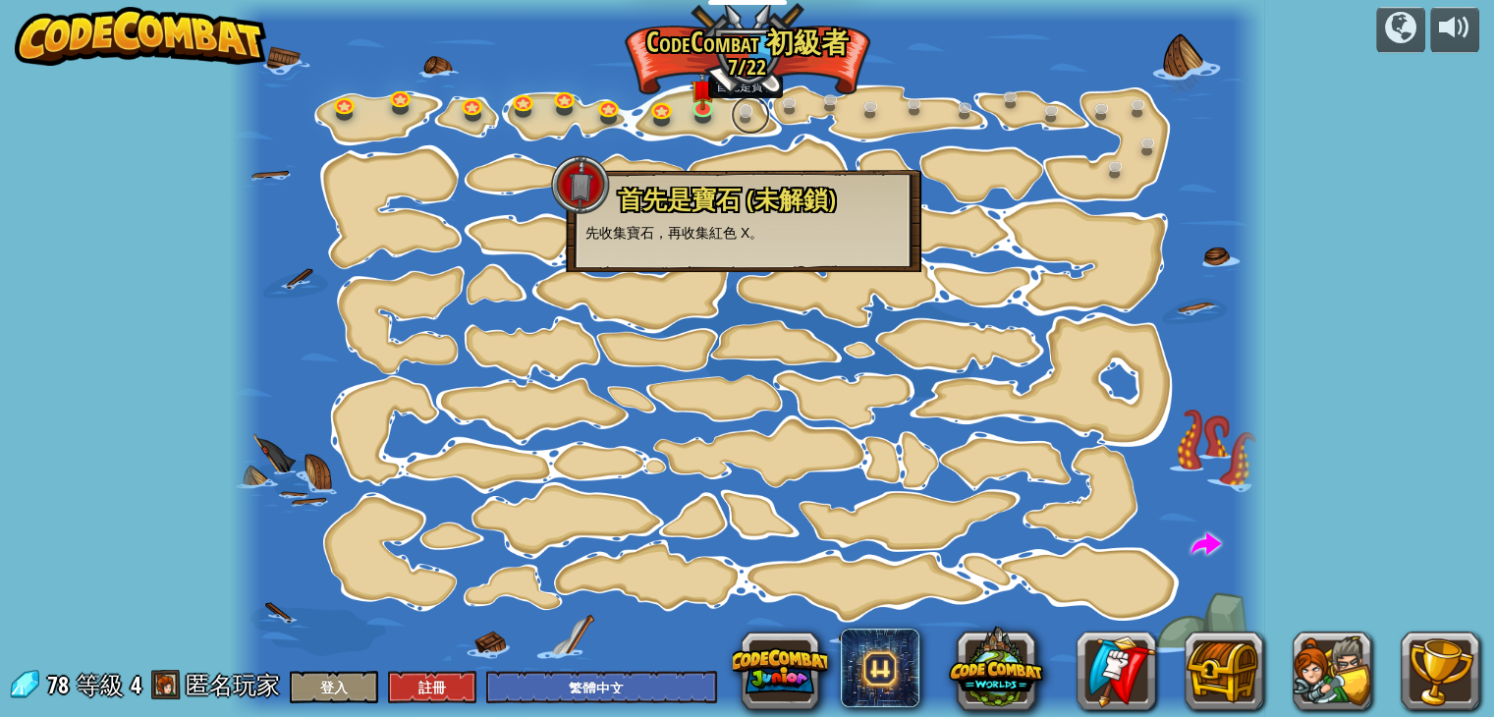
click at [737, 117] on link at bounding box center [750, 114] width 39 height 39
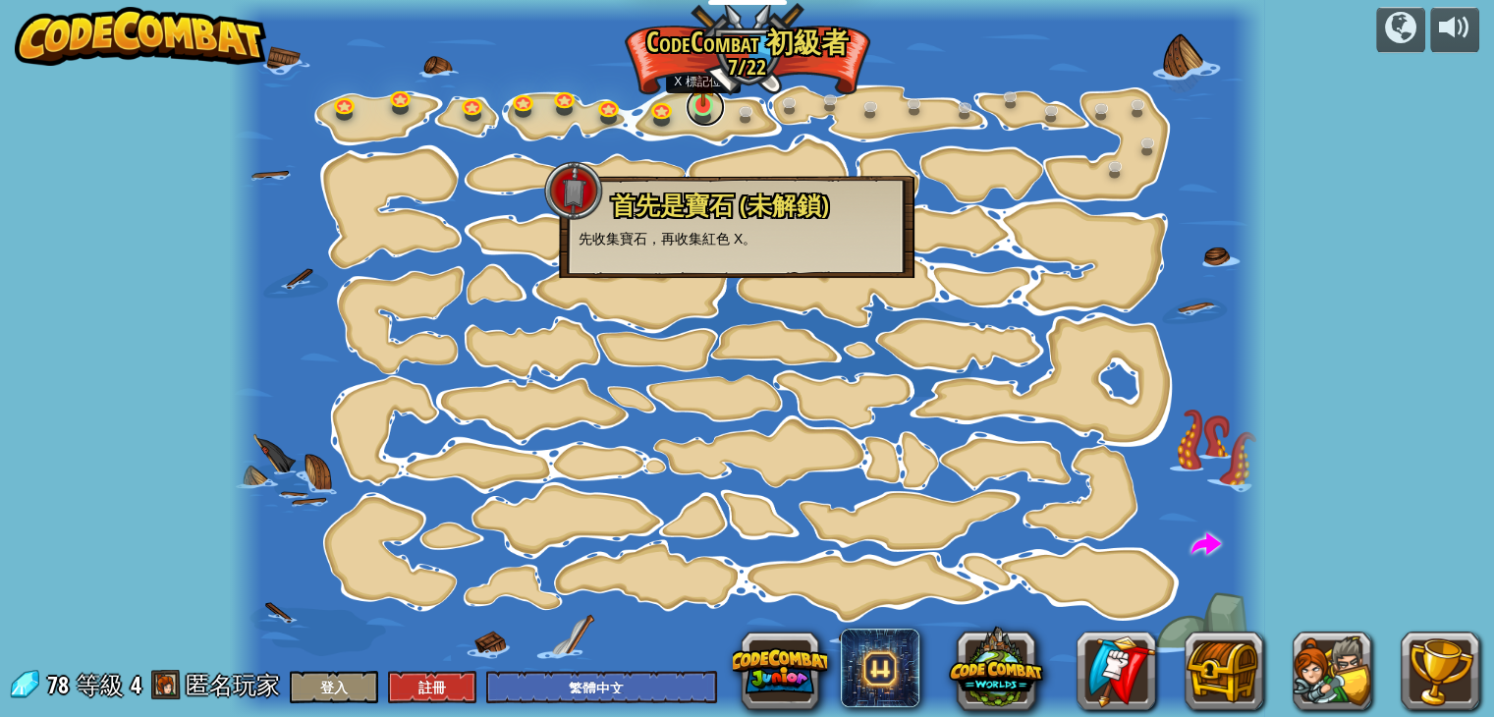
click at [705, 114] on link at bounding box center [705, 106] width 39 height 39
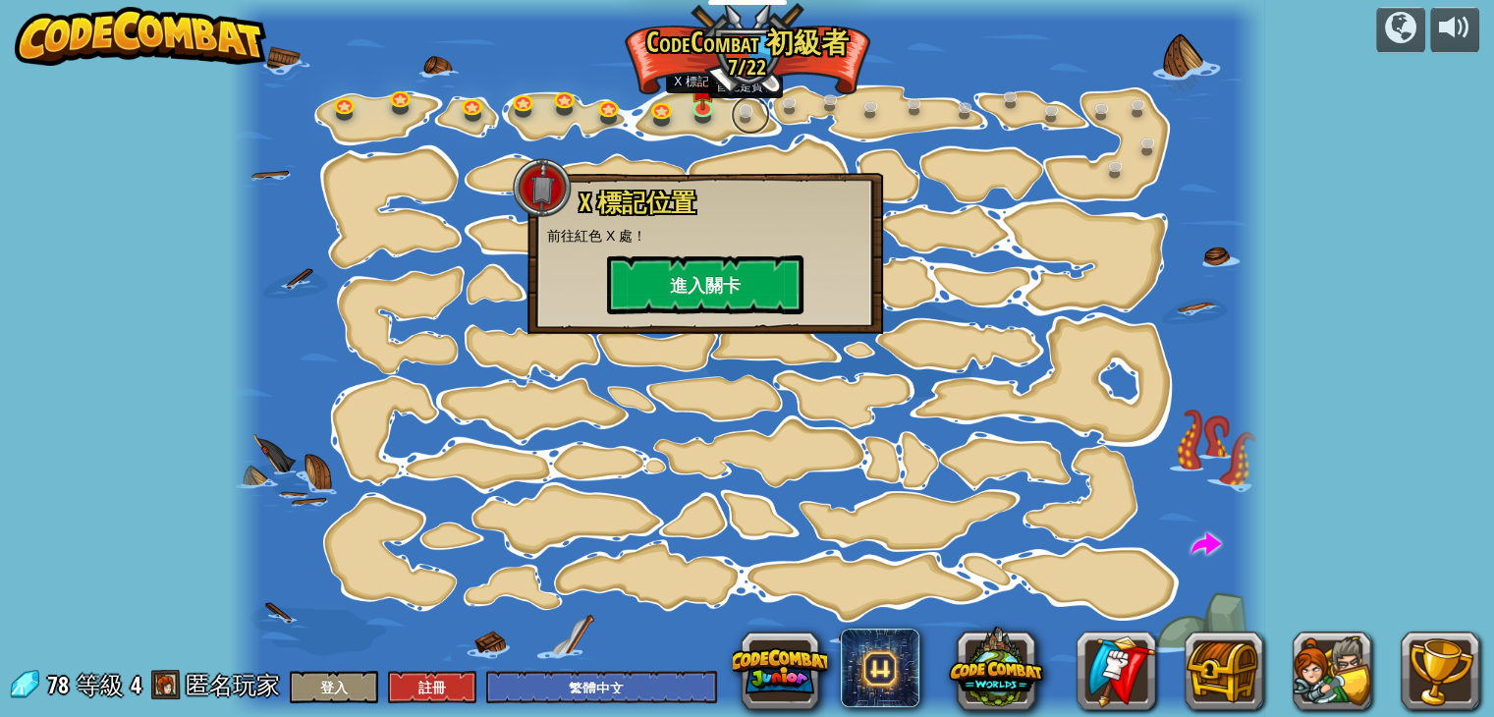
click at [743, 107] on link at bounding box center [750, 114] width 39 height 39
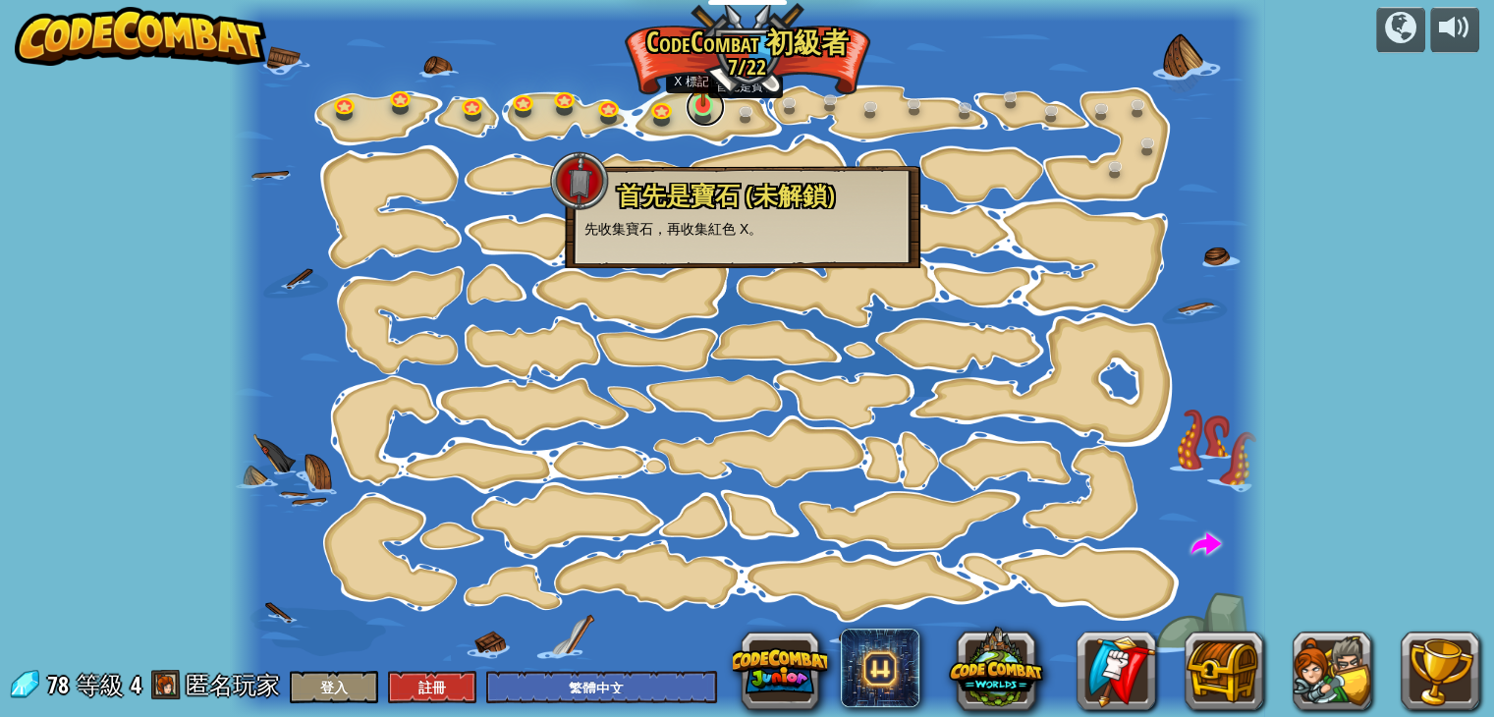
click at [700, 119] on link at bounding box center [705, 106] width 39 height 39
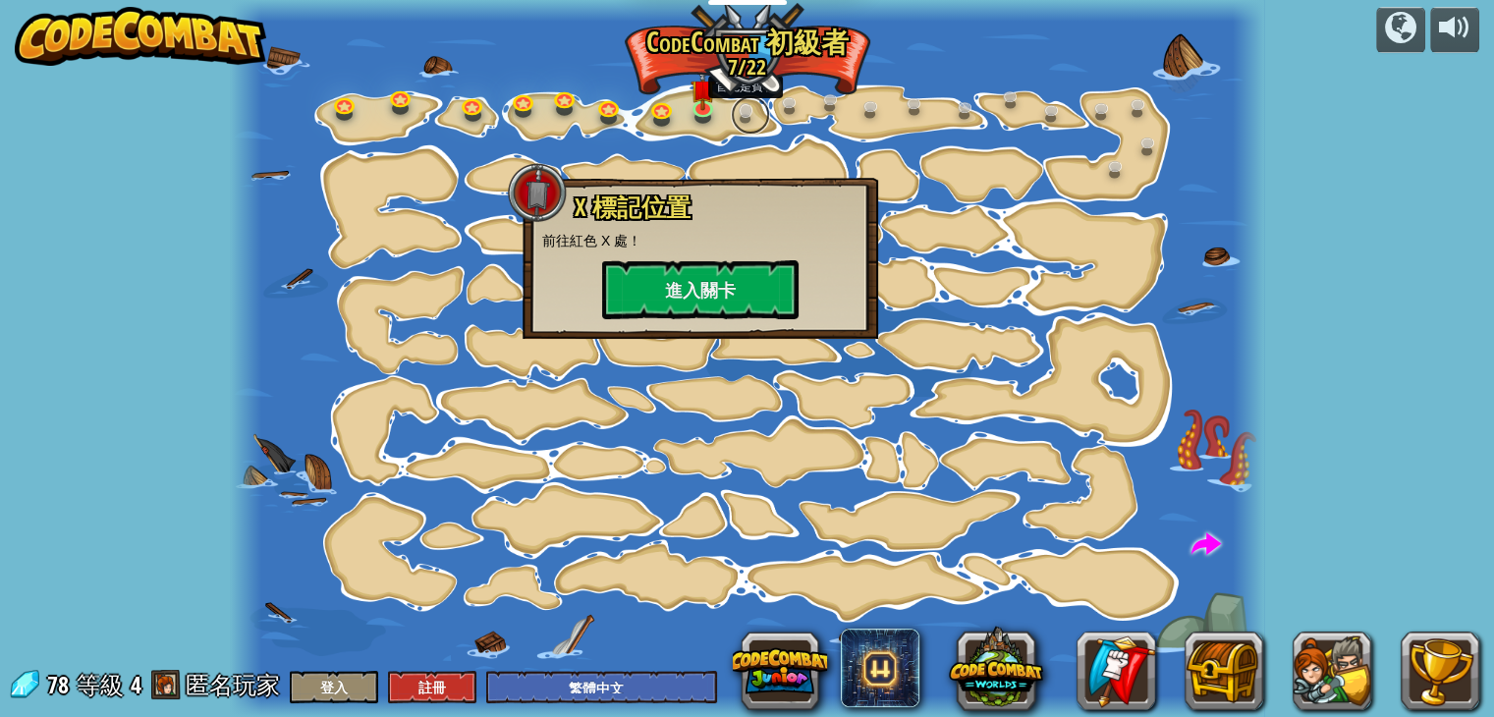
click at [746, 114] on link at bounding box center [750, 114] width 39 height 39
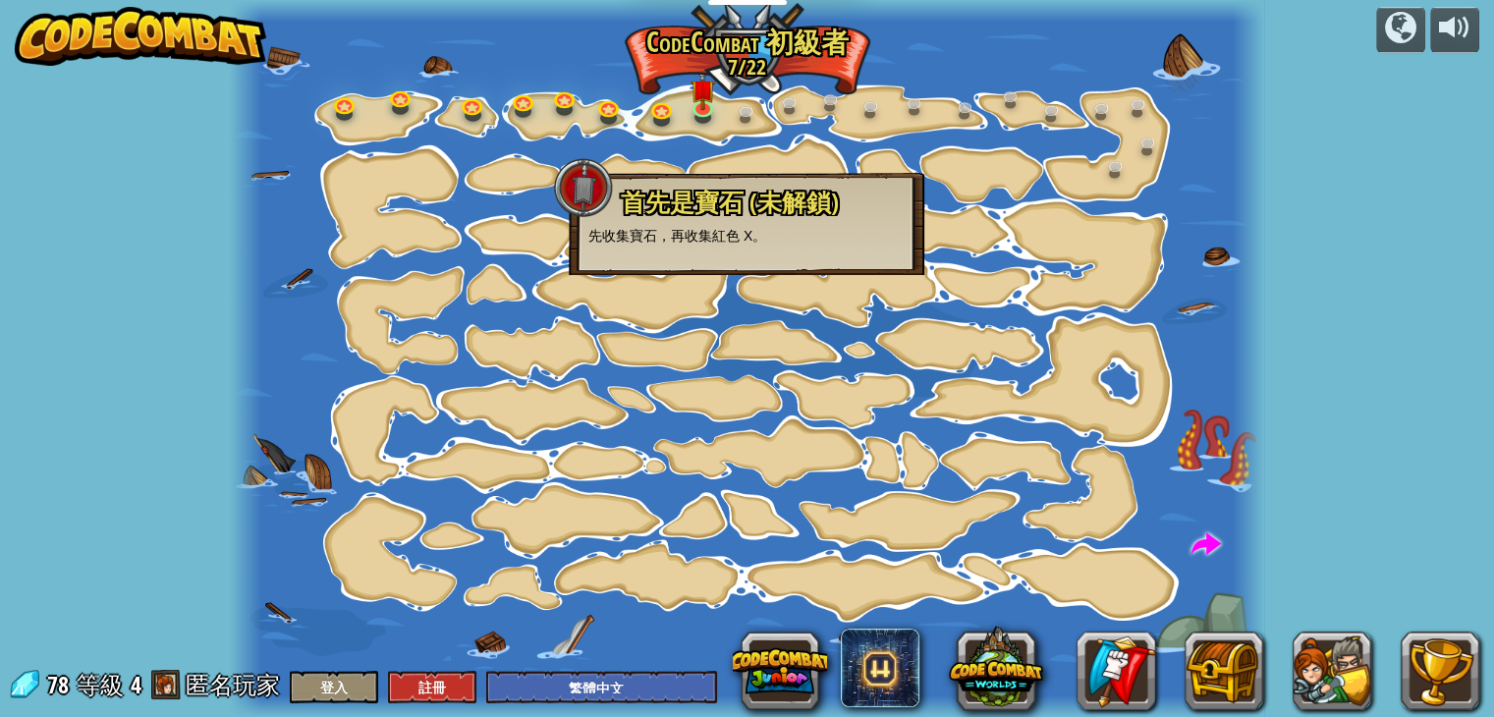
drag, startPoint x: 746, startPoint y: 112, endPoint x: 692, endPoint y: 137, distance: 59.3
click at [692, 137] on div at bounding box center [746, 358] width 1033 height 717
